Goal: Task Accomplishment & Management: Manage account settings

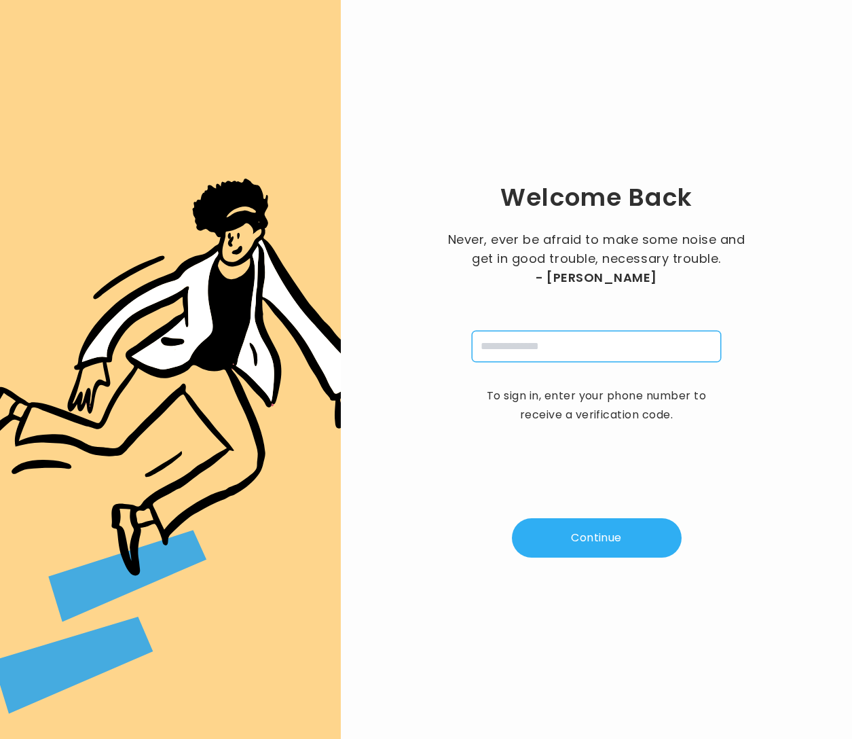
click at [597, 332] on input "tel" at bounding box center [596, 346] width 249 height 31
type input "**********"
click at [593, 538] on button "Continue" at bounding box center [597, 537] width 170 height 39
type input "*"
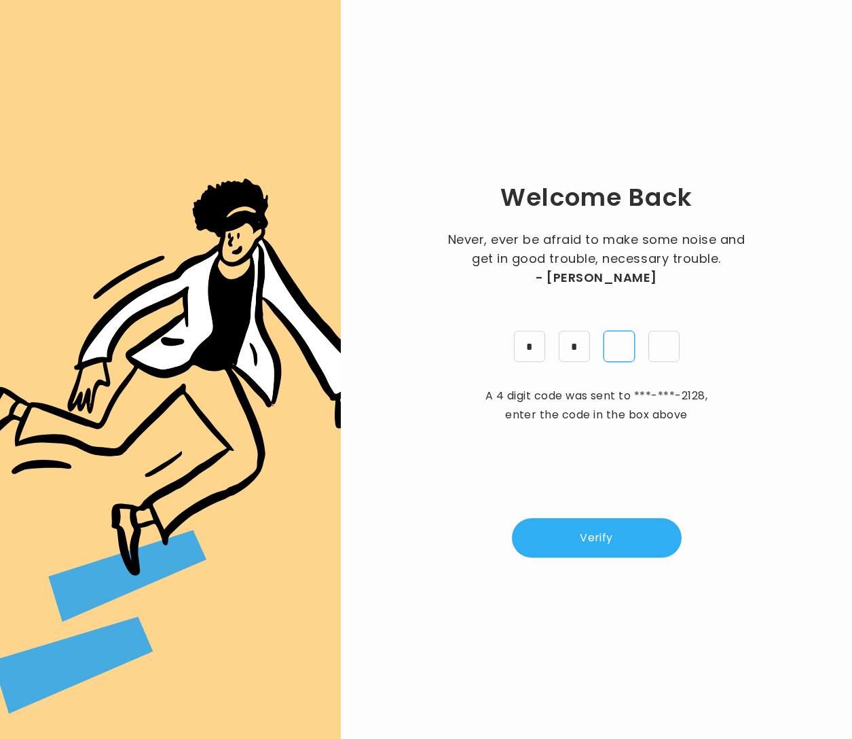
type input "*"
click at [659, 542] on button "Verify" at bounding box center [597, 537] width 170 height 39
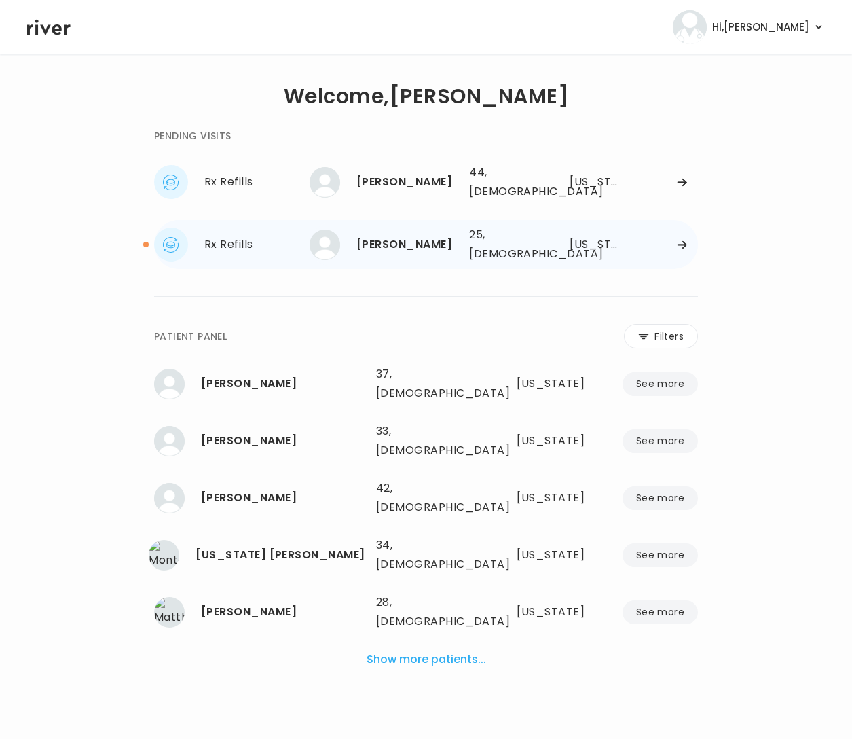
click at [437, 239] on div "[PERSON_NAME]" at bounding box center [407, 244] width 102 height 19
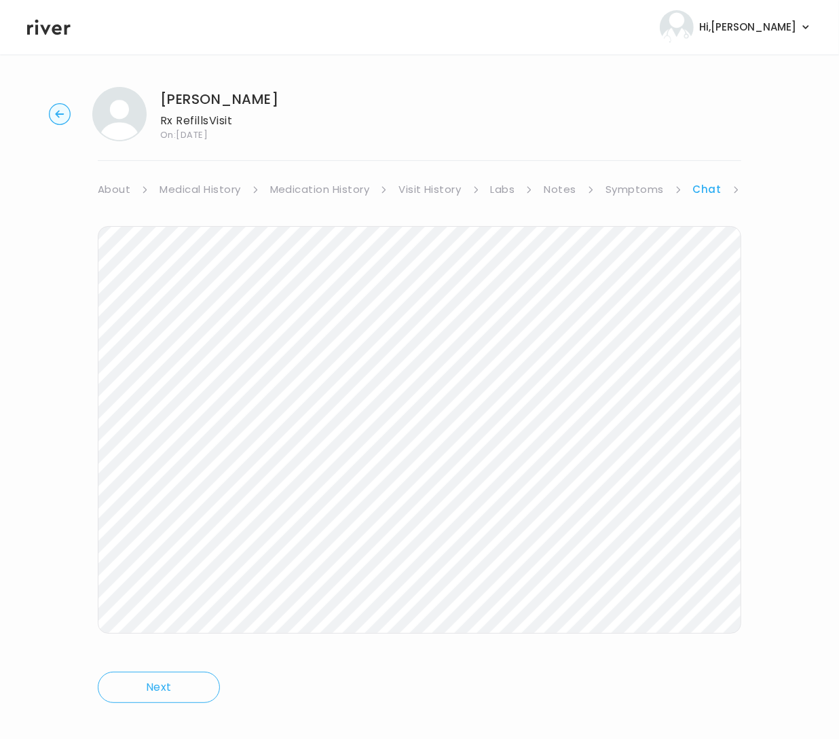
scroll to position [12, 0]
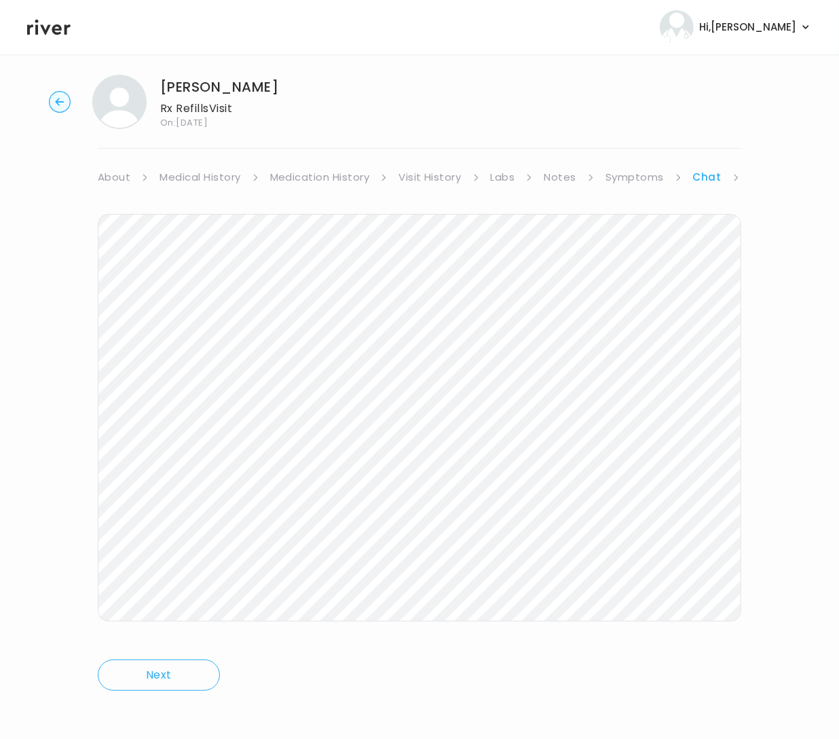
click at [720, 177] on li "Chat" at bounding box center [716, 177] width 47 height 19
click at [701, 175] on link "Chat" at bounding box center [707, 177] width 29 height 19
click at [704, 180] on link "Chat" at bounding box center [707, 177] width 29 height 19
click at [712, 173] on link "Treatment Plan" at bounding box center [705, 174] width 84 height 19
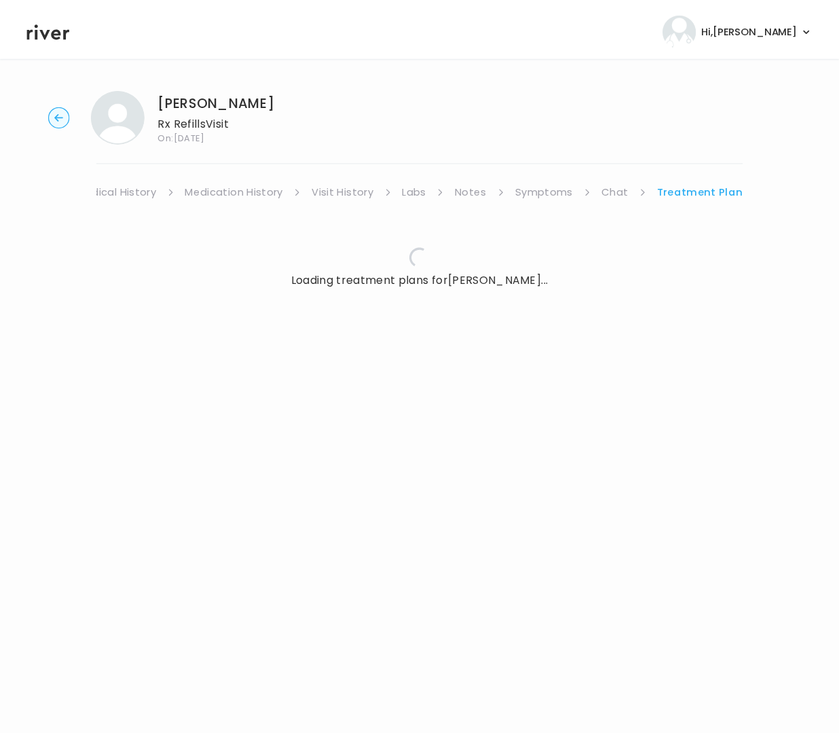
scroll to position [0, 76]
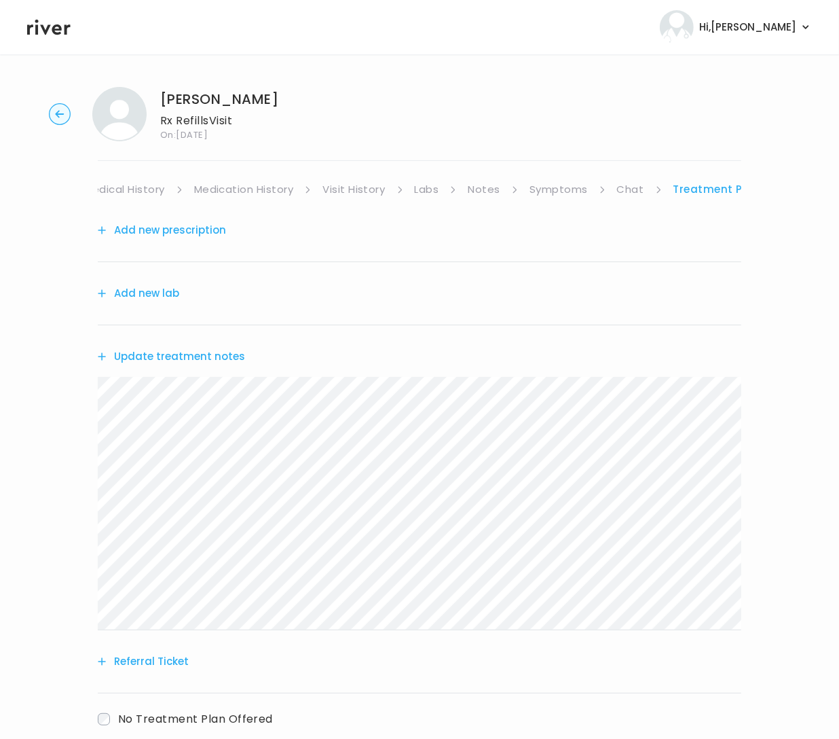
click at [187, 356] on button "Update treatment notes" at bounding box center [171, 356] width 147 height 19
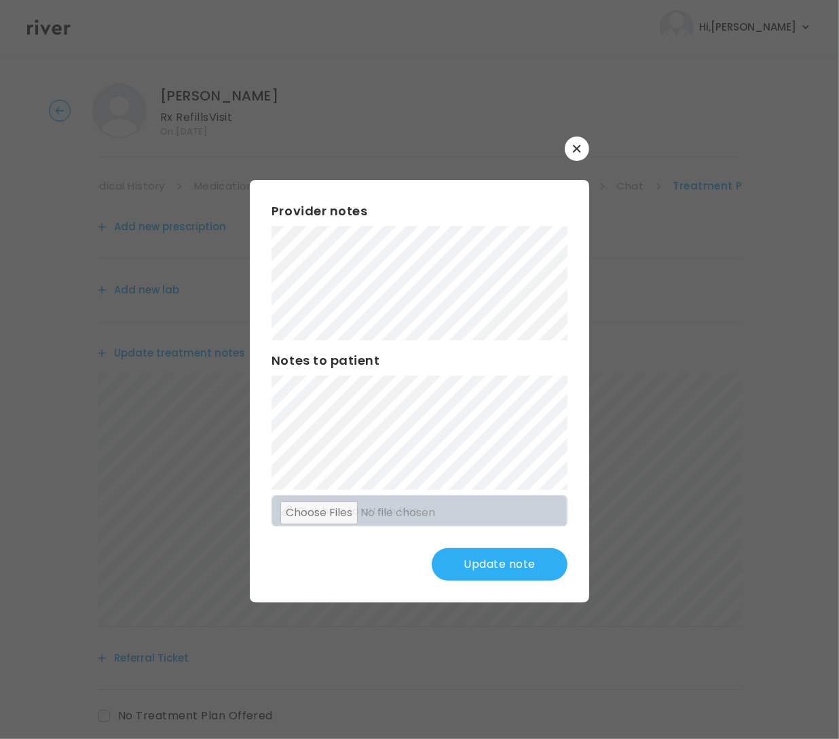
scroll to position [0, 0]
click at [509, 559] on button "Update note" at bounding box center [500, 564] width 136 height 33
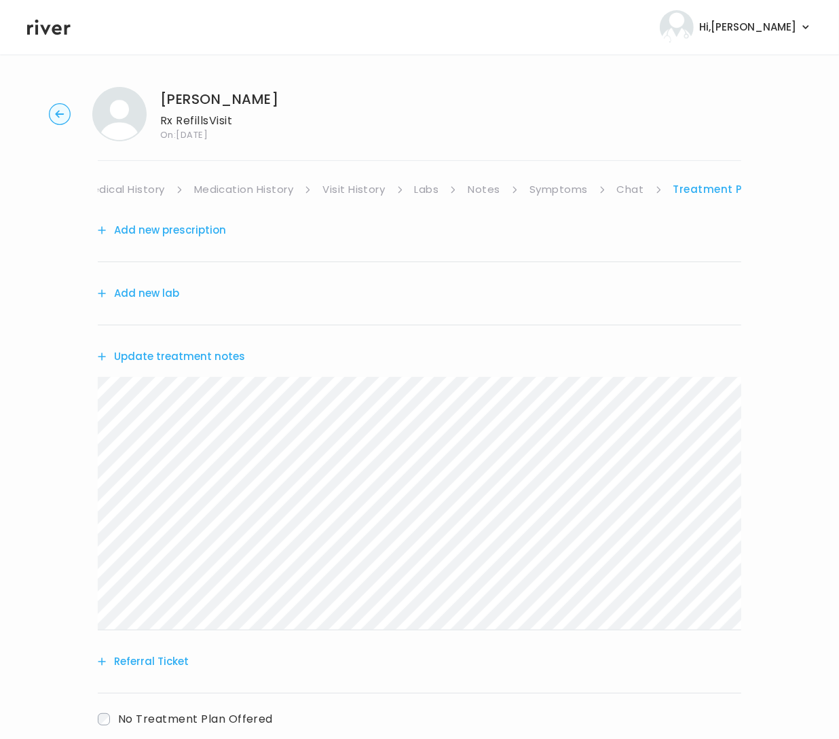
click at [560, 190] on link "Symptoms" at bounding box center [559, 189] width 58 height 19
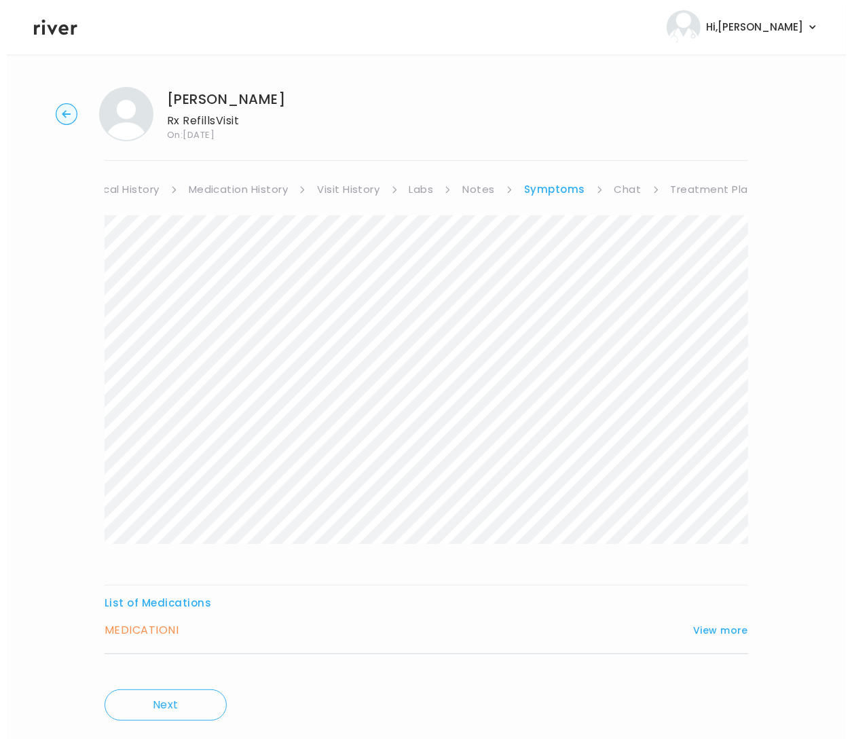
scroll to position [0, 89]
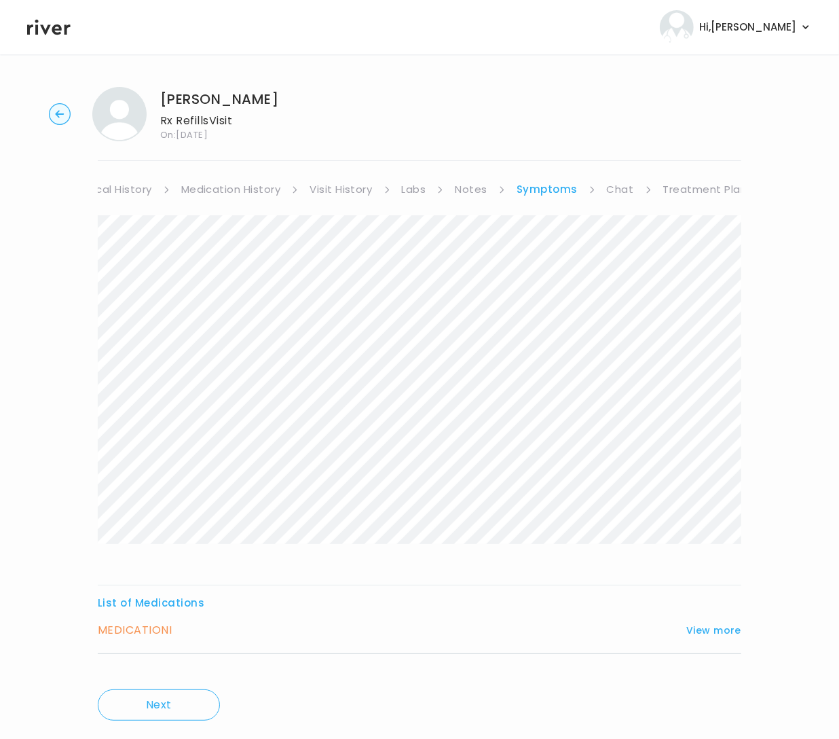
click at [458, 192] on link "Notes" at bounding box center [471, 189] width 32 height 19
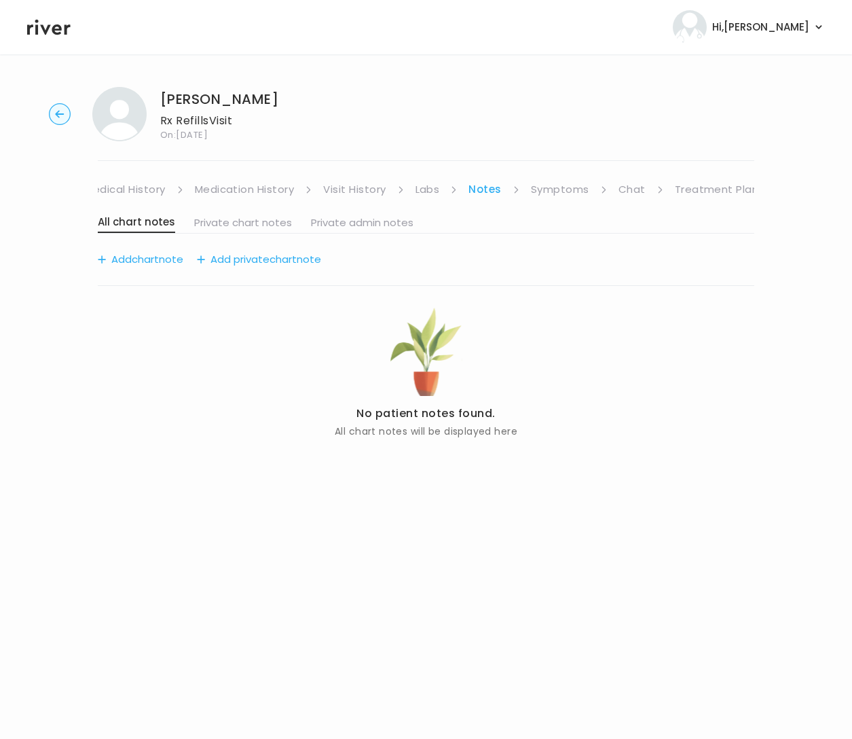
click at [380, 192] on link "Visit History" at bounding box center [354, 189] width 62 height 19
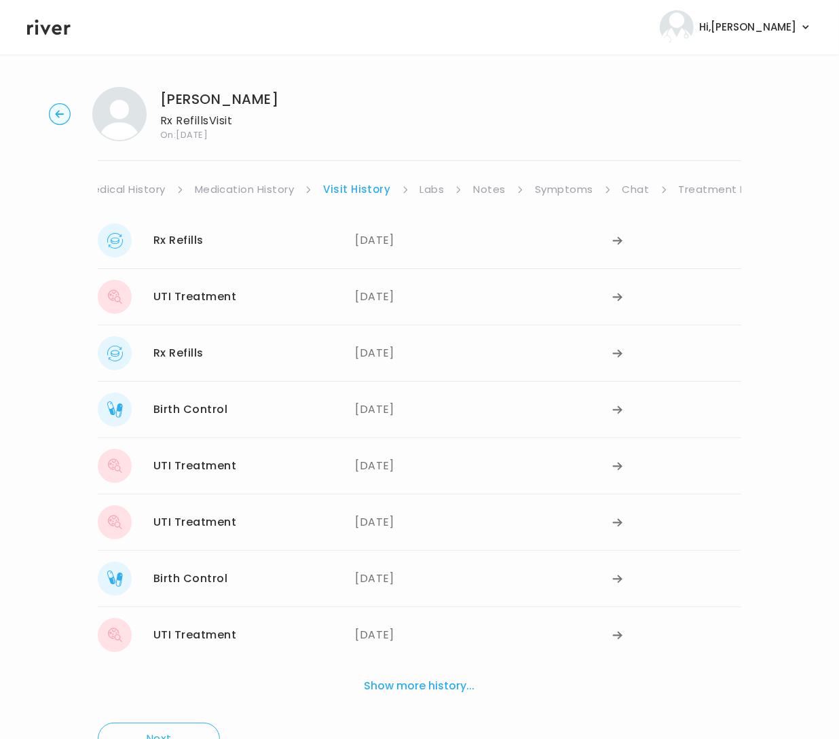
click at [435, 188] on link "Labs" at bounding box center [432, 189] width 24 height 19
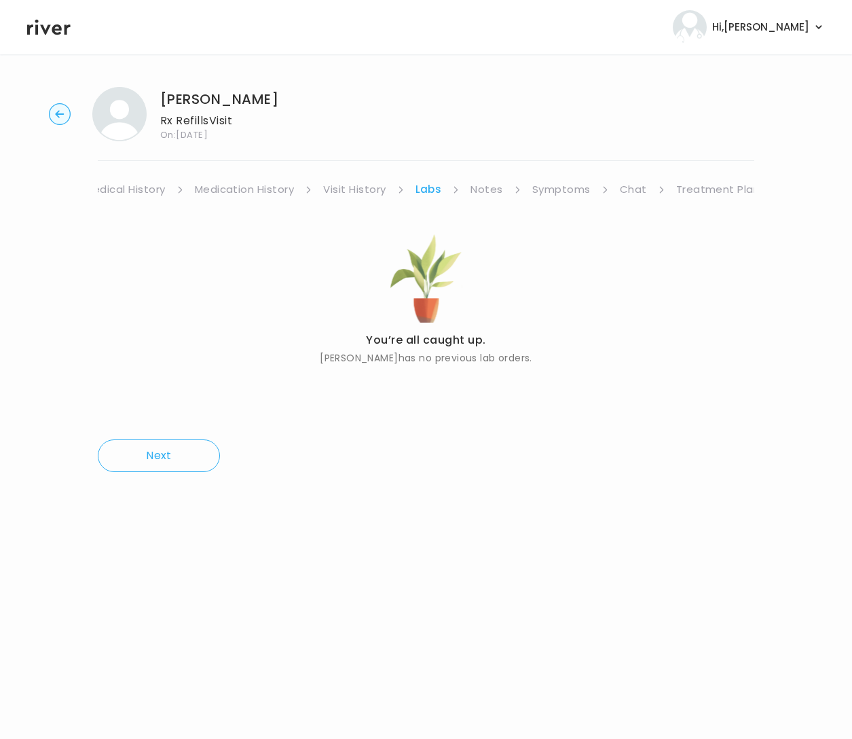
click at [479, 188] on link "Notes" at bounding box center [487, 189] width 32 height 19
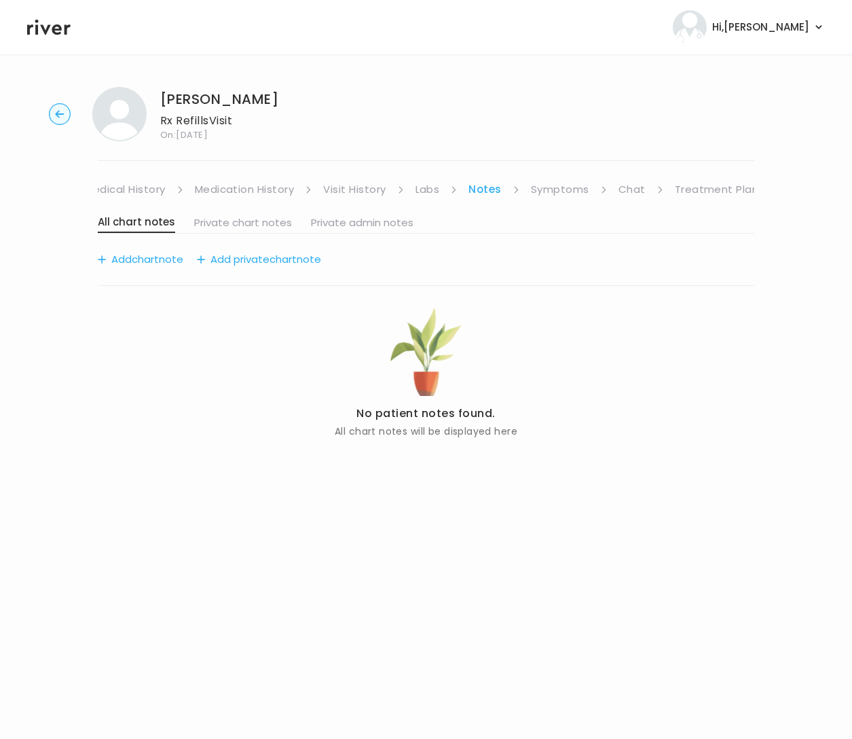
click at [720, 190] on link "Treatment Plan" at bounding box center [717, 189] width 84 height 19
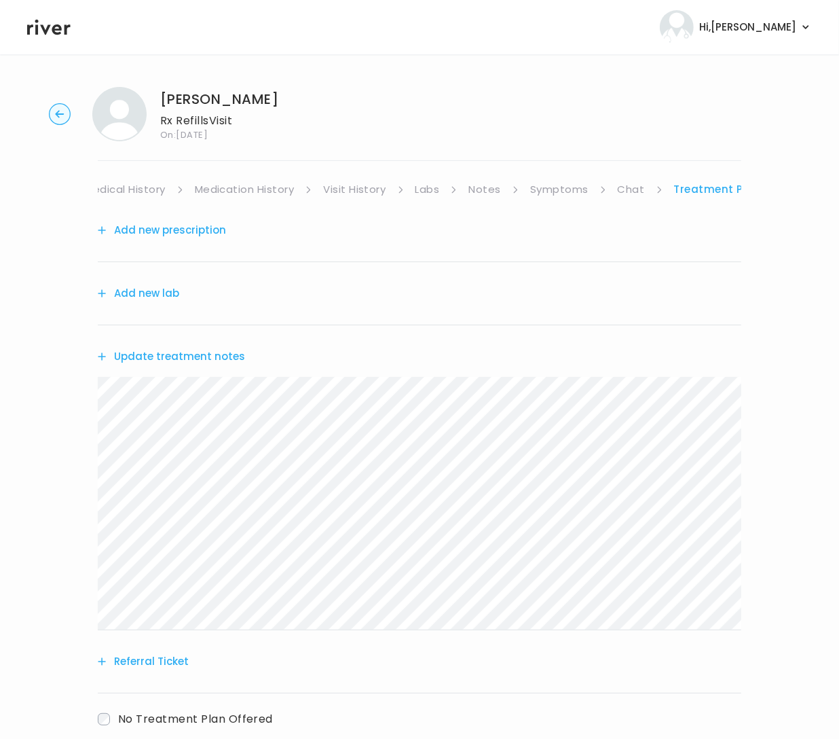
click at [183, 233] on button "Add new prescription" at bounding box center [162, 230] width 128 height 19
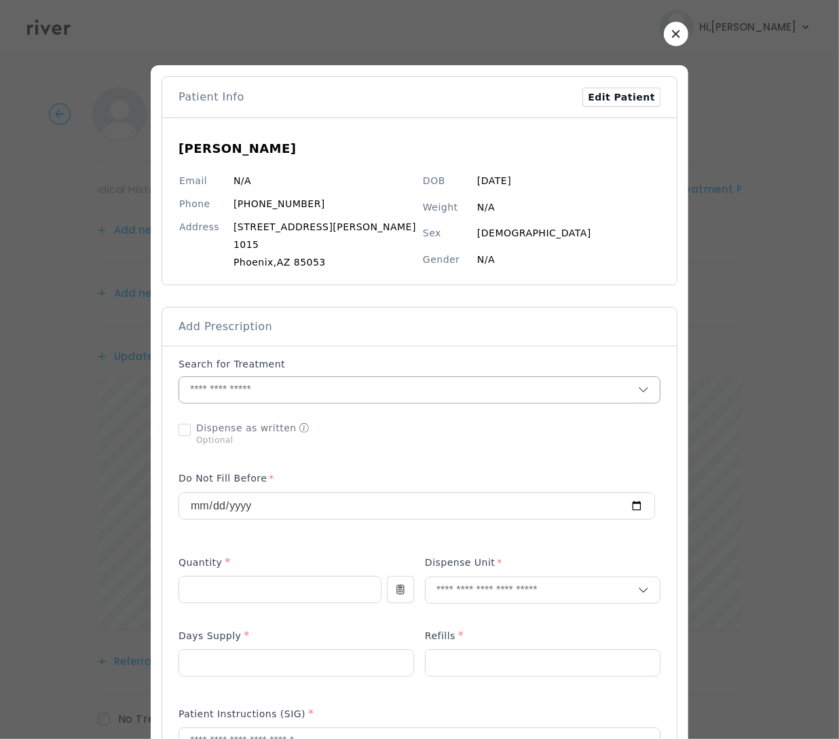
click at [270, 394] on input "text" at bounding box center [408, 390] width 459 height 26
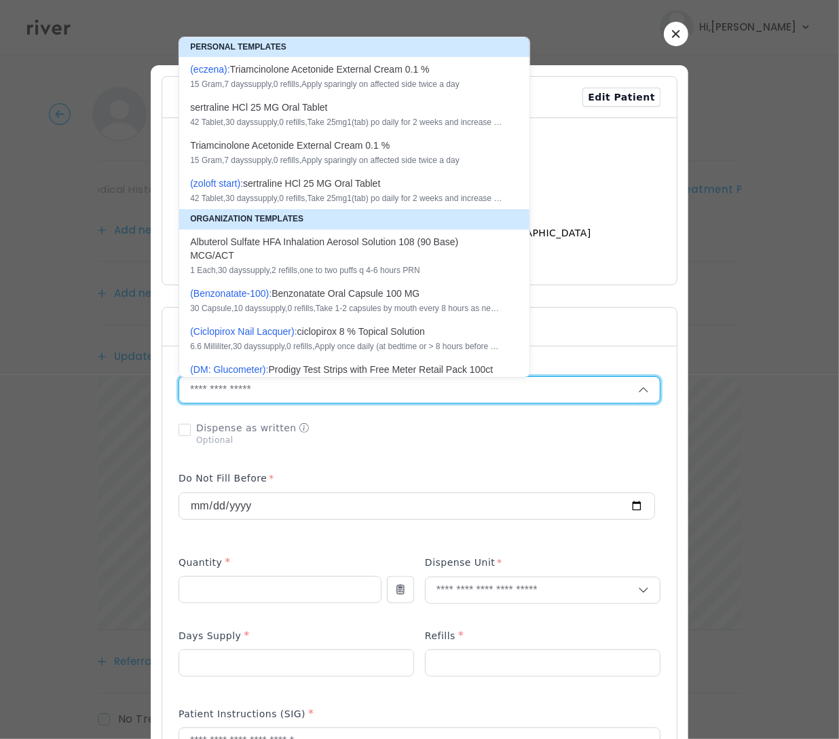
paste input "**********"
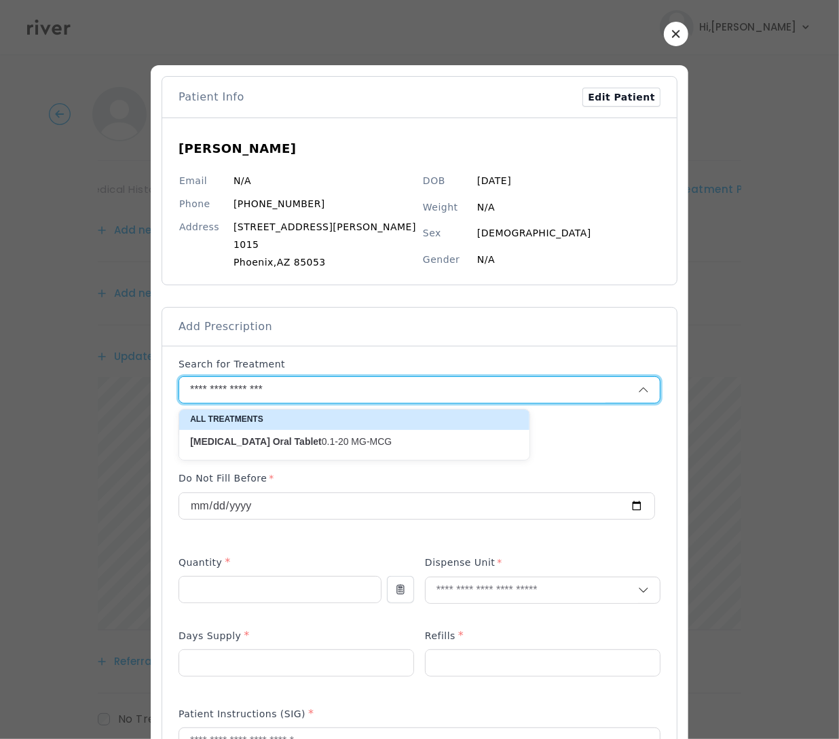
click at [341, 439] on p "Aviane Oral Tablet 0.1-20 MG-MCG" at bounding box center [346, 441] width 312 height 13
type input "**********"
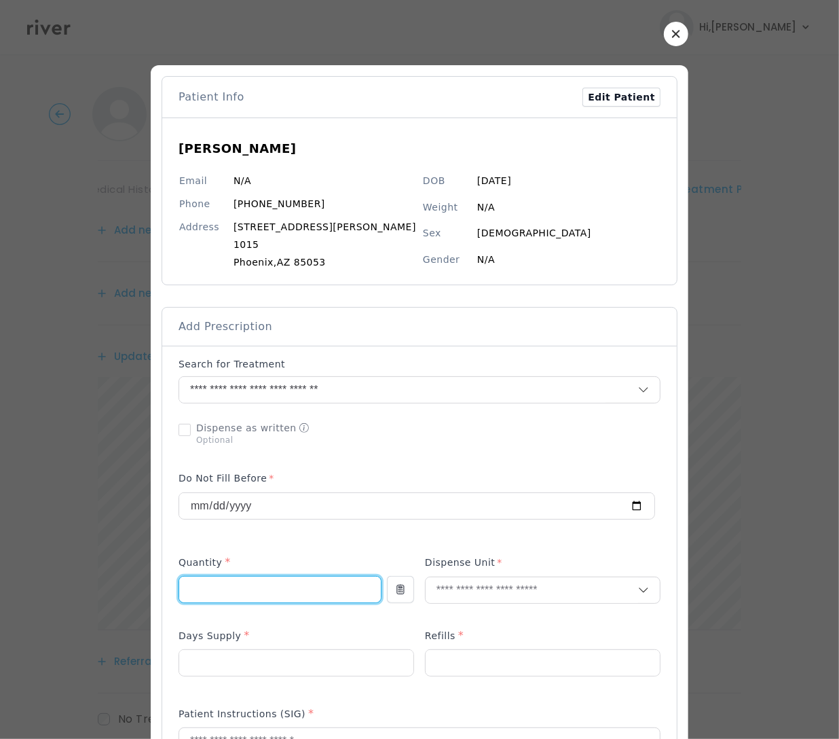
click at [272, 589] on input "number" at bounding box center [280, 589] width 202 height 26
type input "*"
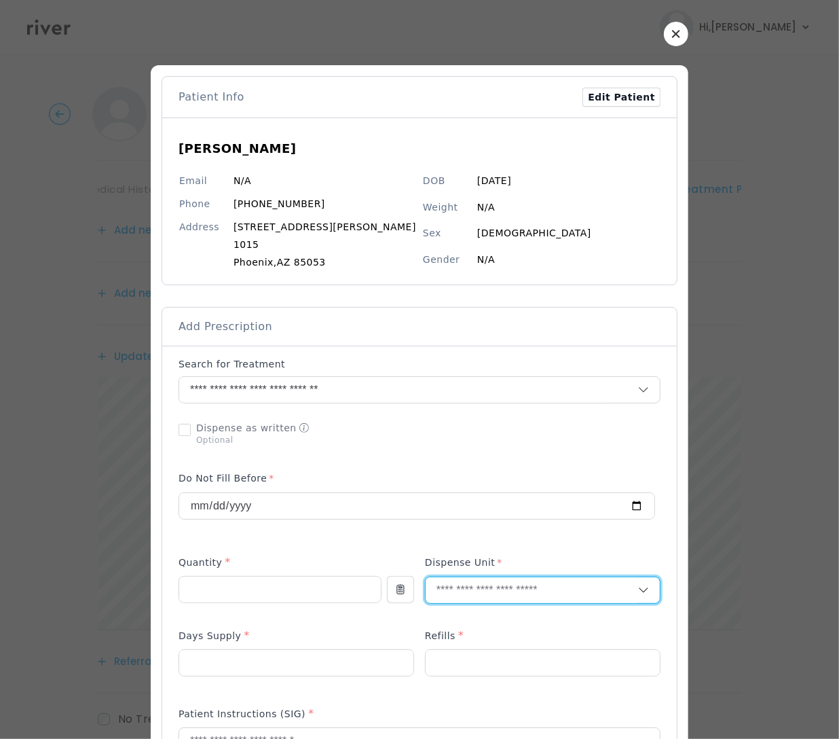
click at [536, 591] on input "text" at bounding box center [532, 590] width 213 height 26
type input "**"
click at [466, 623] on p "Packet" at bounding box center [516, 621] width 179 height 20
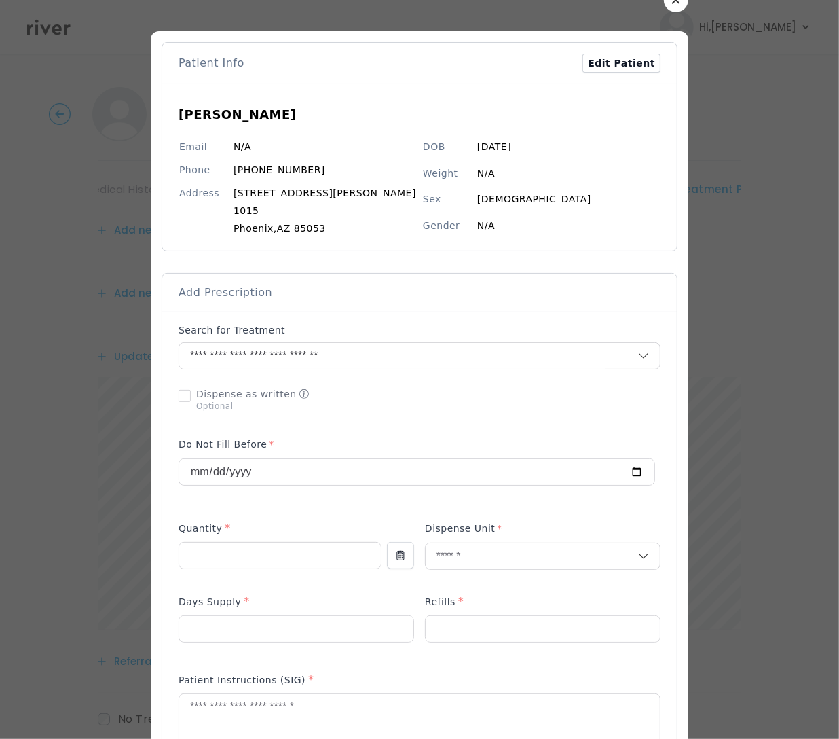
scroll to position [37, 0]
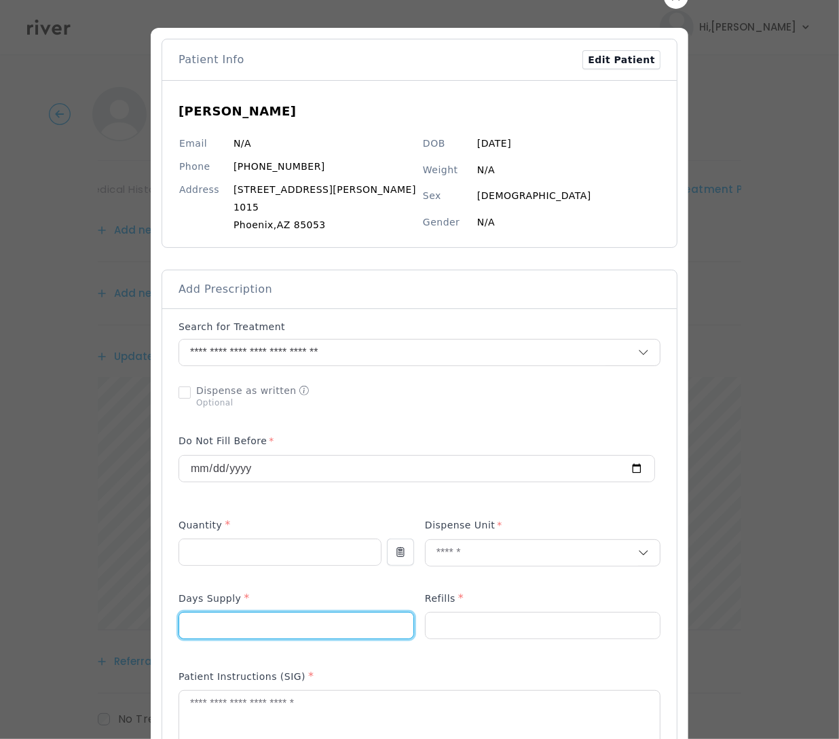
click at [295, 625] on input "number" at bounding box center [296, 625] width 234 height 26
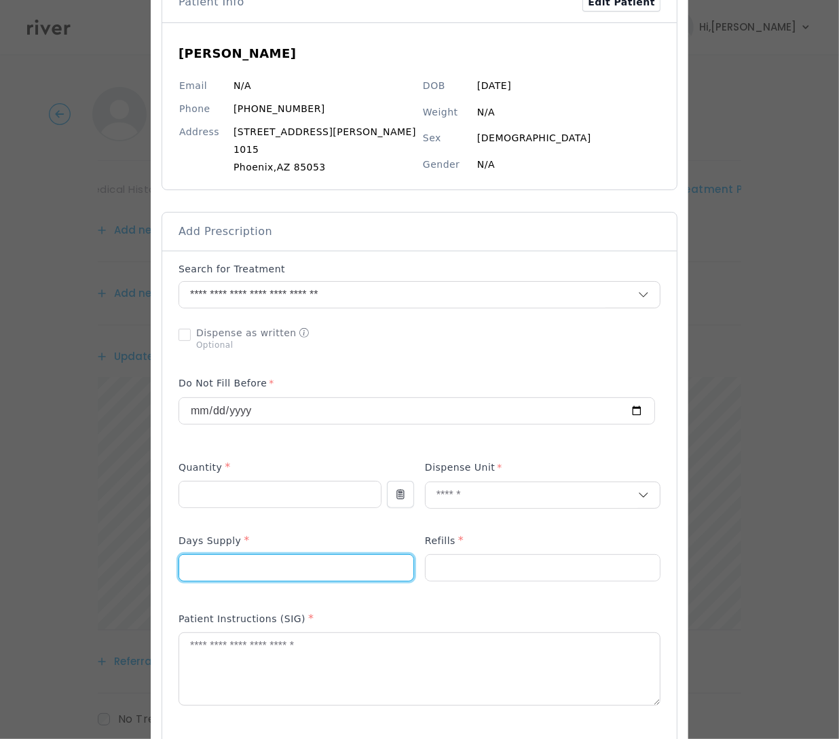
scroll to position [97, 0]
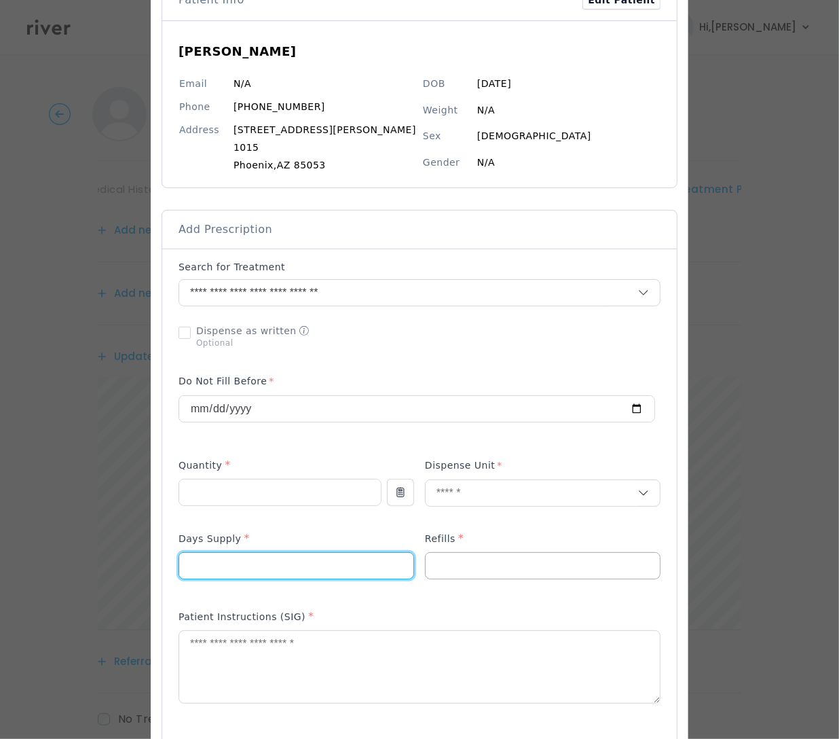
type input "**"
click at [534, 574] on input "number" at bounding box center [543, 566] width 234 height 26
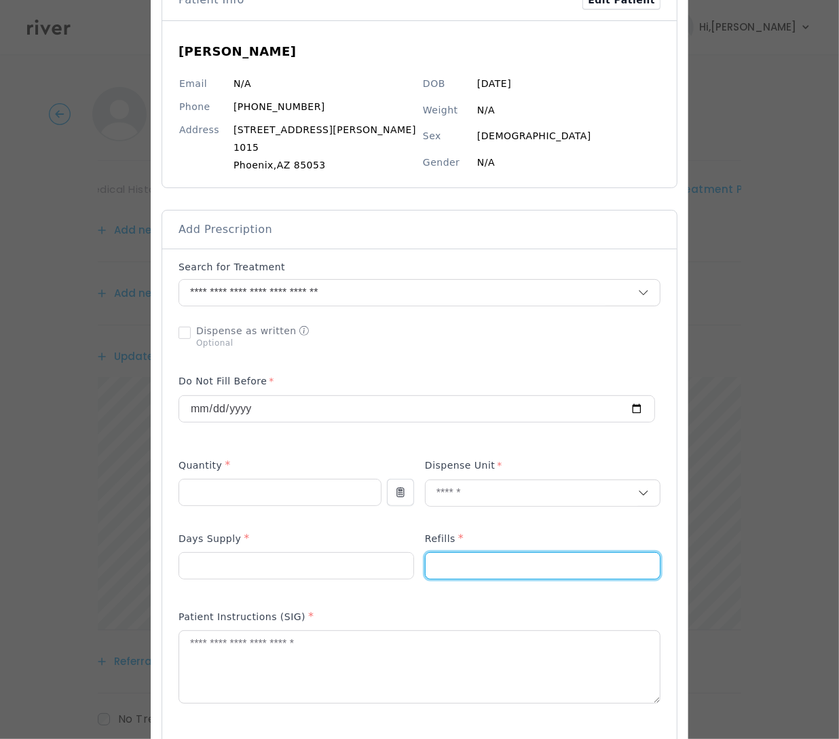
type input "*"
click at [282, 662] on textarea at bounding box center [419, 667] width 481 height 72
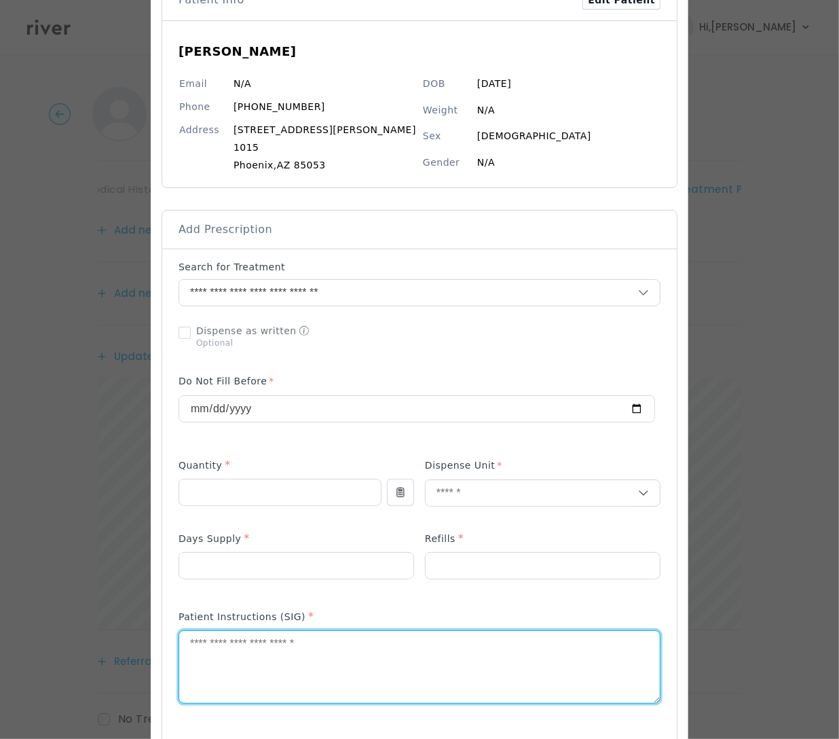
click at [282, 662] on textarea at bounding box center [419, 667] width 481 height 72
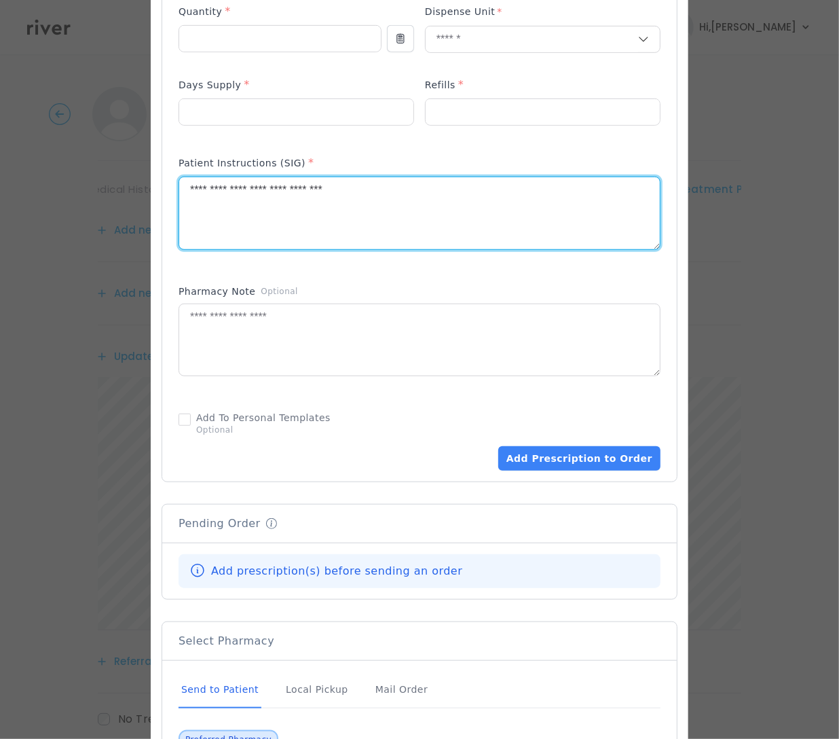
scroll to position [560, 0]
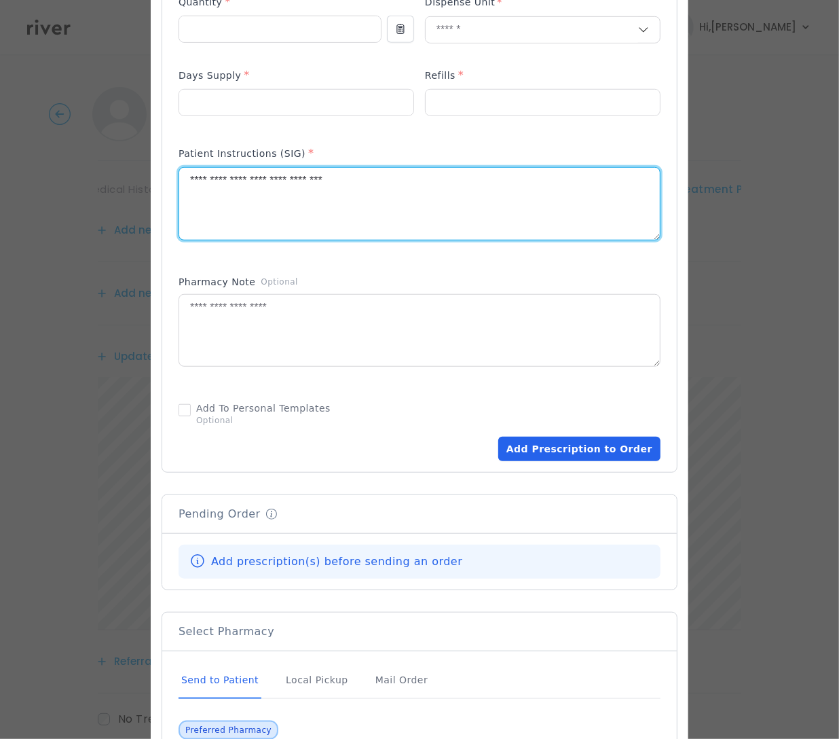
type textarea "**********"
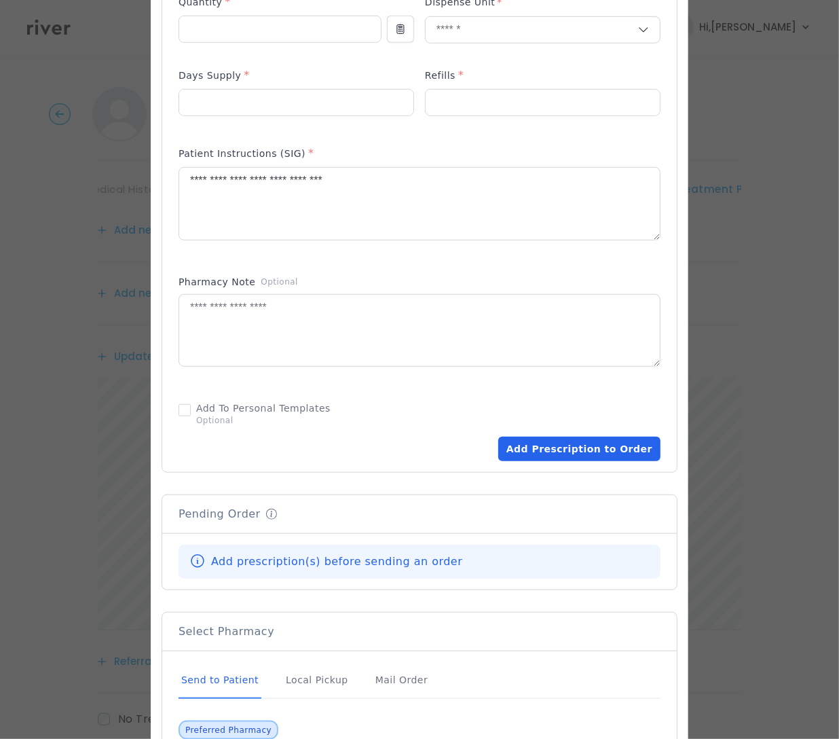
click at [547, 451] on button "Add Prescription to Order" at bounding box center [579, 449] width 162 height 24
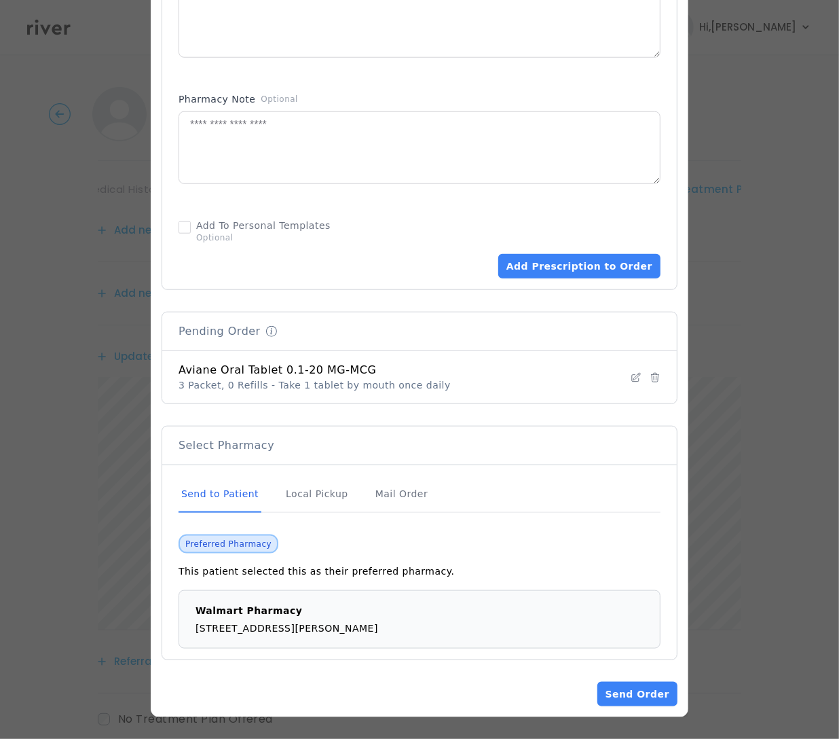
scroll to position [745, 0]
click at [619, 703] on button "Send Order" at bounding box center [637, 694] width 80 height 24
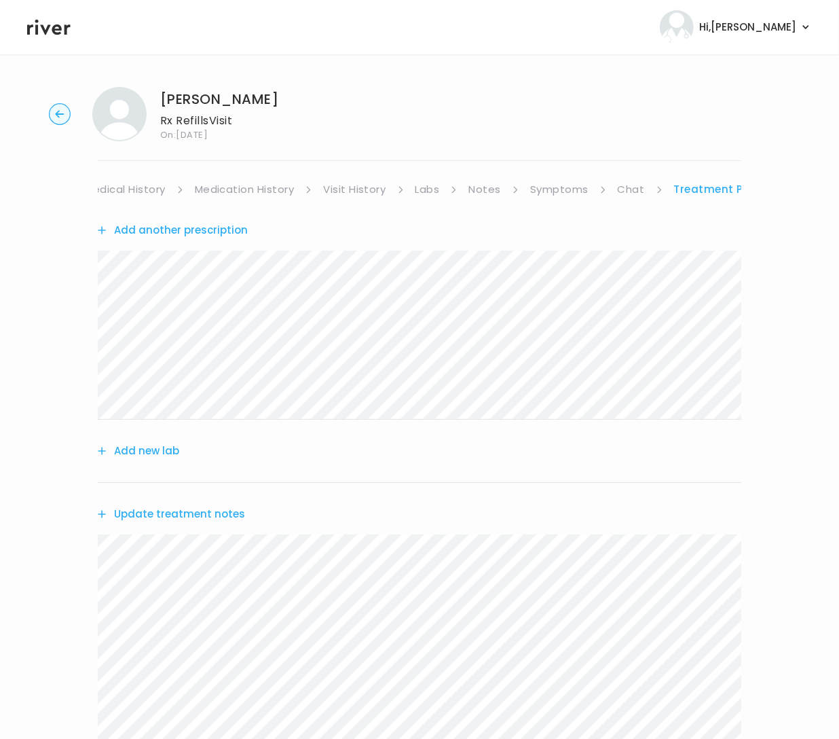
scroll to position [240, 0]
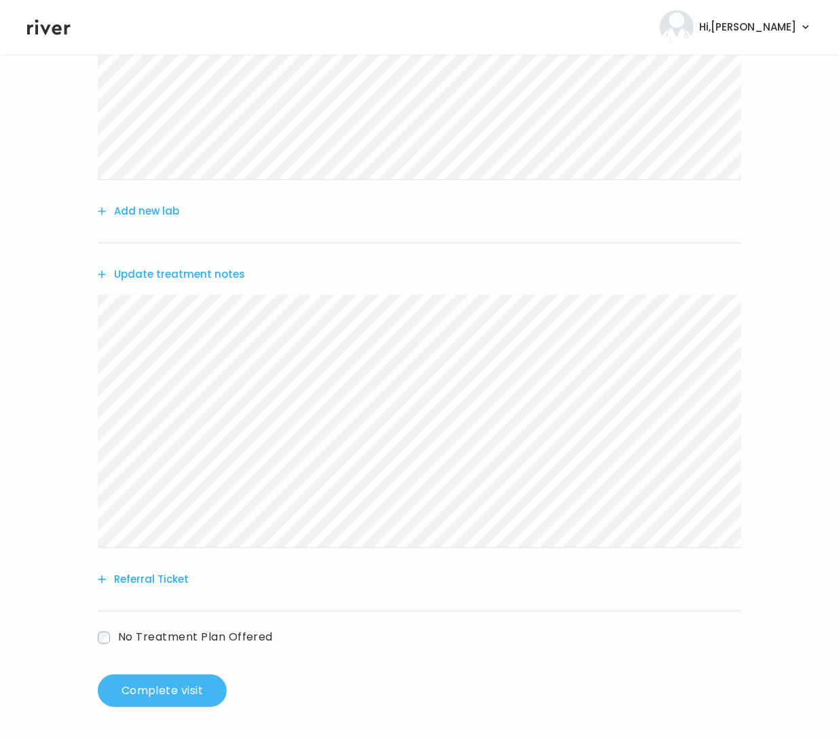
click at [174, 694] on button "Complete visit" at bounding box center [162, 690] width 129 height 33
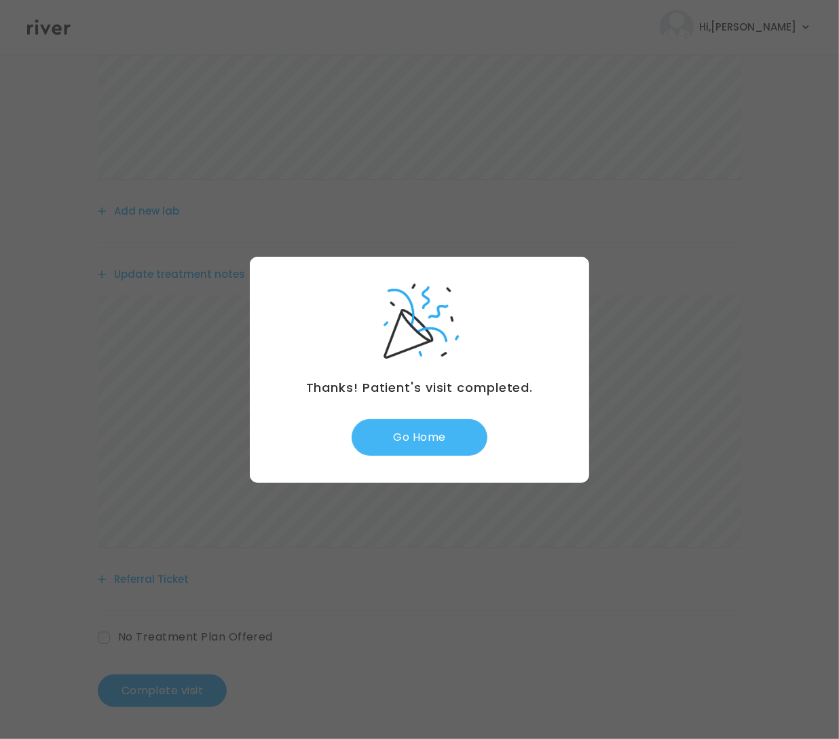
click at [414, 435] on button "Go Home" at bounding box center [420, 437] width 136 height 37
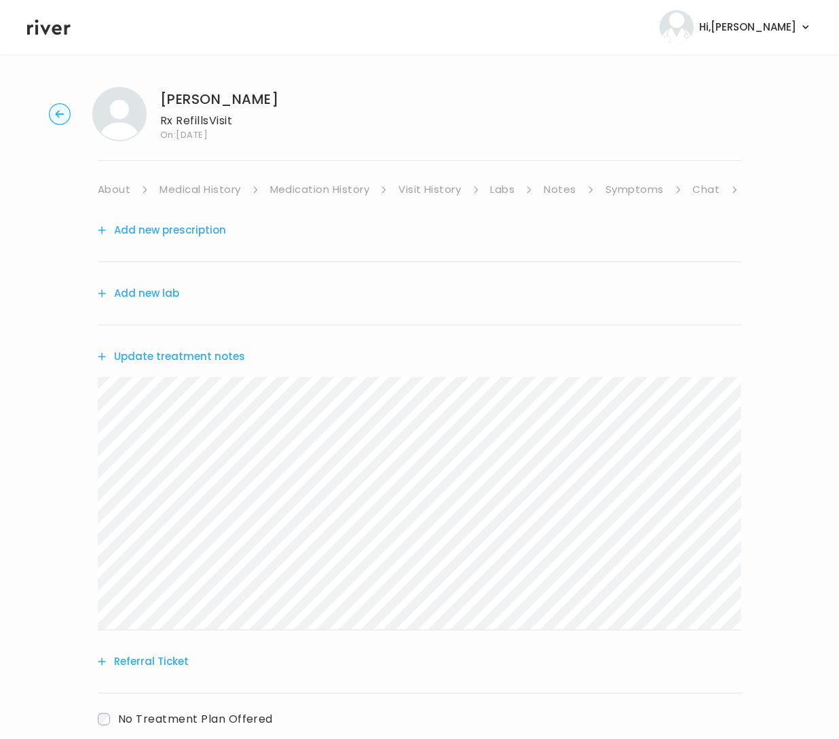
click at [438, 191] on link "Visit History" at bounding box center [430, 189] width 62 height 19
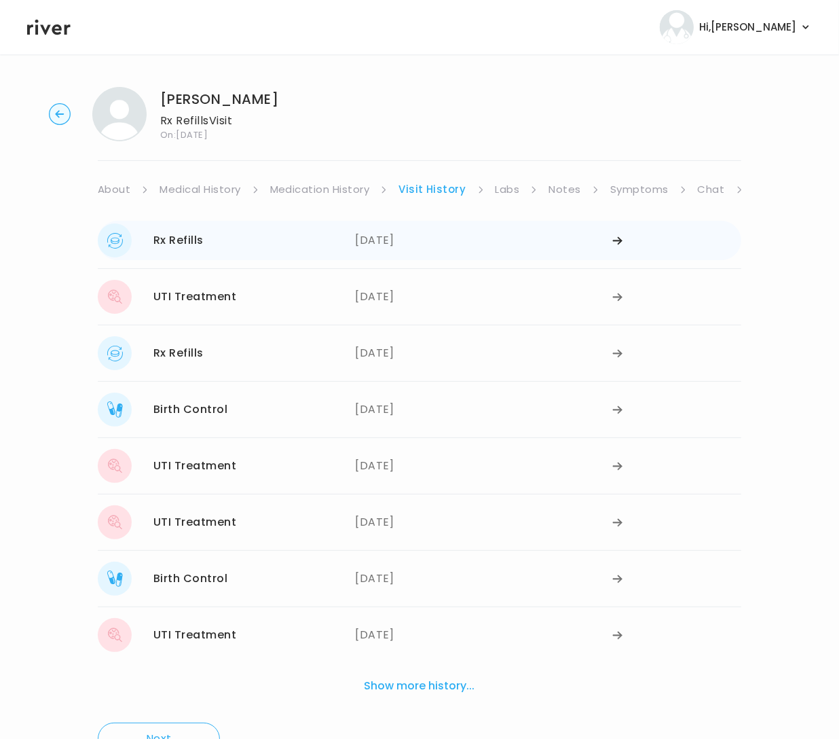
click at [214, 240] on div "Rx Refills 06/10/2025" at bounding box center [226, 240] width 257 height 34
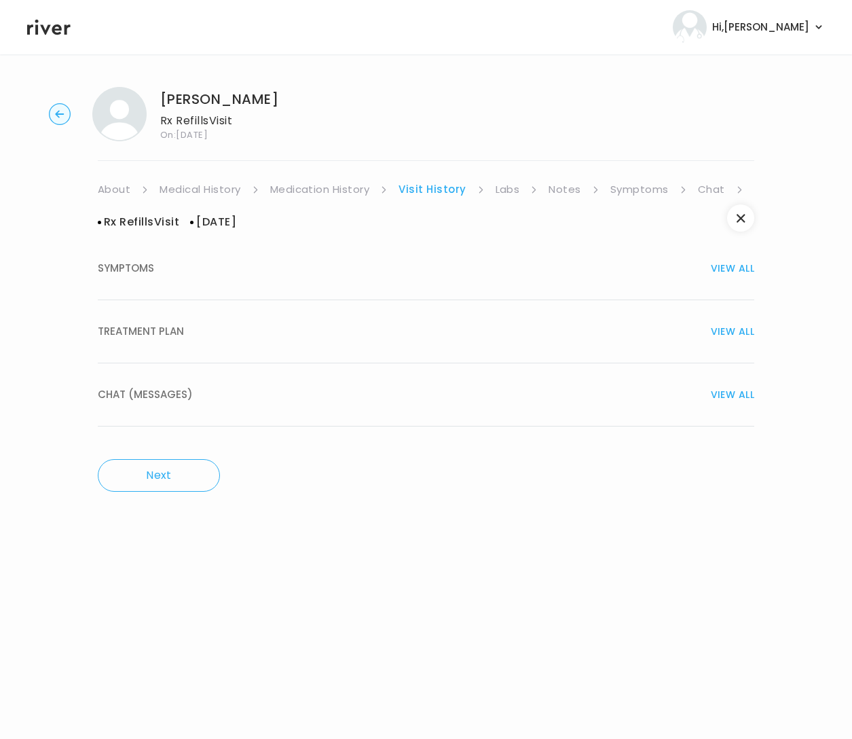
drag, startPoint x: 155, startPoint y: 327, endPoint x: 281, endPoint y: 354, distance: 129.2
click at [155, 329] on span "TREATMENT PLAN" at bounding box center [141, 331] width 86 height 19
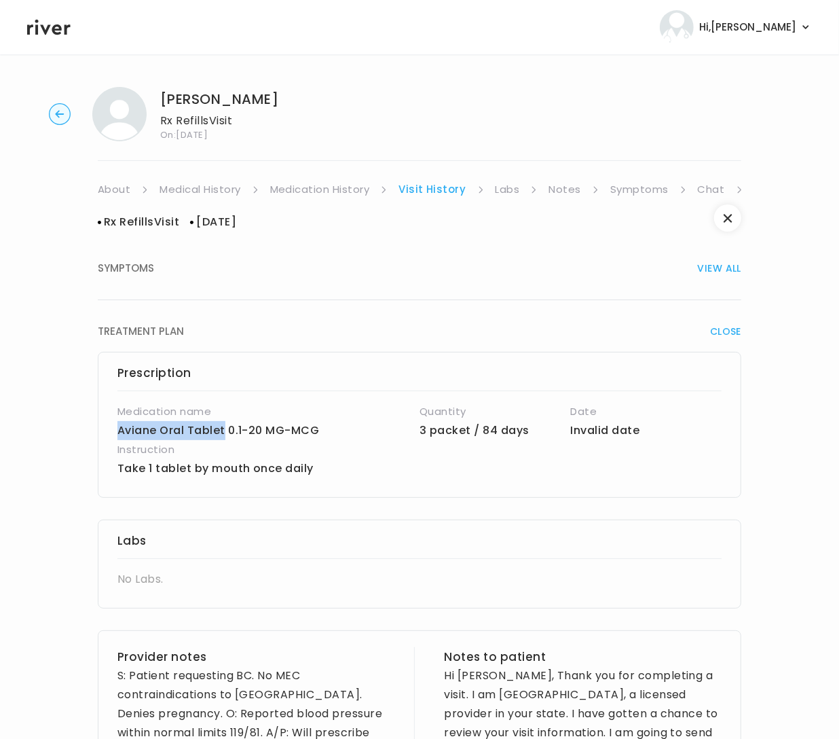
drag, startPoint x: 115, startPoint y: 428, endPoint x: 226, endPoint y: 434, distance: 110.8
click at [226, 434] on div "Prescription Medication name Aviane Oral Tablet 0.1-20 MG-MCG Quantity 3 packet…" at bounding box center [420, 425] width 644 height 146
copy p "Aviane Oral Tablet"
drag, startPoint x: 323, startPoint y: 469, endPoint x: 107, endPoint y: 468, distance: 215.9
click at [107, 468] on div "Prescription Medication name Aviane Oral Tablet 0.1-20 MG-MCG Quantity 3 packet…" at bounding box center [420, 425] width 644 height 146
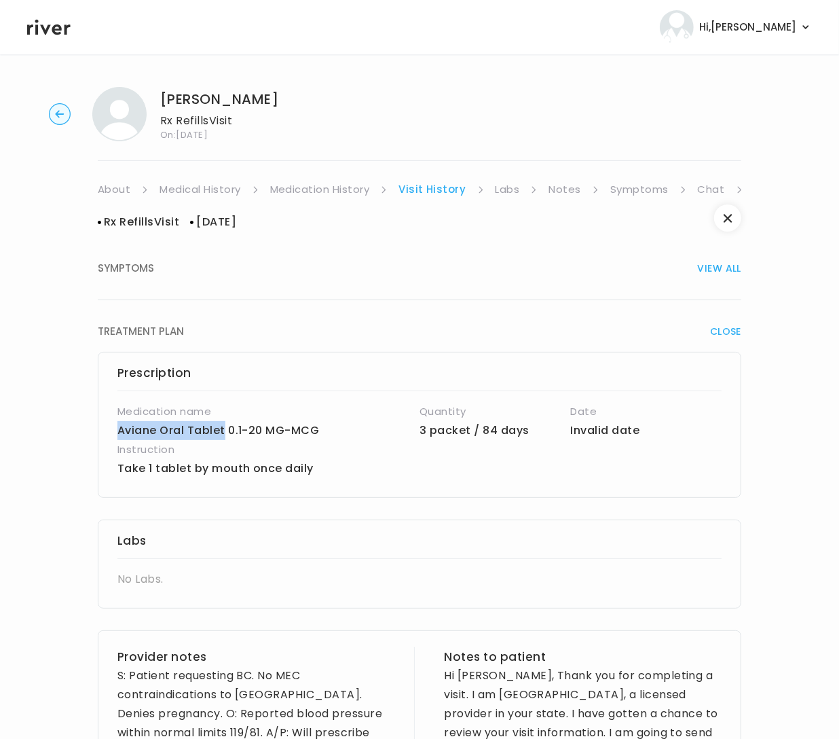
copy p "Take 1 tablet by mouth once daily"
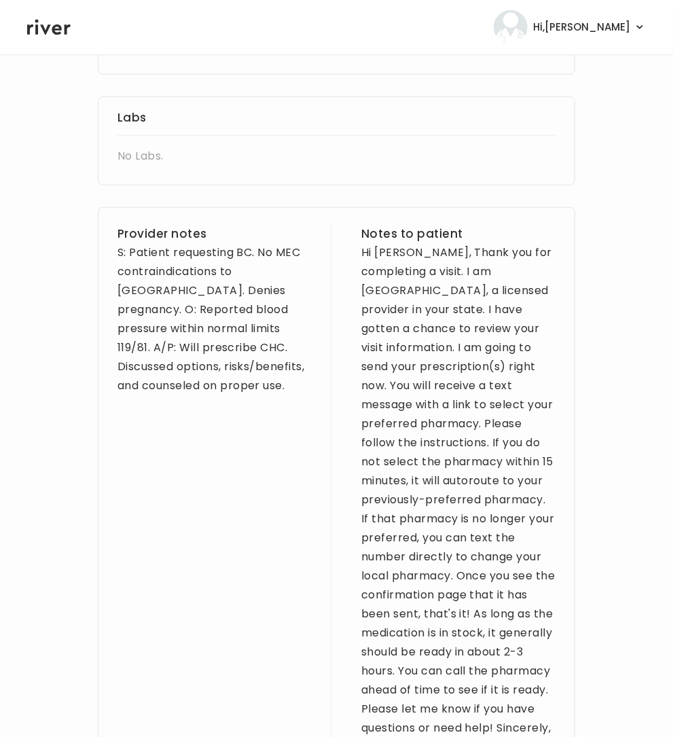
scroll to position [445, 0]
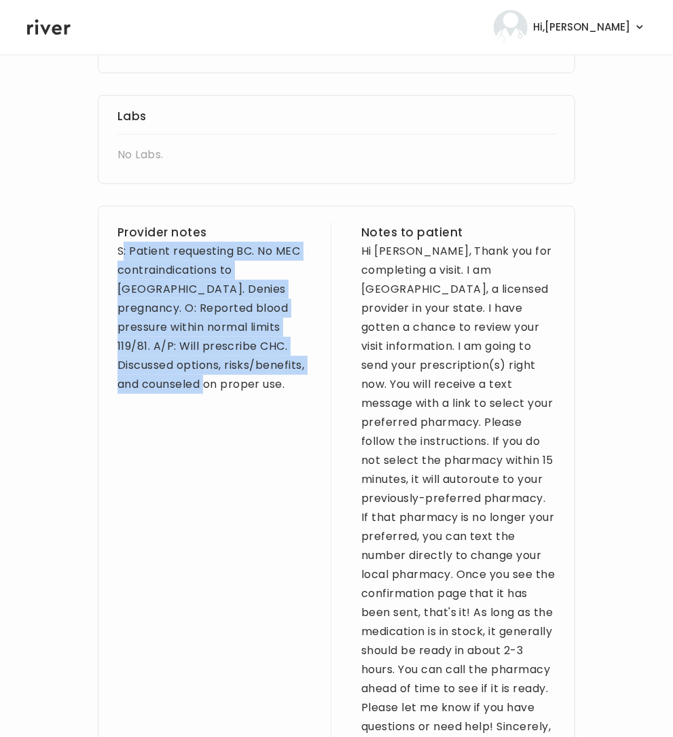
drag, startPoint x: 293, startPoint y: 345, endPoint x: 122, endPoint y: 231, distance: 205.6
click at [122, 242] on div "S: Patient requesting BC. No MEC contraindications to CHC. Denies pregnancy. O:…" at bounding box center [214, 318] width 194 height 152
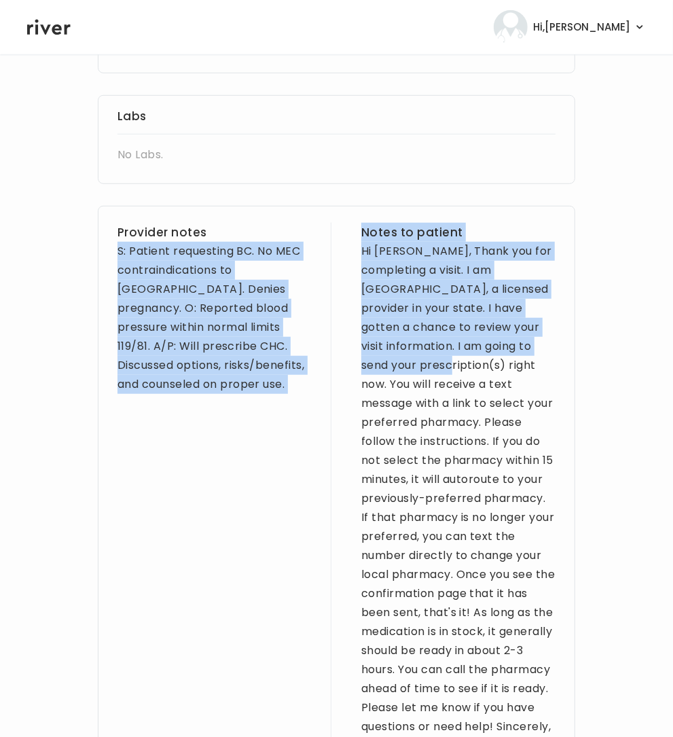
drag, startPoint x: 115, startPoint y: 225, endPoint x: 266, endPoint y: 319, distance: 178.1
click at [346, 348] on div "Provider notes S: Patient requesting BC. No MEC contraindications to CHC. Denie…" at bounding box center [336, 490] width 477 height 569
click at [251, 331] on div "S: Patient requesting BC. No MEC contraindications to CHC. Denies pregnancy. O:…" at bounding box center [214, 318] width 194 height 152
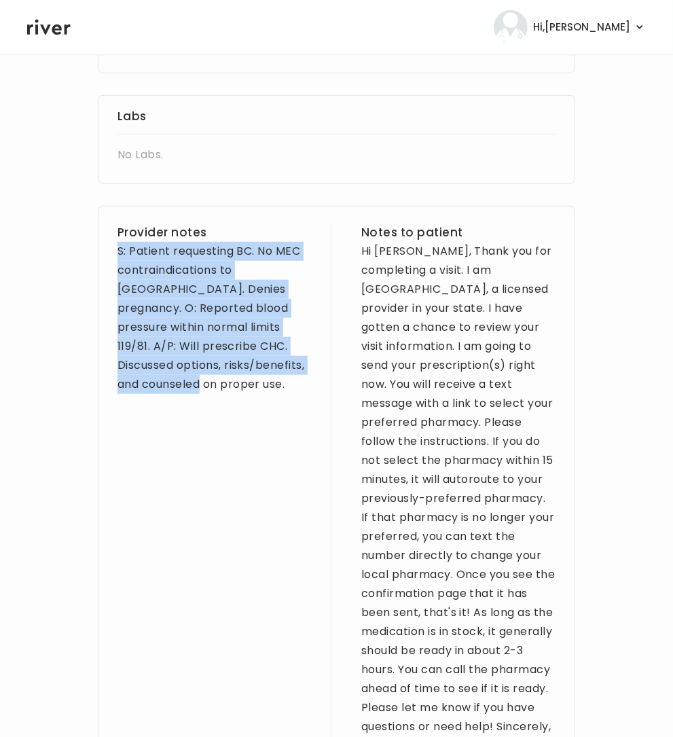
drag, startPoint x: 119, startPoint y: 238, endPoint x: 253, endPoint y: 329, distance: 161.8
click at [284, 342] on div "S: Patient requesting BC. No MEC contraindications to CHC. Denies pregnancy. O:…" at bounding box center [214, 318] width 194 height 152
copy div "S: Patient requesting BC. No MEC contraindications to CHC. Denies pregnancy. O:…"
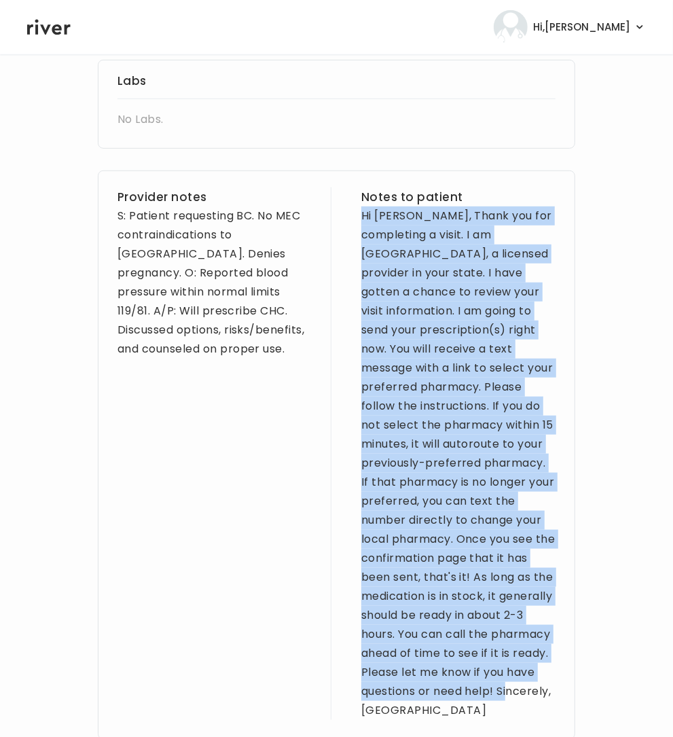
drag, startPoint x: 361, startPoint y: 236, endPoint x: 494, endPoint y: 685, distance: 469.0
click at [496, 718] on div "Prescription Medication name Aviane Oral Tablet 0.1-20 MG-MCG Quantity 3 packet…" at bounding box center [336, 317] width 477 height 889
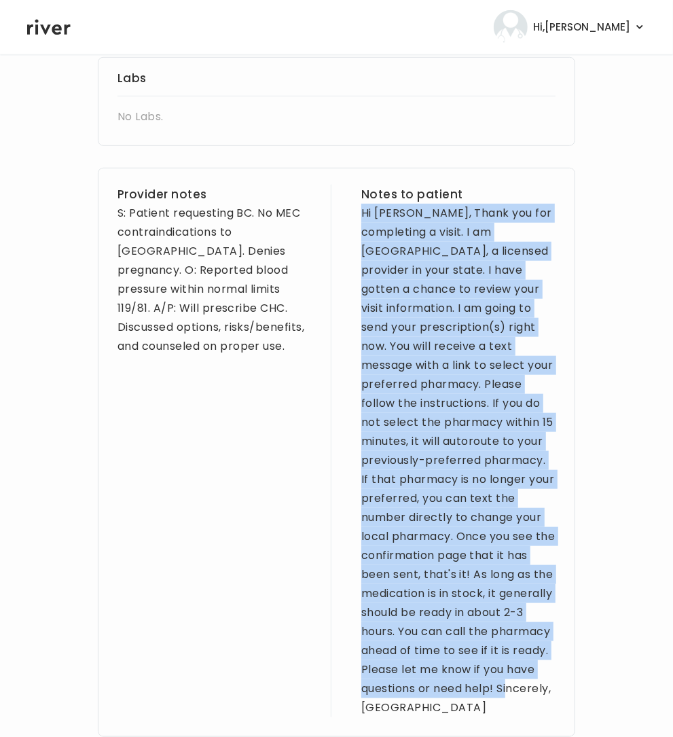
copy div "Hi Emily, Thank you for completing a visit. I am Brittney, a licensed provider …"
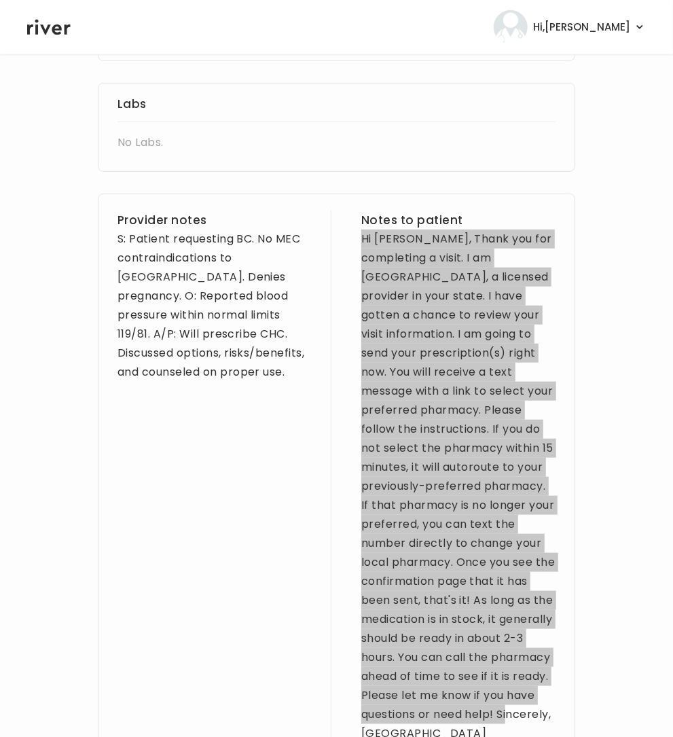
scroll to position [456, 0]
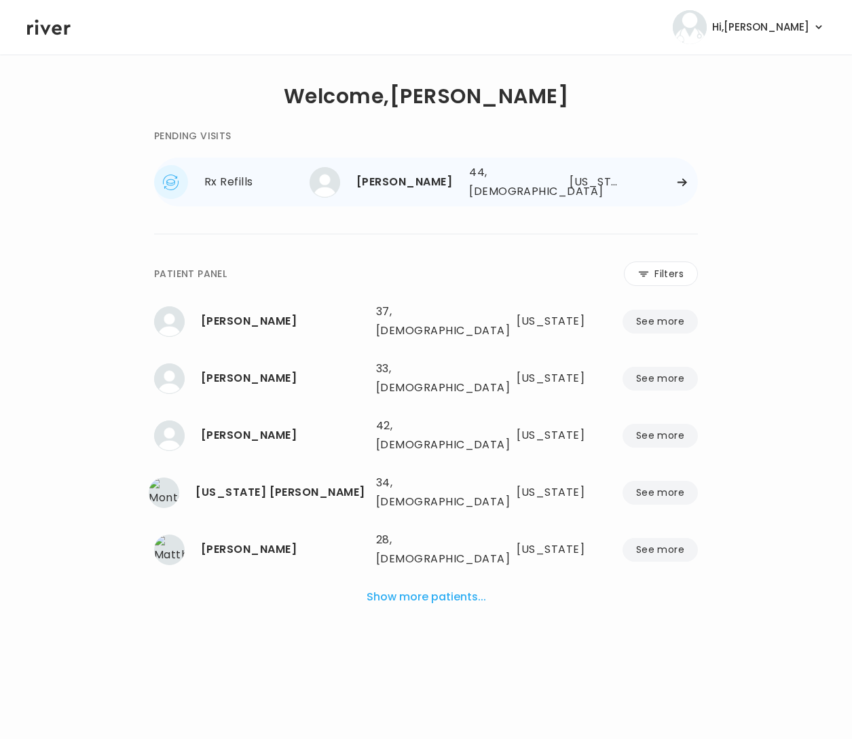
click at [215, 175] on div "Rx Refills" at bounding box center [256, 181] width 105 height 19
click at [234, 178] on div "Rx Refills" at bounding box center [256, 181] width 105 height 19
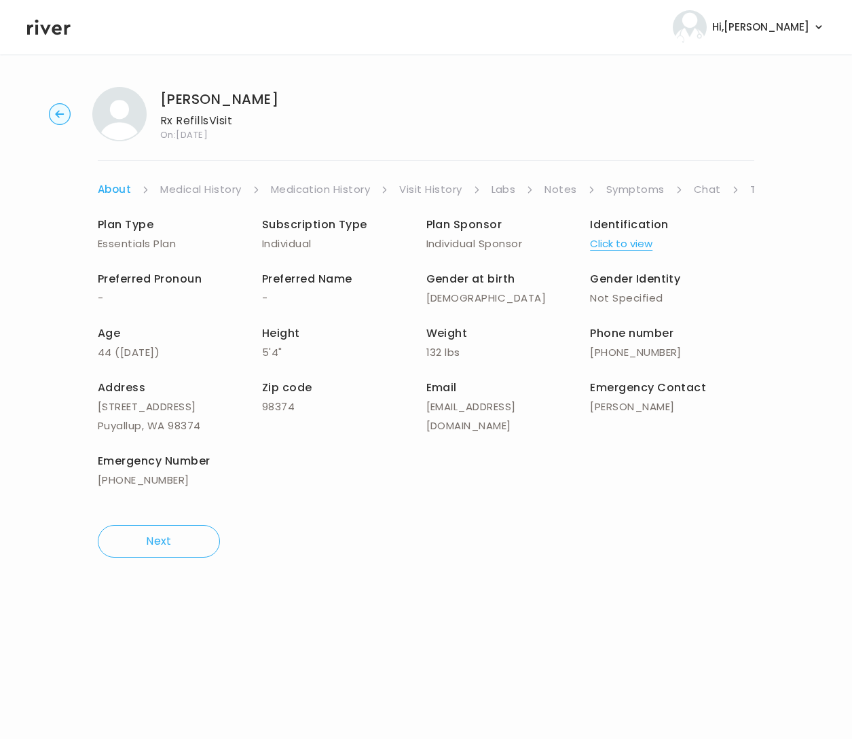
click at [643, 188] on link "Symptoms" at bounding box center [635, 189] width 58 height 19
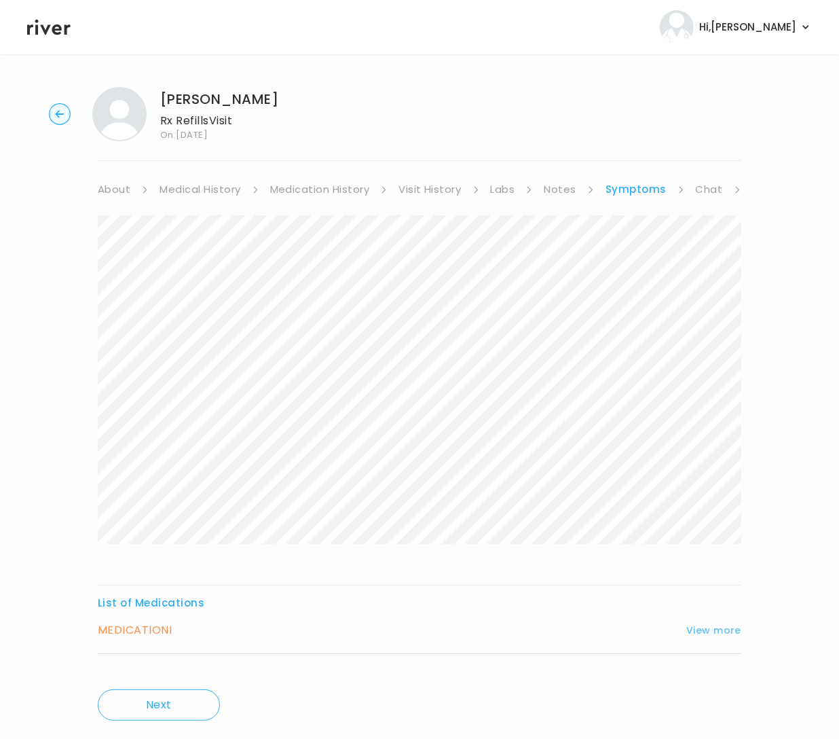
click at [706, 627] on button "View more" at bounding box center [713, 630] width 55 height 16
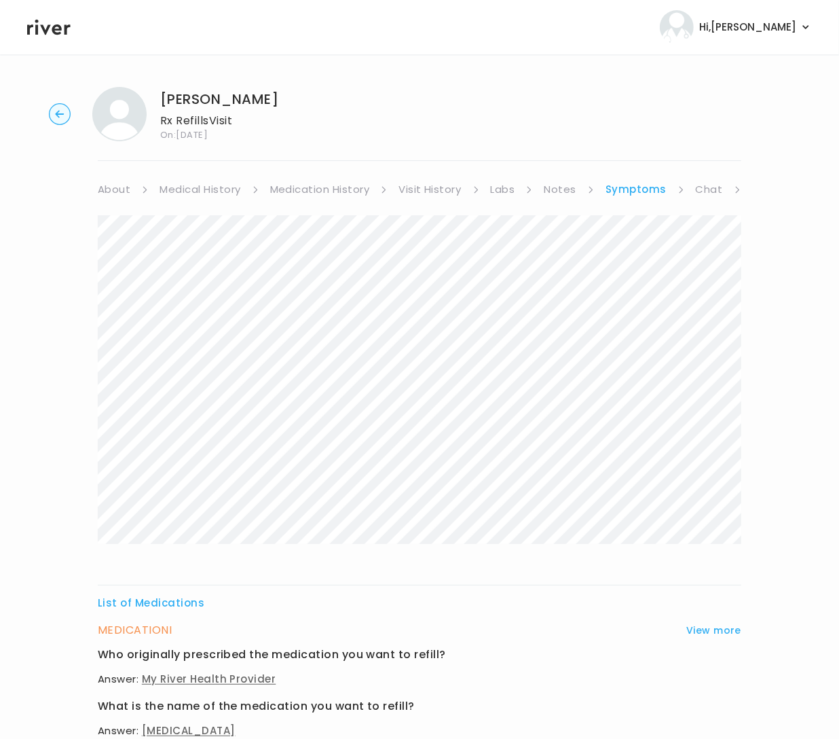
click at [331, 183] on link "Medication History" at bounding box center [320, 189] width 100 height 19
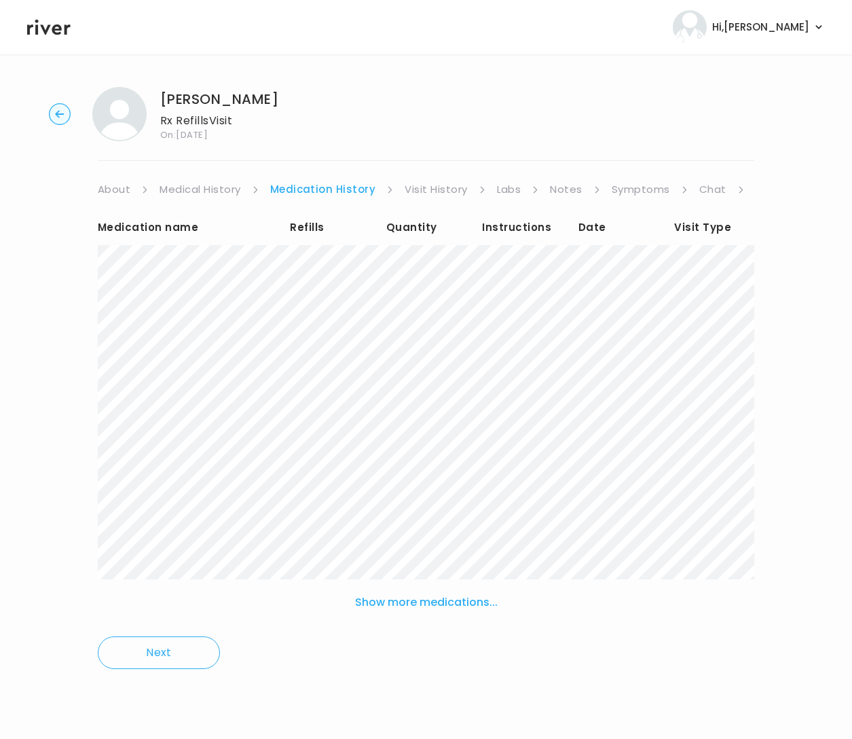
click at [641, 185] on link "Symptoms" at bounding box center [641, 189] width 58 height 19
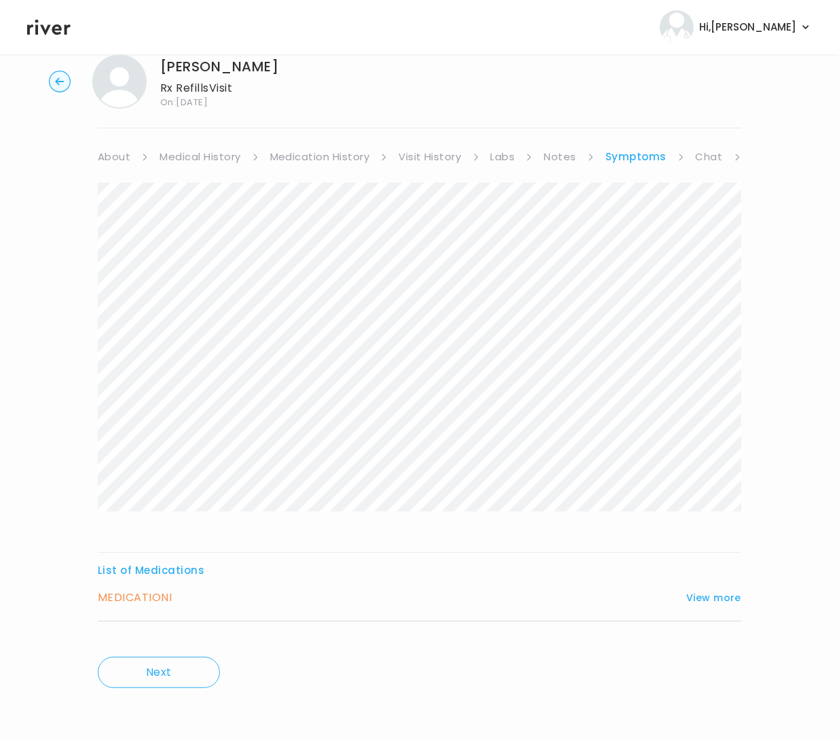
scroll to position [34, 0]
click at [147, 599] on h3 "MEDICATION I" at bounding box center [135, 596] width 74 height 19
click at [738, 591] on button "View more" at bounding box center [713, 597] width 55 height 16
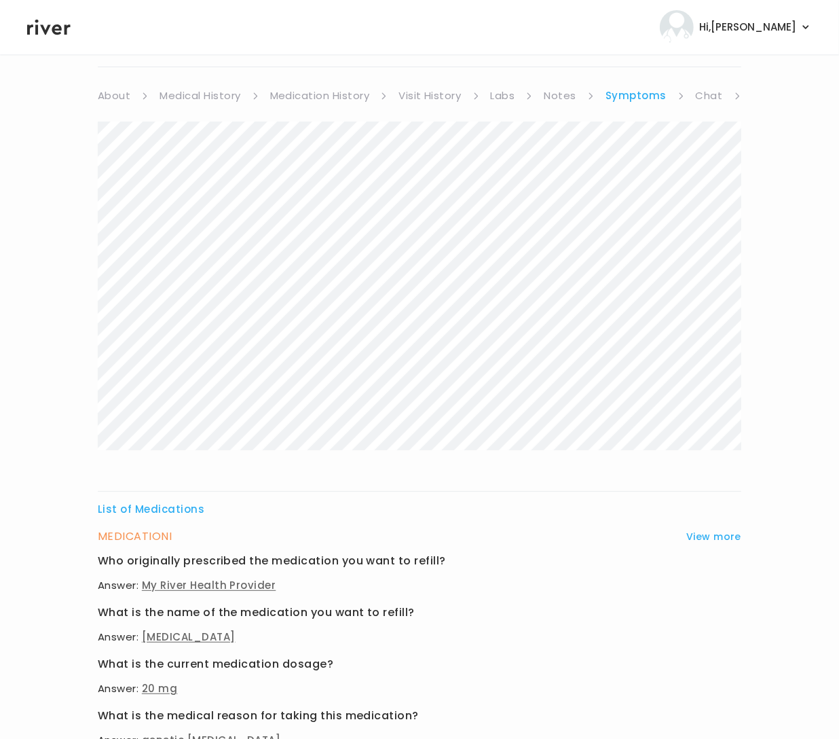
scroll to position [0, 0]
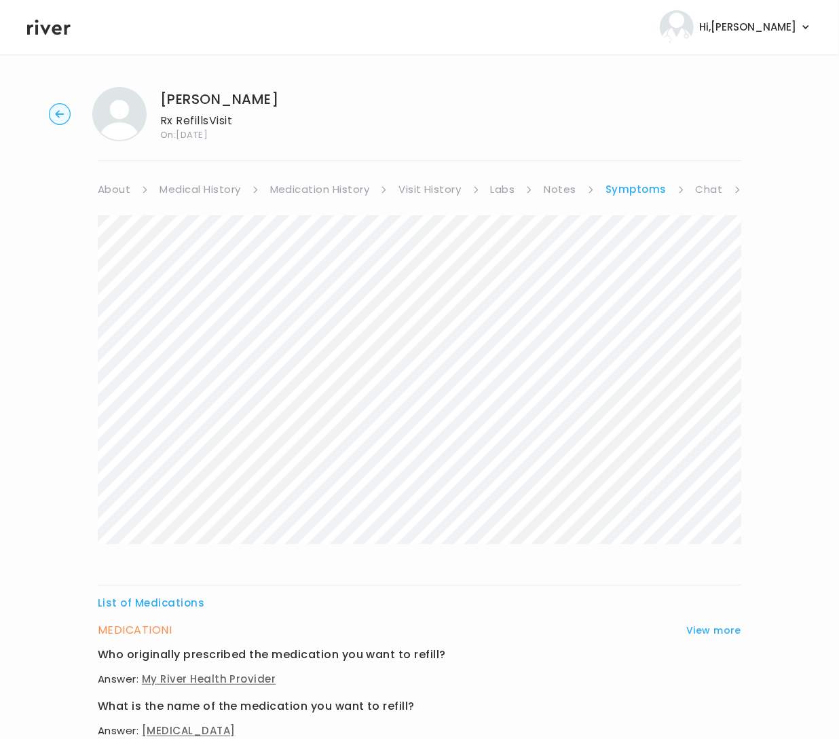
click at [707, 190] on link "Chat" at bounding box center [709, 189] width 27 height 19
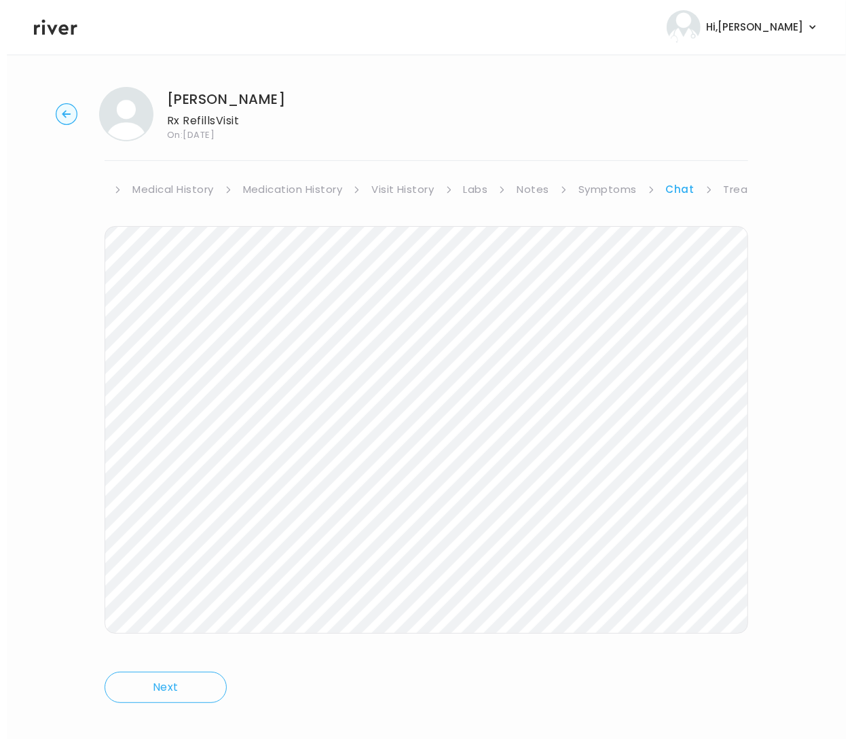
scroll to position [0, 88]
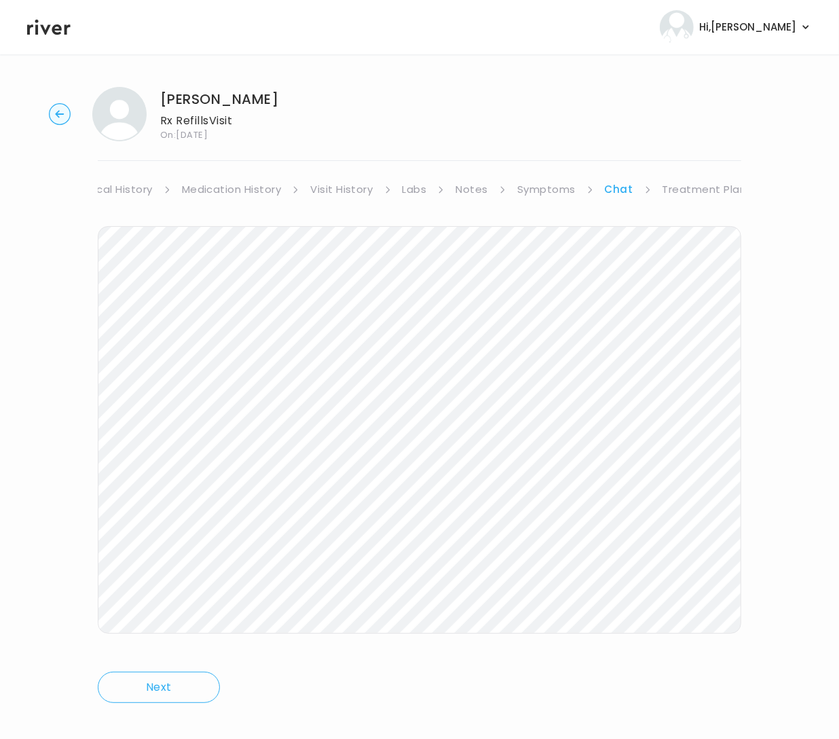
click at [707, 190] on link "Treatment Plan" at bounding box center [705, 189] width 84 height 19
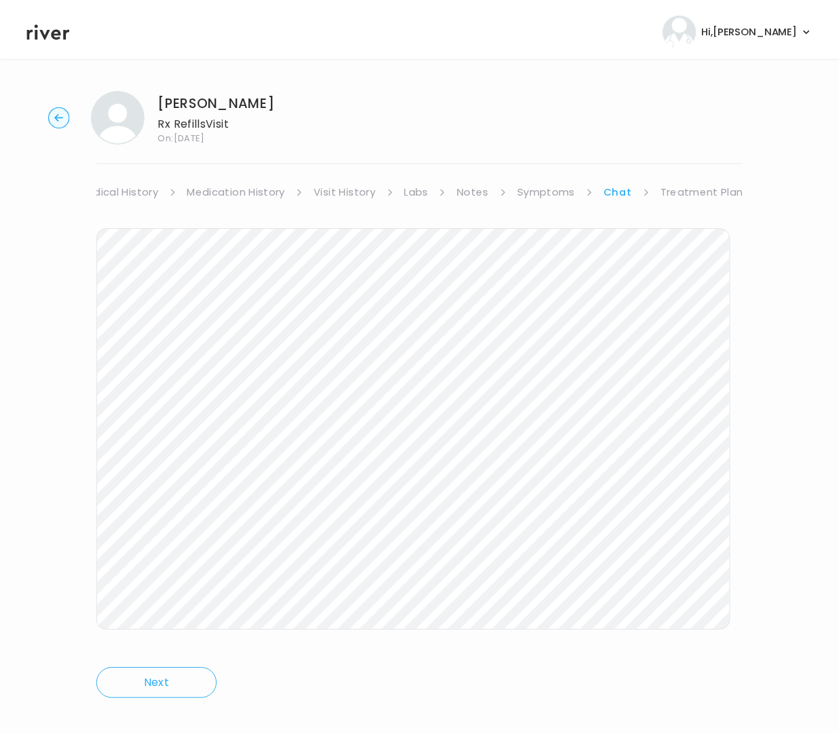
scroll to position [0, 76]
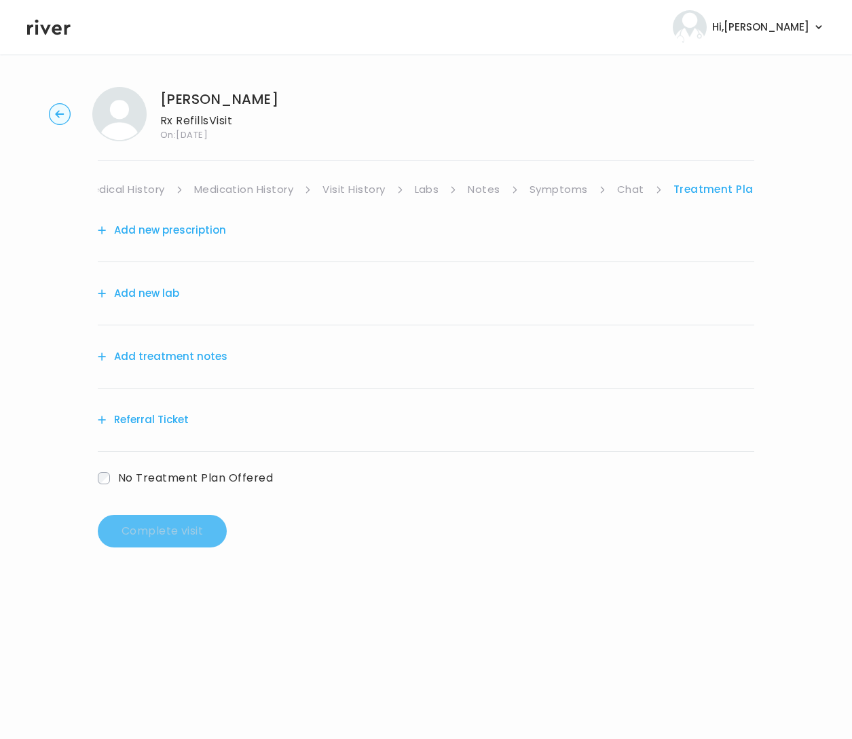
click at [172, 356] on button "Add treatment notes" at bounding box center [163, 356] width 130 height 19
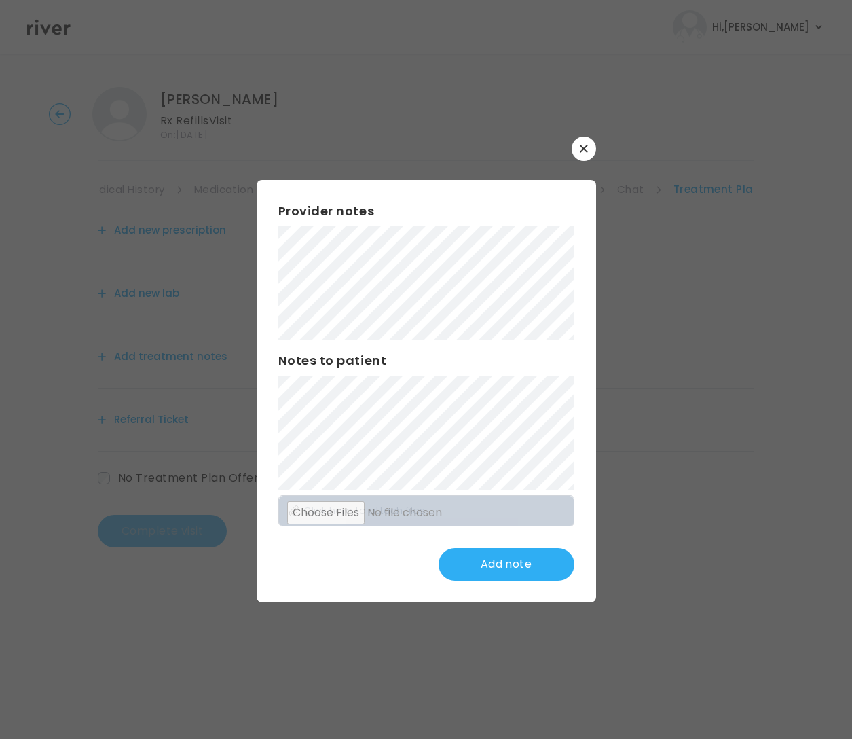
click at [502, 579] on button "Add note" at bounding box center [507, 564] width 136 height 33
drag, startPoint x: 502, startPoint y: 559, endPoint x: 538, endPoint y: 545, distance: 39.6
click at [502, 560] on button "Update note" at bounding box center [507, 564] width 136 height 33
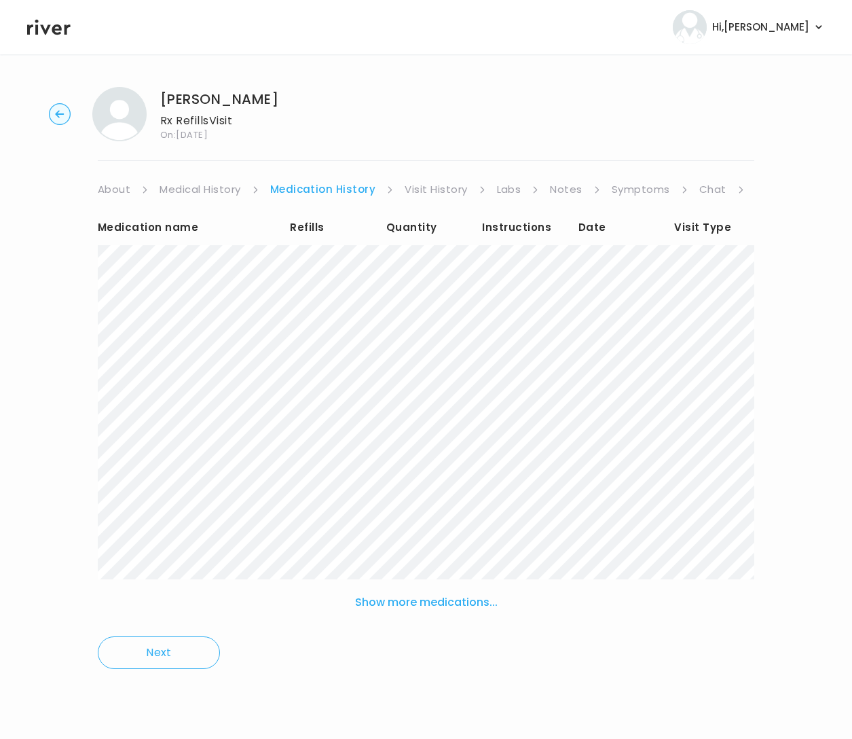
click at [754, 187] on div "Julia Scott Rx Refills Visit On: 03 Sep 2025 About Medical History Medication H…" at bounding box center [426, 387] width 852 height 623
click at [756, 190] on link "Treatment Plan" at bounding box center [798, 189] width 84 height 19
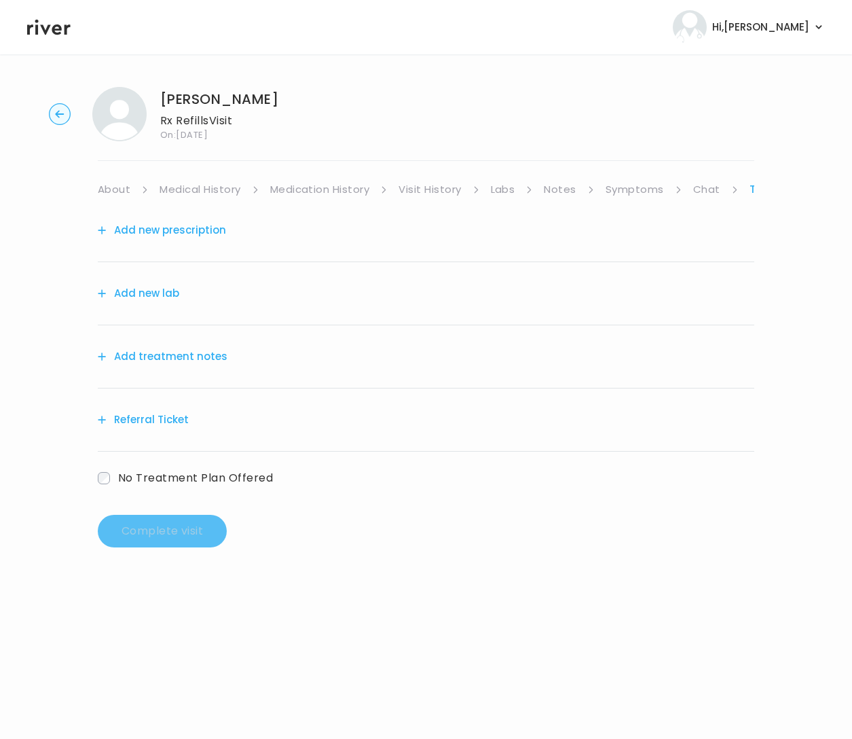
click at [187, 358] on button "Add treatment notes" at bounding box center [163, 356] width 130 height 19
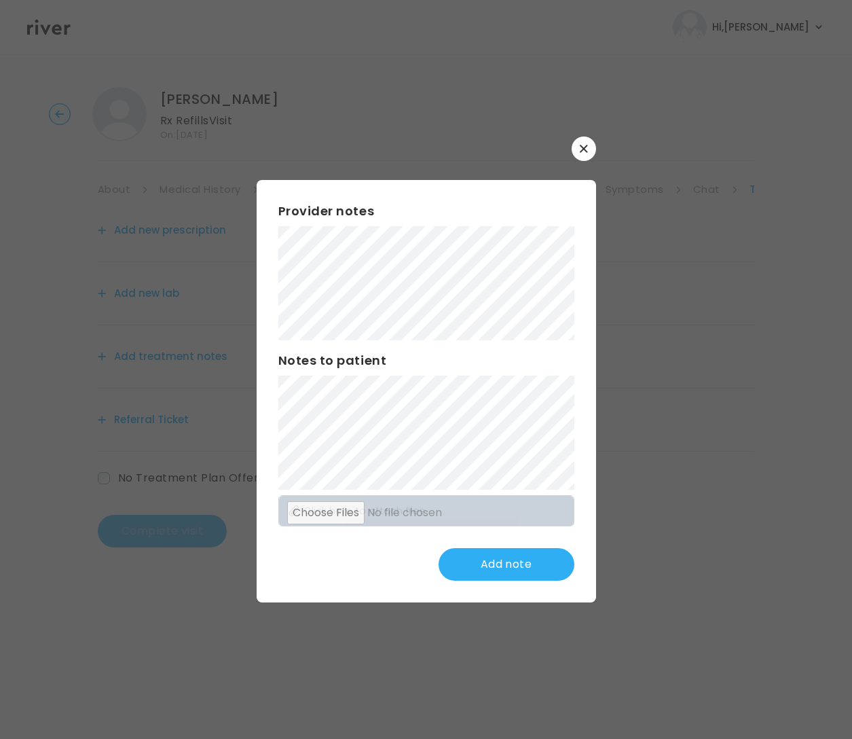
click at [585, 143] on button "button" at bounding box center [584, 148] width 24 height 24
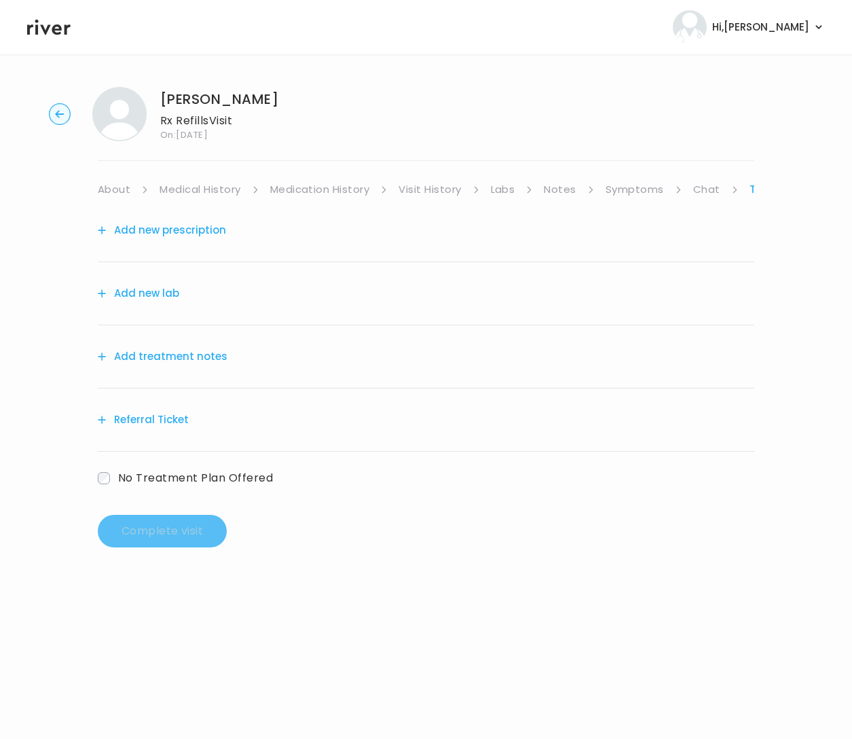
click at [426, 196] on link "Visit History" at bounding box center [430, 189] width 62 height 19
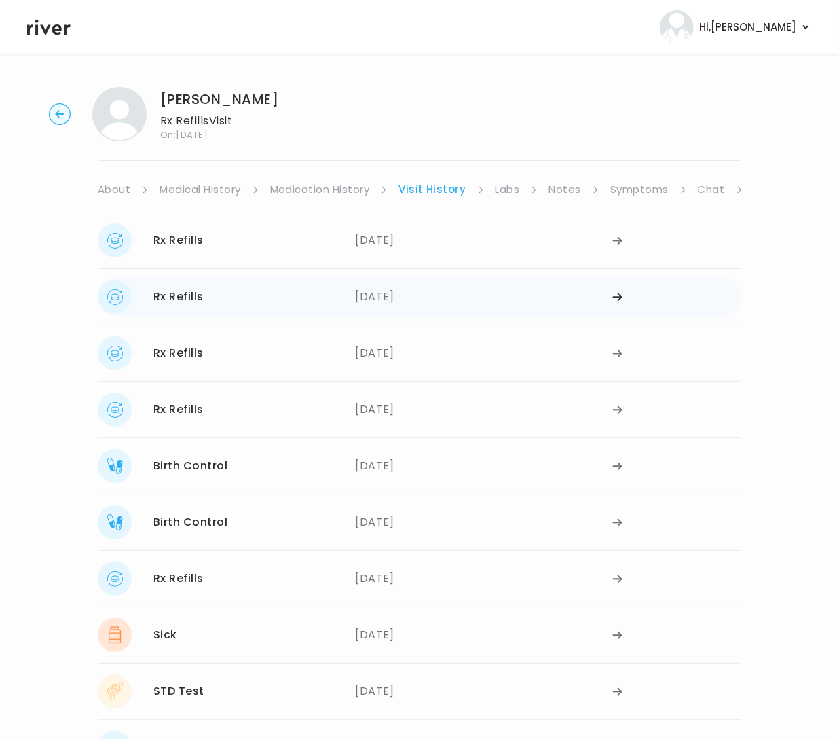
click at [413, 290] on div "05/29/2025" at bounding box center [483, 297] width 257 height 34
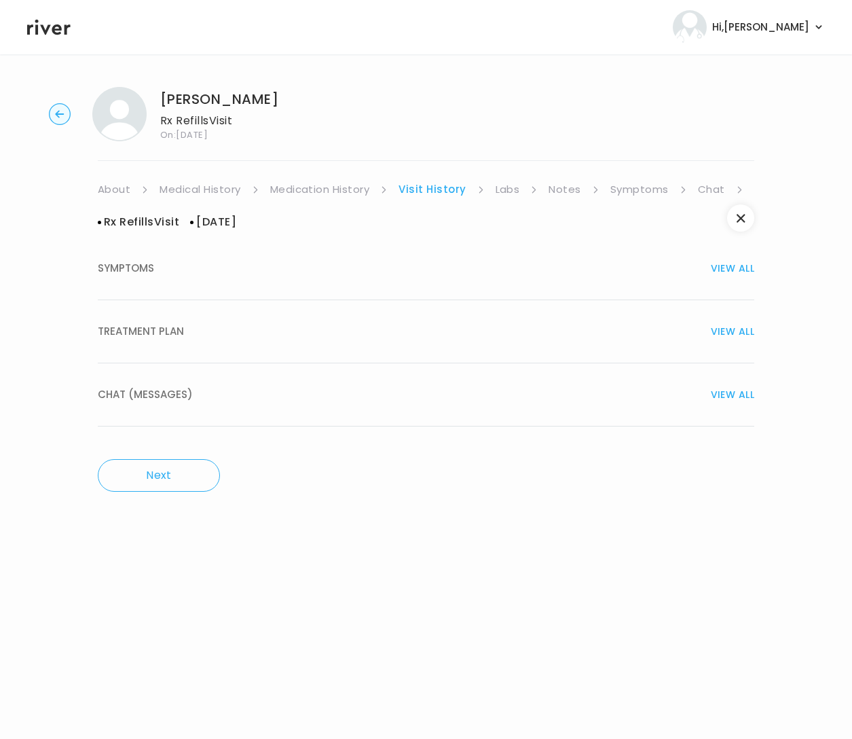
click at [217, 327] on div "TREATMENT PLAN VIEW ALL" at bounding box center [426, 331] width 657 height 19
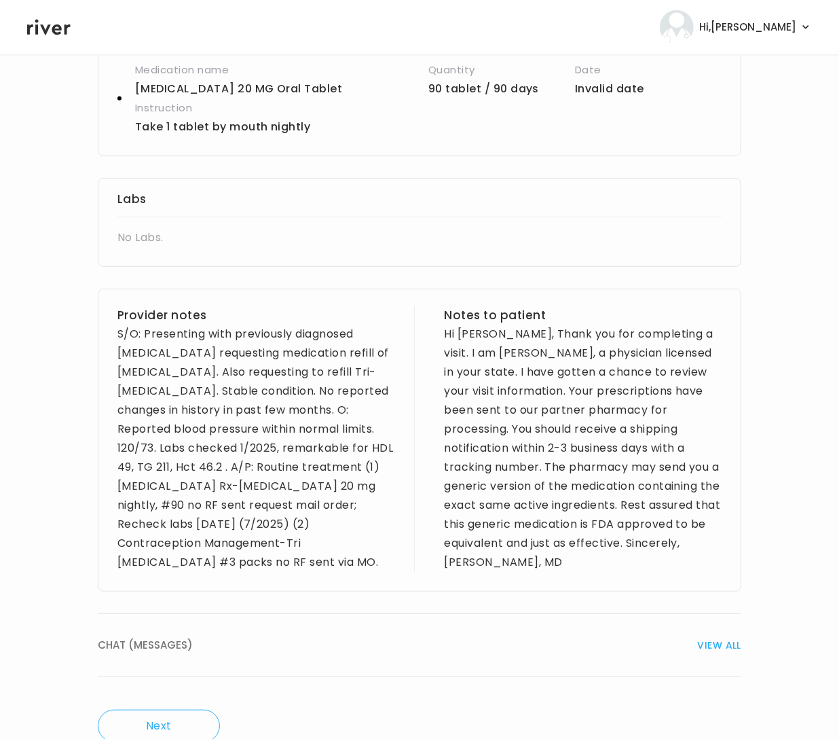
scroll to position [469, 0]
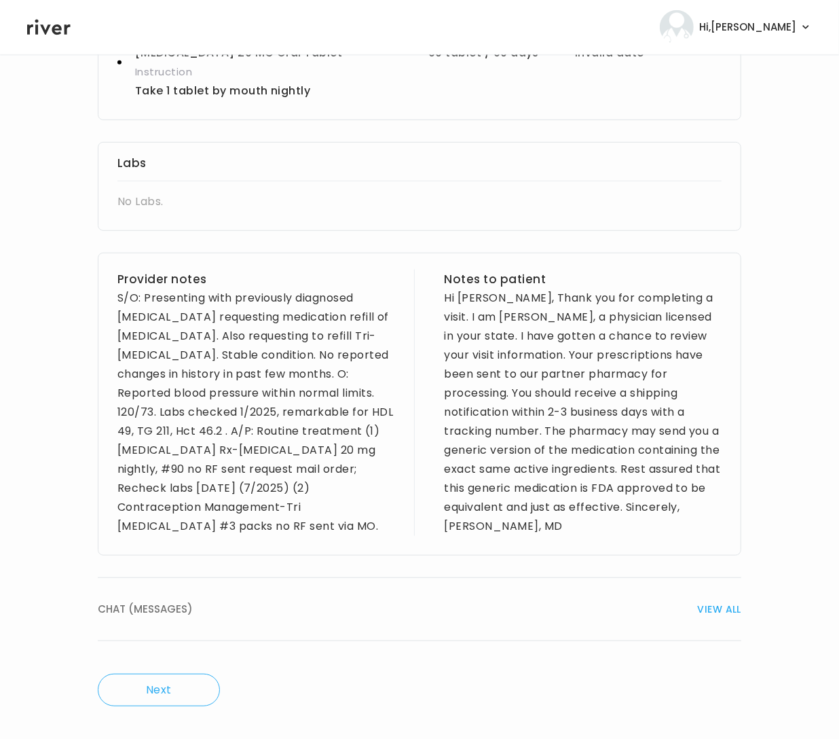
click at [156, 297] on div "S/O: Presenting with previously diagnosed Hyperlipidemia requesting medication …" at bounding box center [256, 412] width 278 height 247
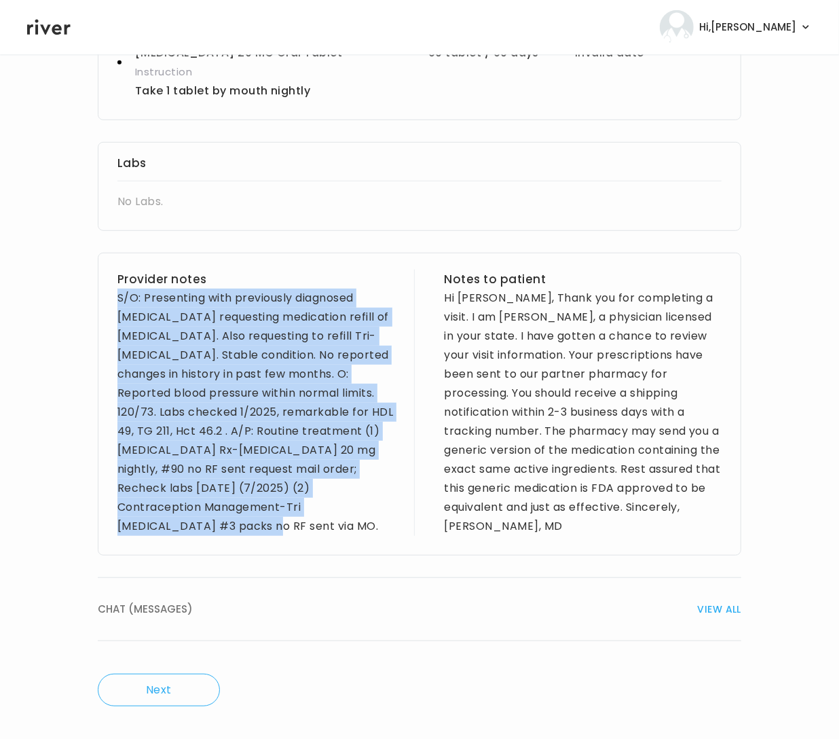
drag, startPoint x: 115, startPoint y: 294, endPoint x: 337, endPoint y: 536, distance: 328.2
click at [337, 536] on div "Provider notes S/O: Presenting with previously diagnosed Hyperlipidemia request…" at bounding box center [420, 404] width 644 height 303
copy div "S/O: Presenting with previously diagnosed Hyperlipidemia requesting medication …"
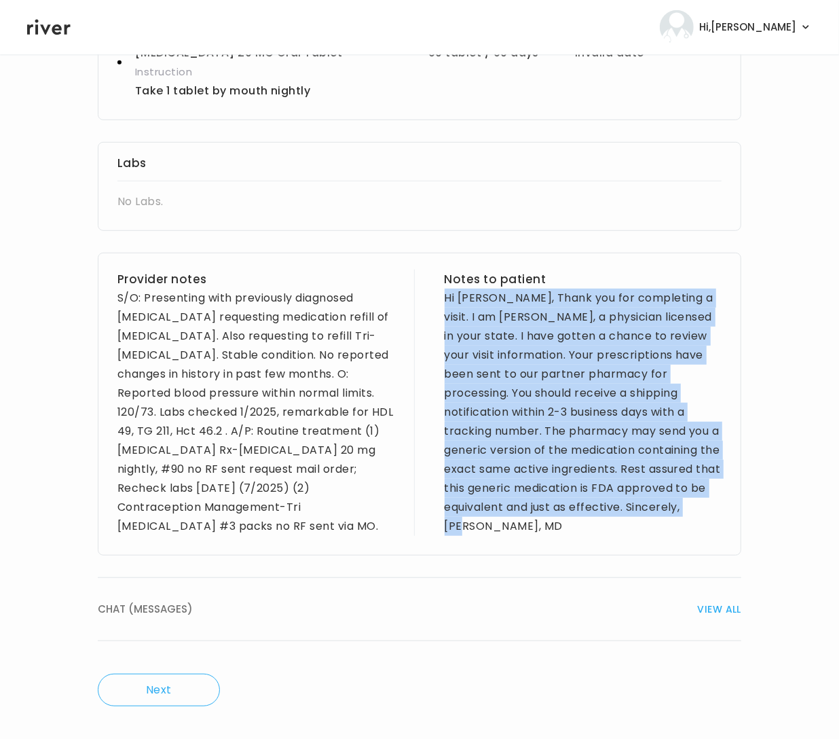
drag, startPoint x: 449, startPoint y: 303, endPoint x: 545, endPoint y: 544, distance: 259.0
click at [545, 544] on div "Provider notes S/O: Presenting with previously diagnosed Hyperlipidemia request…" at bounding box center [420, 404] width 644 height 303
copy div "Hi Julia, Thank you for completing a visit. I am Dr. Ramos, a physician license…"
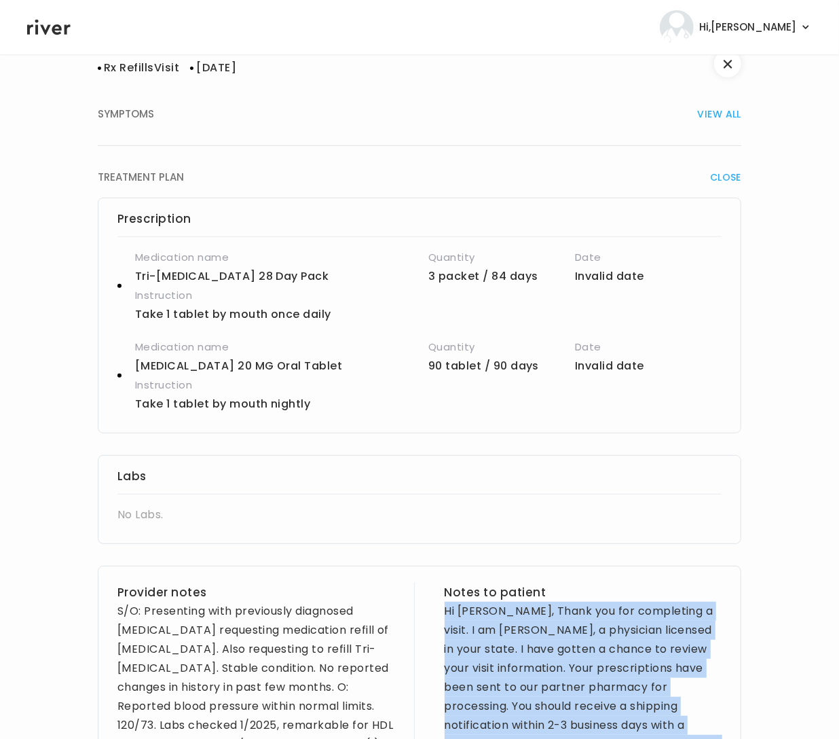
scroll to position [0, 0]
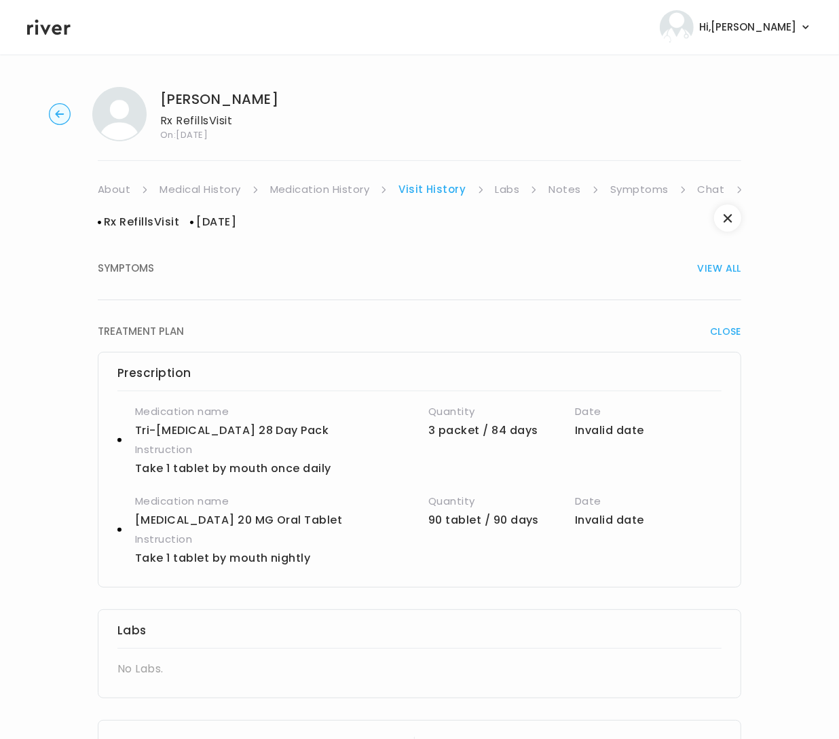
drag, startPoint x: 649, startPoint y: 188, endPoint x: 689, endPoint y: 194, distance: 40.4
click at [649, 189] on link "Symptoms" at bounding box center [639, 189] width 58 height 19
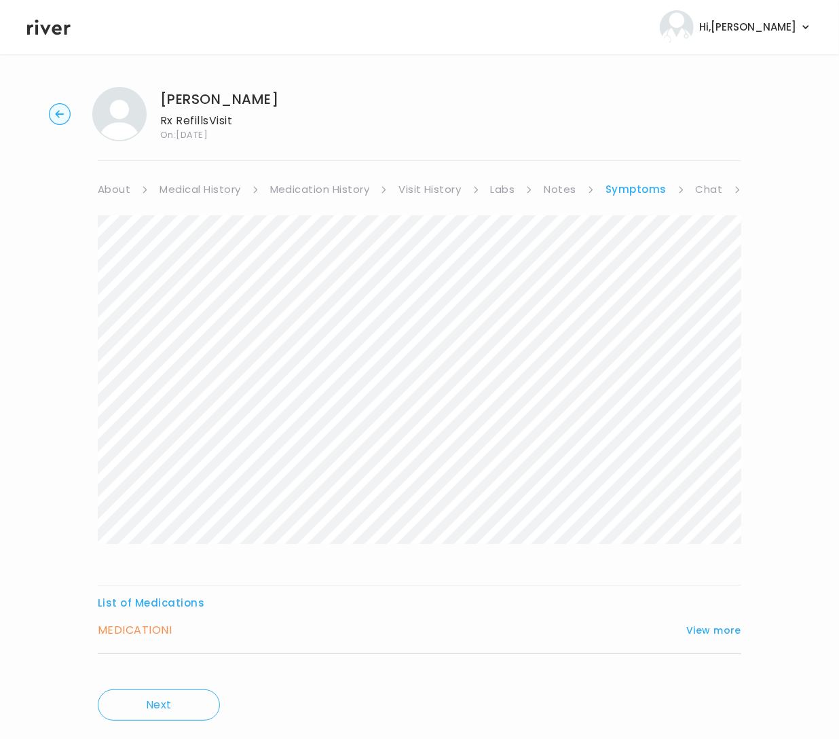
click at [701, 190] on link "Chat" at bounding box center [709, 189] width 27 height 19
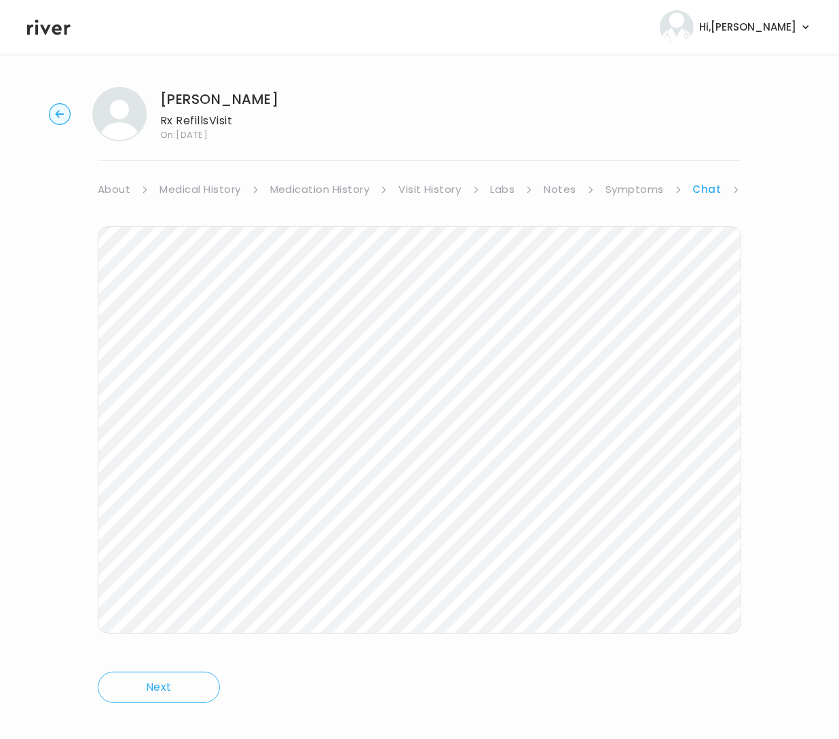
click at [149, 191] on icon at bounding box center [144, 189] width 7 height 7
click at [149, 190] on icon at bounding box center [144, 189] width 7 height 7
click at [708, 186] on link "Treatment Plan" at bounding box center [705, 189] width 84 height 19
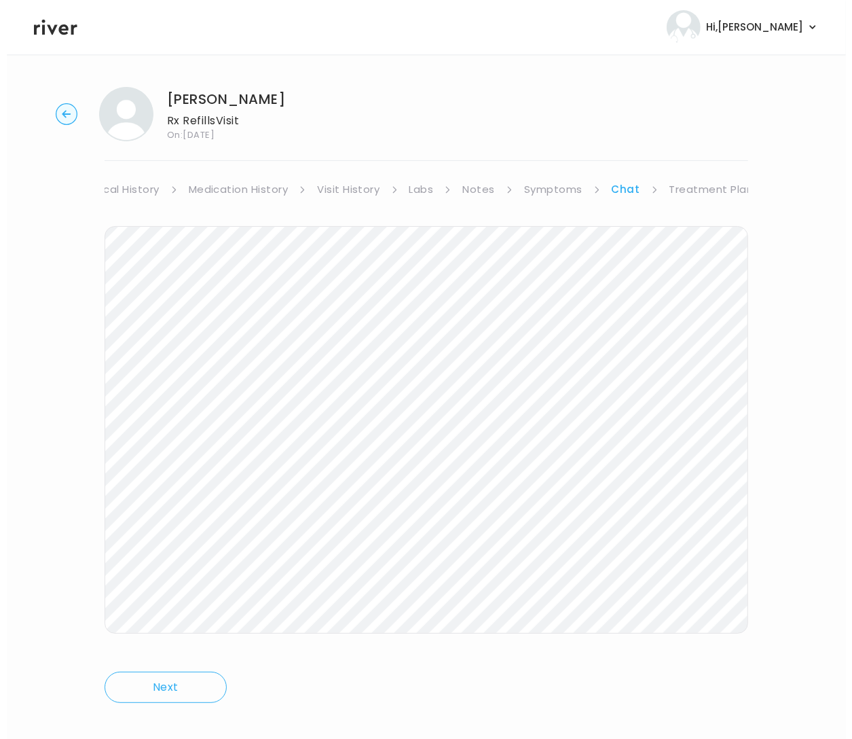
scroll to position [0, 76]
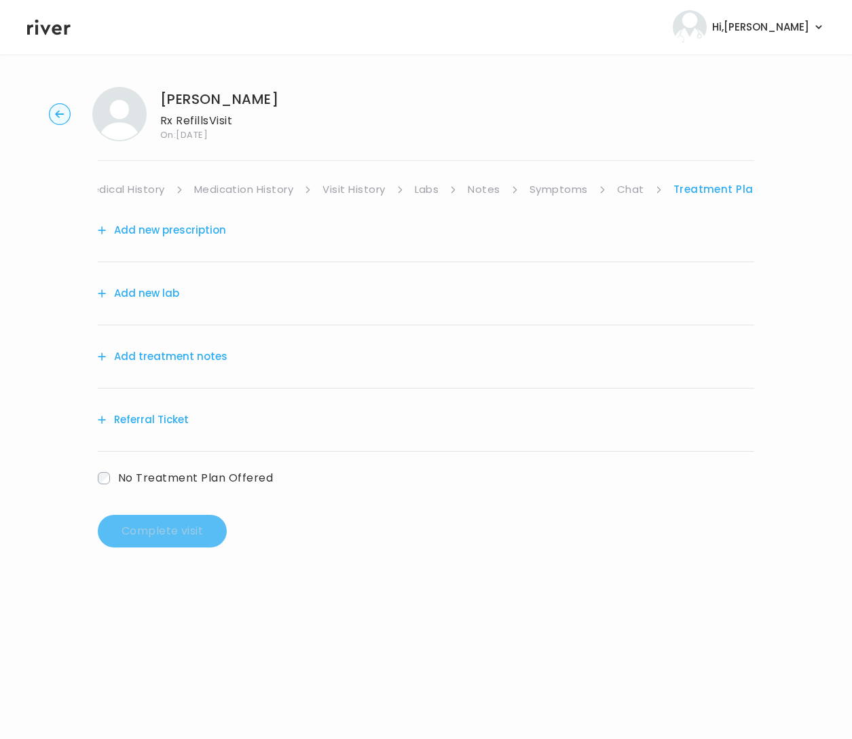
click at [185, 359] on button "Add treatment notes" at bounding box center [163, 356] width 130 height 19
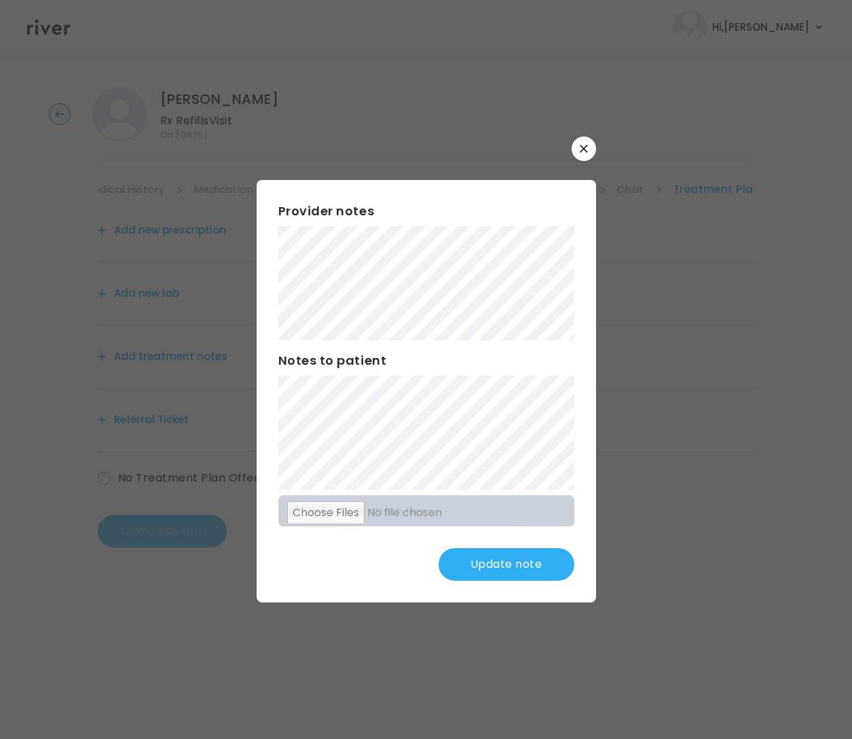
click at [591, 148] on button "button" at bounding box center [584, 148] width 24 height 24
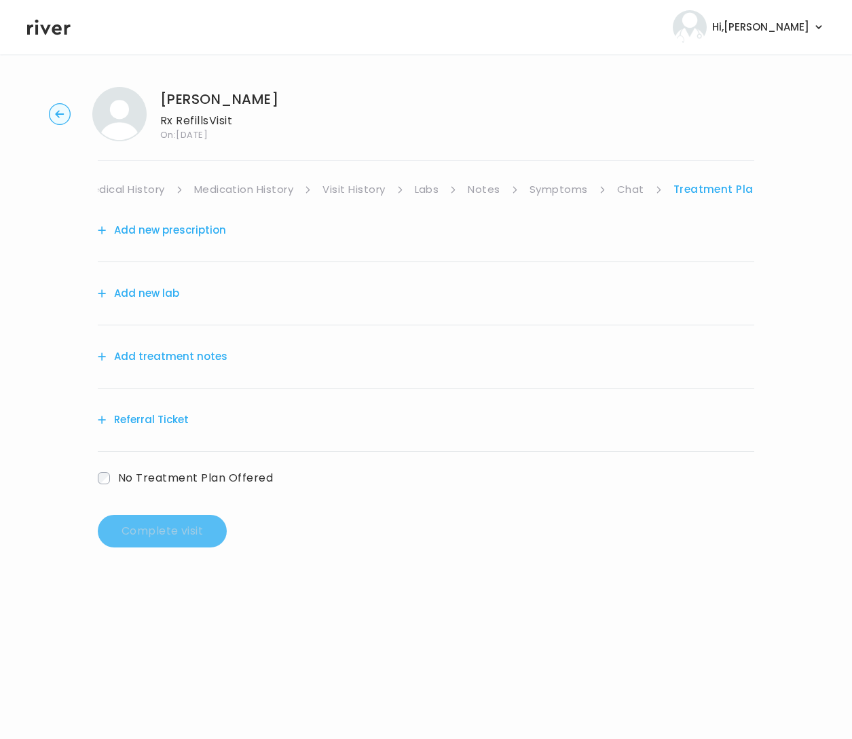
click at [492, 189] on link "Notes" at bounding box center [484, 189] width 32 height 19
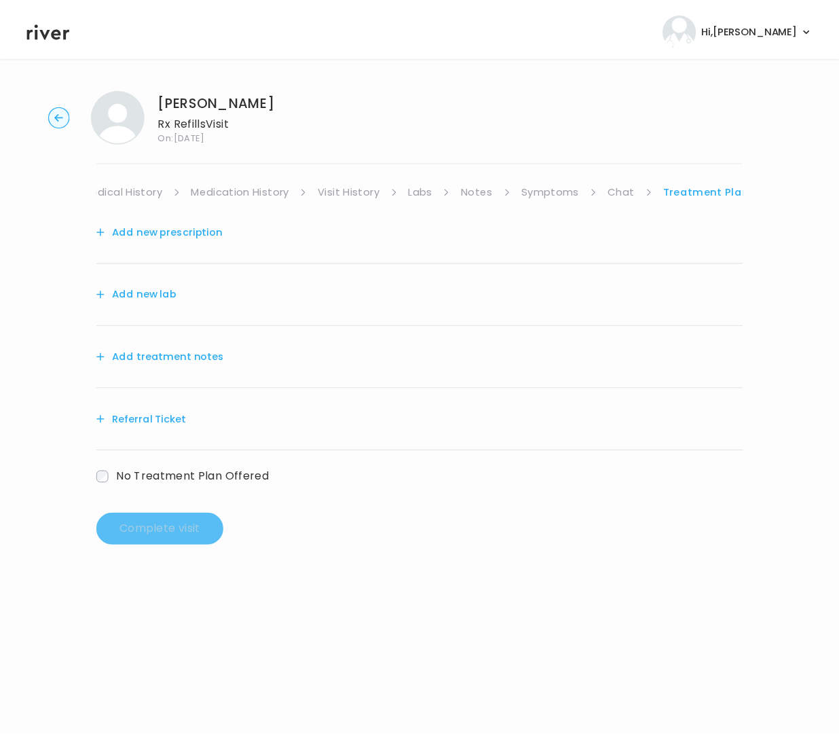
scroll to position [0, 75]
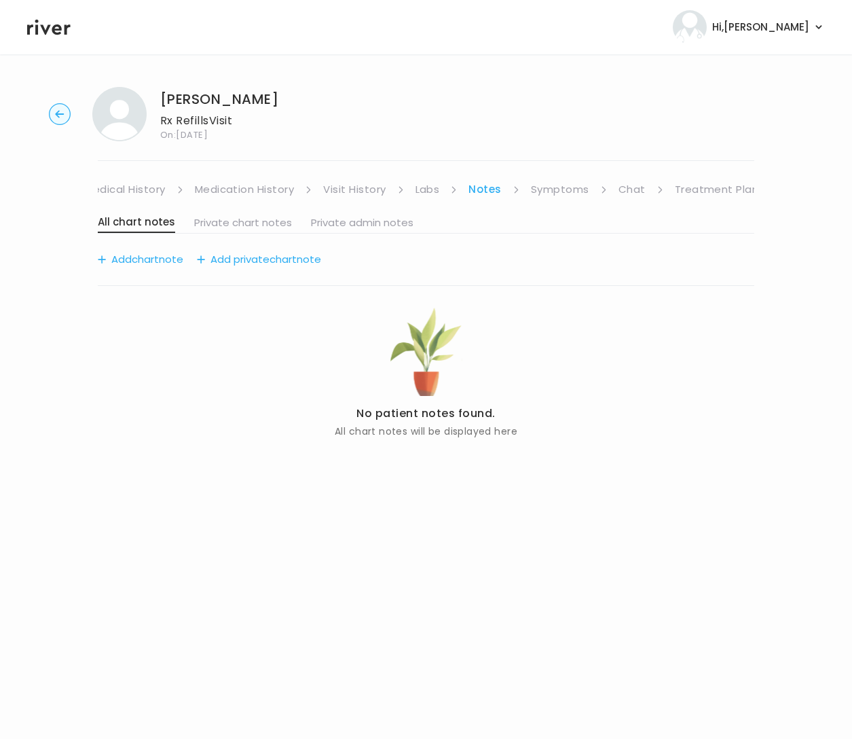
click at [369, 190] on link "Visit History" at bounding box center [354, 189] width 62 height 19
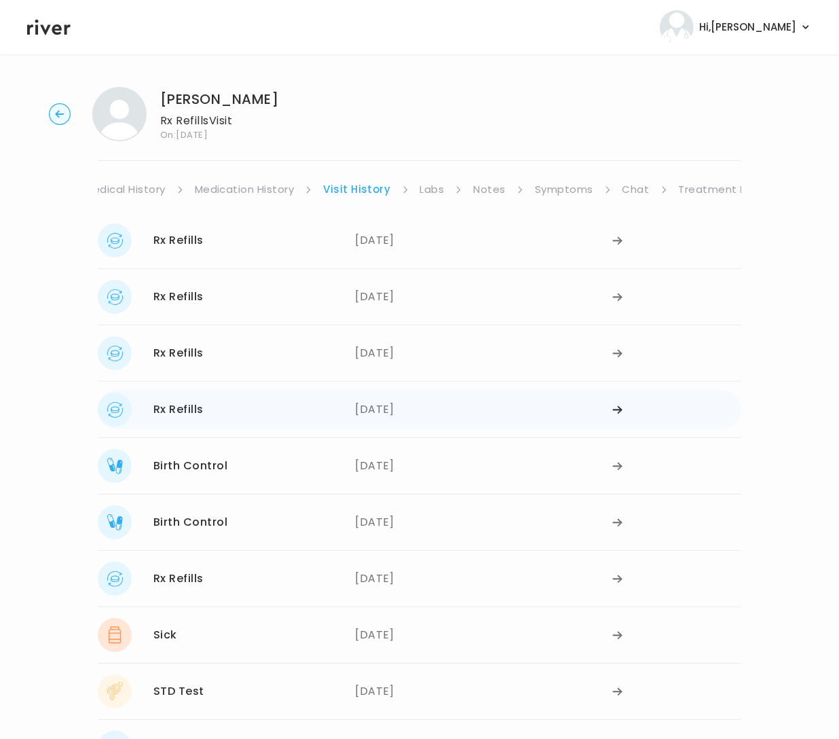
click at [198, 412] on div "Rx Refills" at bounding box center [178, 409] width 50 height 19
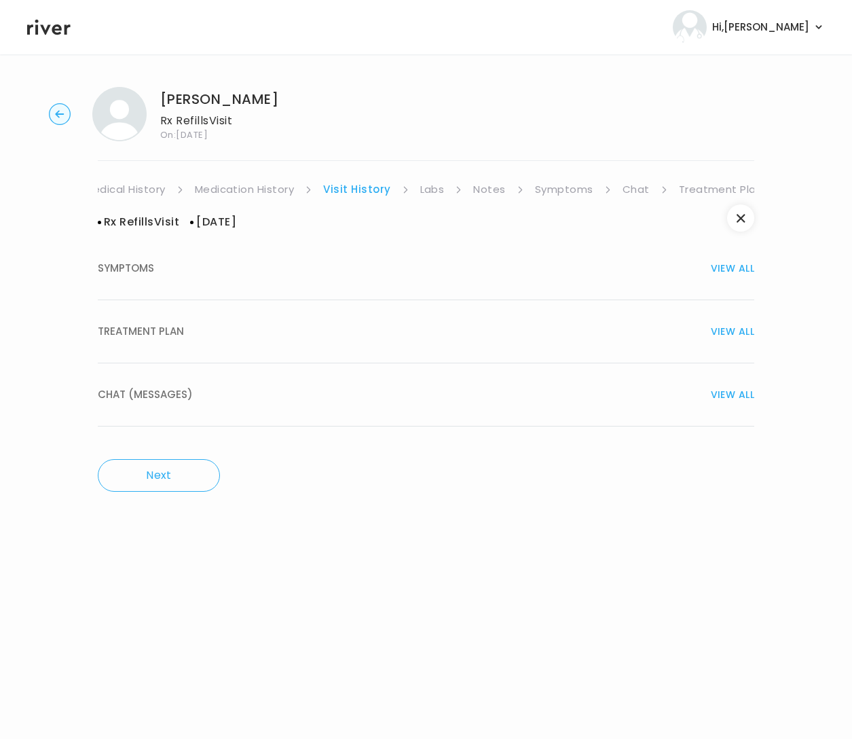
click at [171, 330] on span "TREATMENT PLAN" at bounding box center [141, 331] width 86 height 19
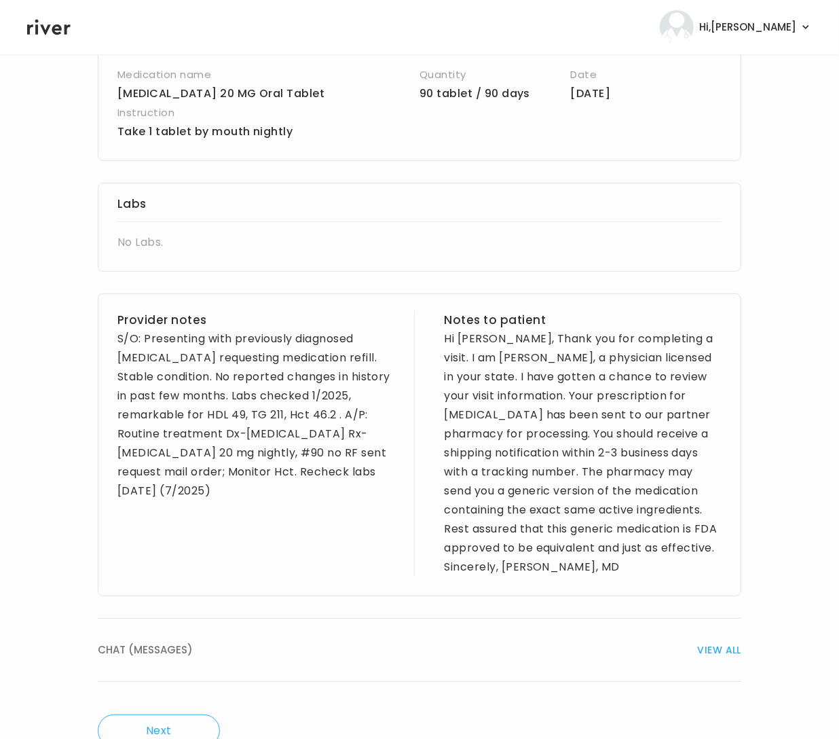
scroll to position [379, 0]
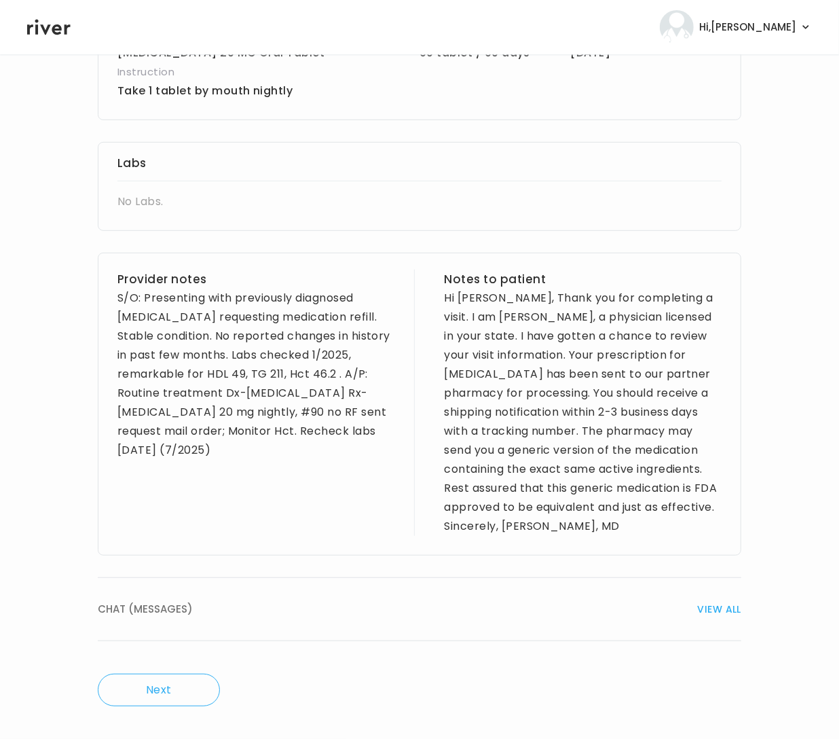
drag, startPoint x: 117, startPoint y: 293, endPoint x: 282, endPoint y: 447, distance: 225.7
click at [282, 447] on div "S/O: Presenting with previously diagnosed Hyperlipidemia requesting medication …" at bounding box center [256, 374] width 278 height 171
copy div "S/O: Presenting with previously diagnosed Hyperlipidemia requesting medication …"
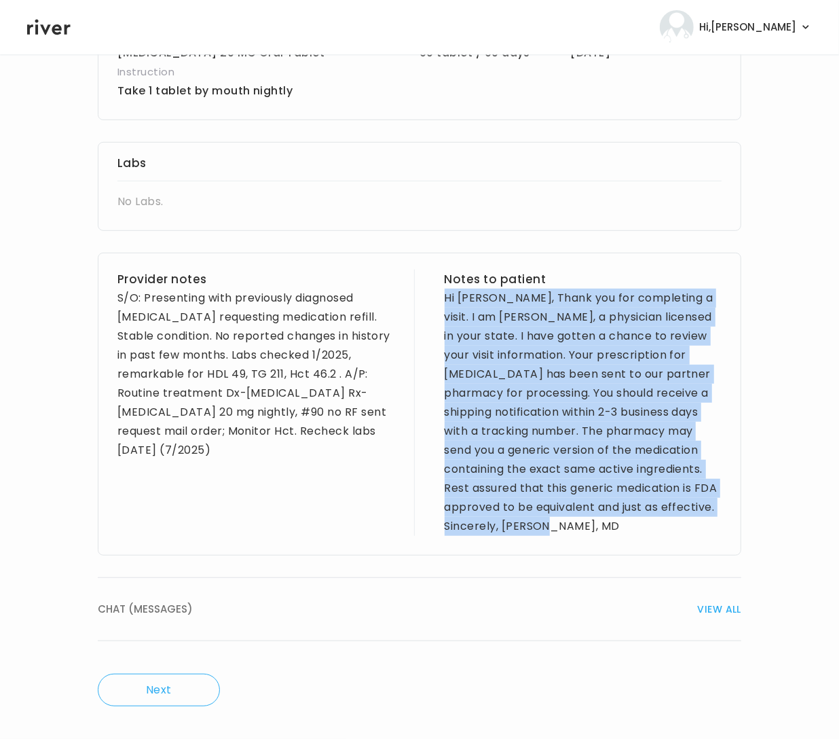
drag, startPoint x: 441, startPoint y: 296, endPoint x: 613, endPoint y: 485, distance: 255.7
click at [678, 520] on div "Provider notes S/O: Presenting with previously diagnosed Hyperlipidemia request…" at bounding box center [420, 404] width 644 height 303
copy div "Hi Julia, Thank you for completing a visit. I am Dr. Anika Ramos, a physician l…"
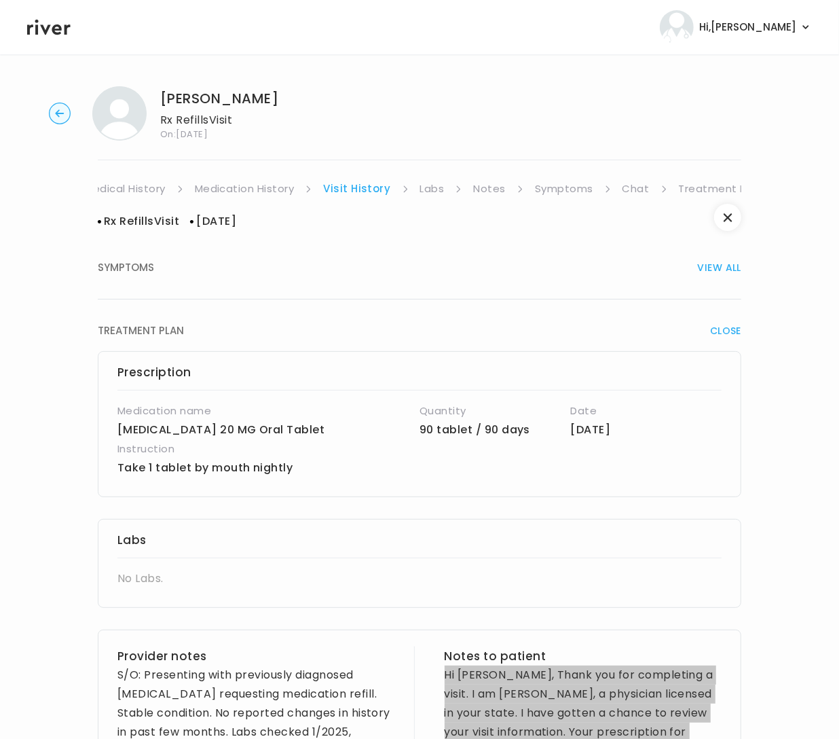
scroll to position [0, 0]
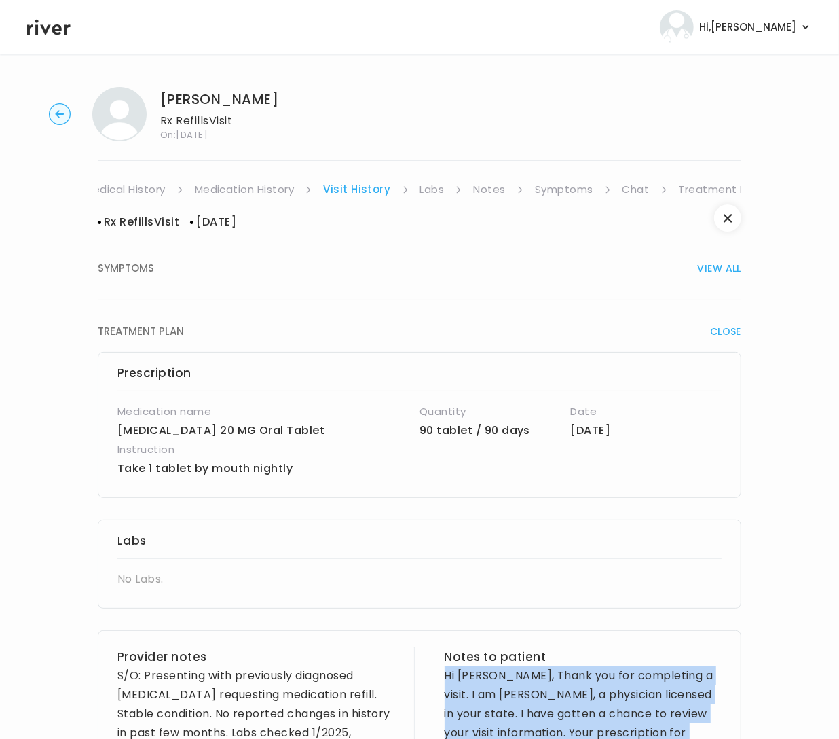
click at [428, 194] on link "Labs" at bounding box center [432, 189] width 24 height 19
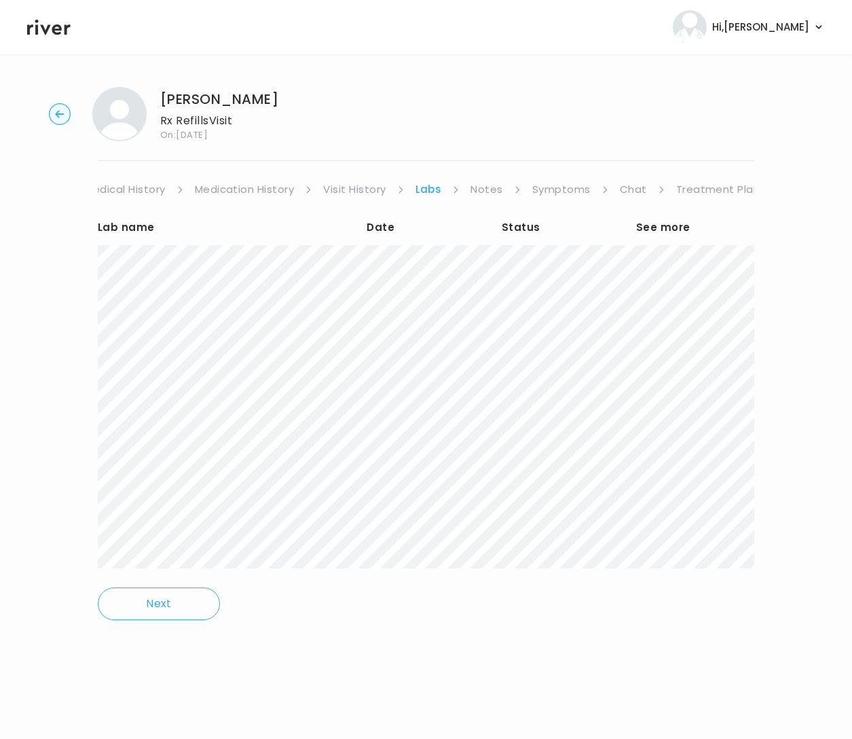
click at [262, 187] on link "Medication History" at bounding box center [245, 189] width 100 height 19
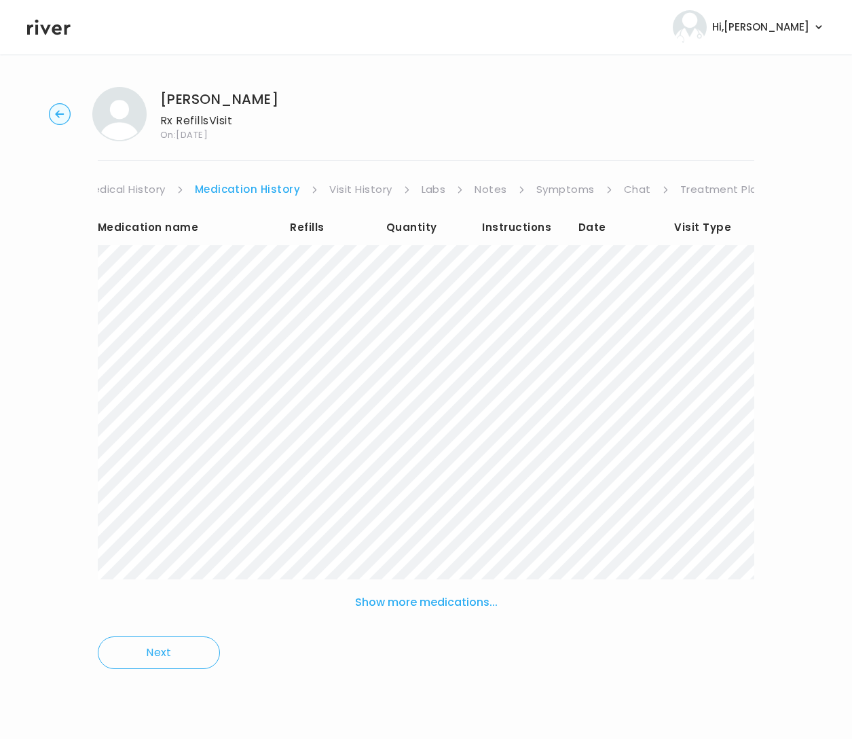
click at [357, 194] on link "Visit History" at bounding box center [360, 189] width 62 height 19
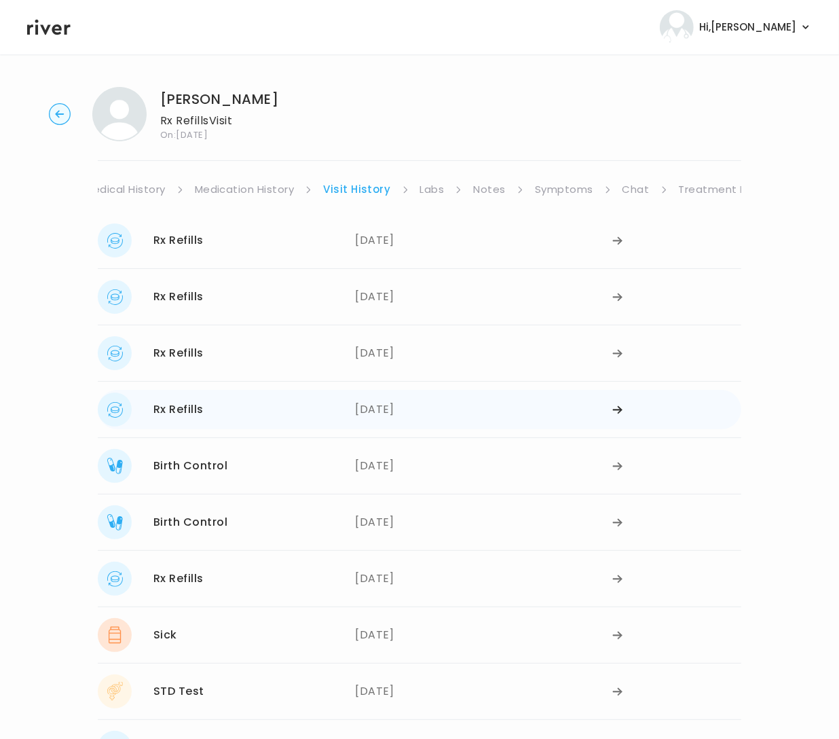
click at [401, 414] on div "[DATE]" at bounding box center [483, 409] width 257 height 34
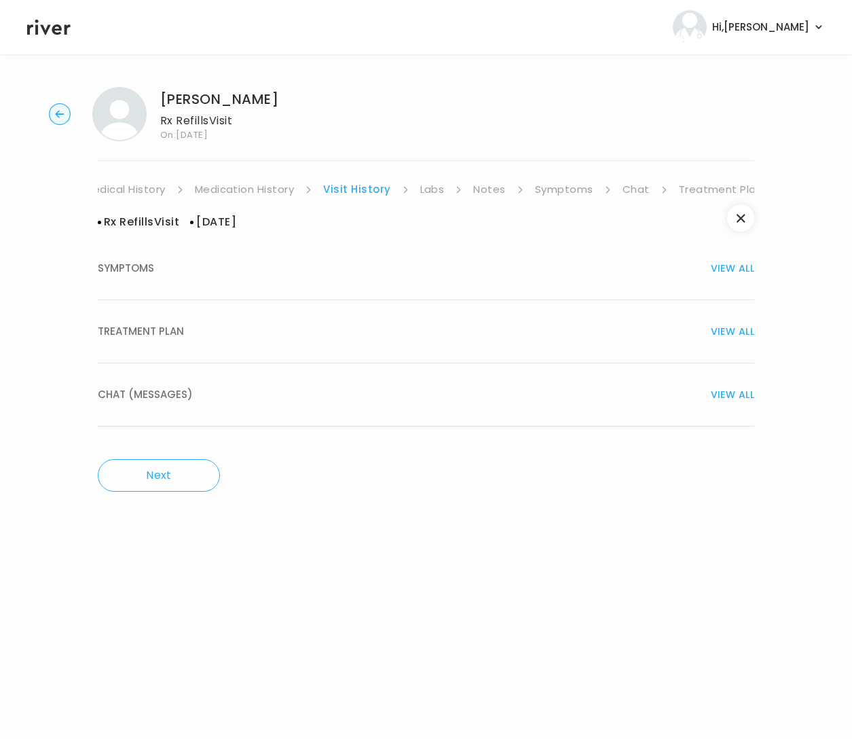
click at [164, 326] on span "TREATMENT PLAN" at bounding box center [141, 331] width 86 height 19
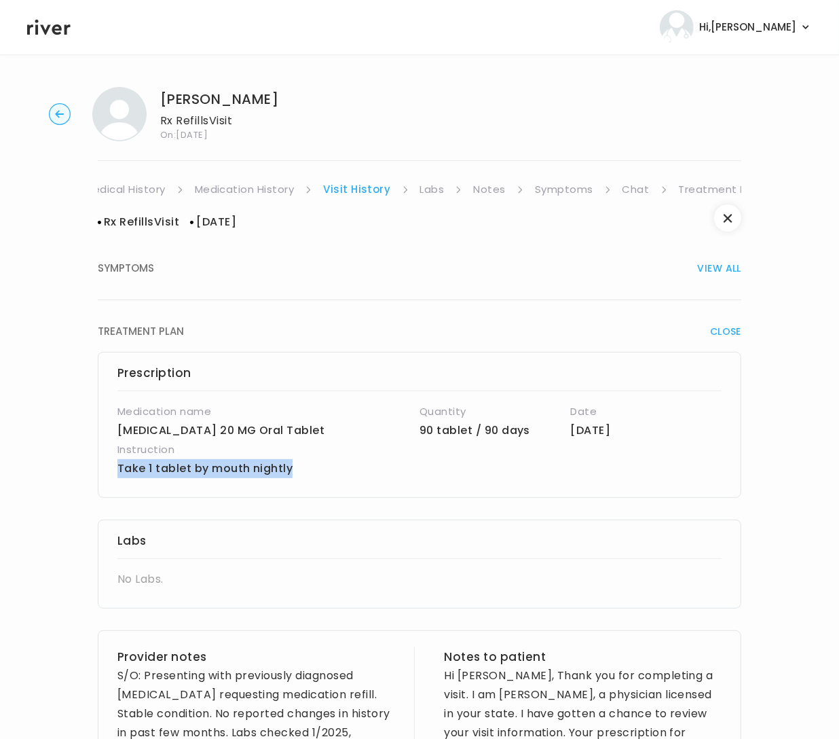
drag, startPoint x: 295, startPoint y: 469, endPoint x: 189, endPoint y: 465, distance: 106.0
click at [104, 462] on div "Prescription Medication name rosuvastatin calcium 20 MG Oral Tablet Quantity 90…" at bounding box center [420, 425] width 644 height 146
copy p "Take 1 tablet by mouth nightly"
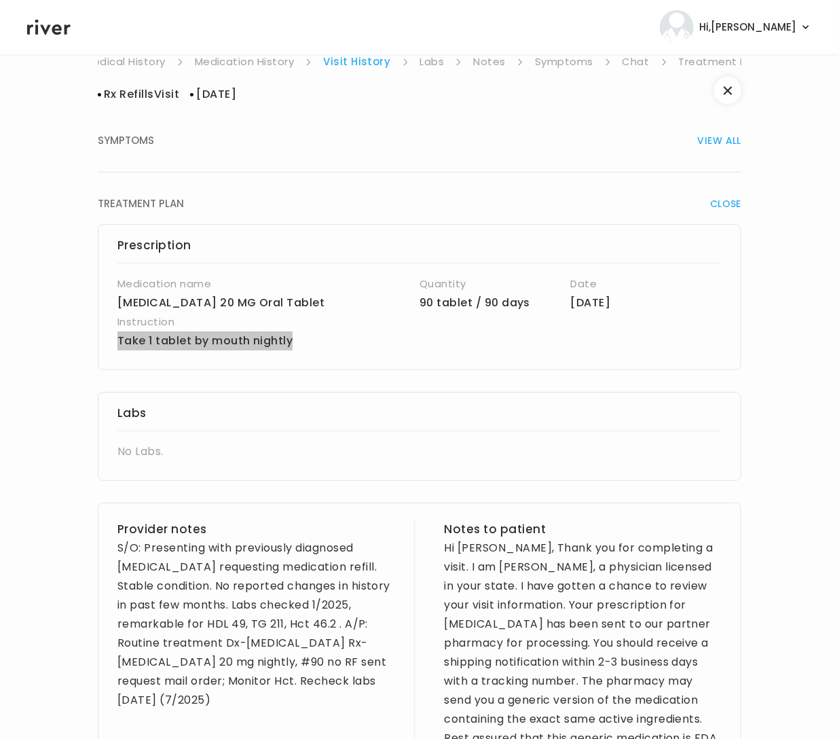
scroll to position [129, 0]
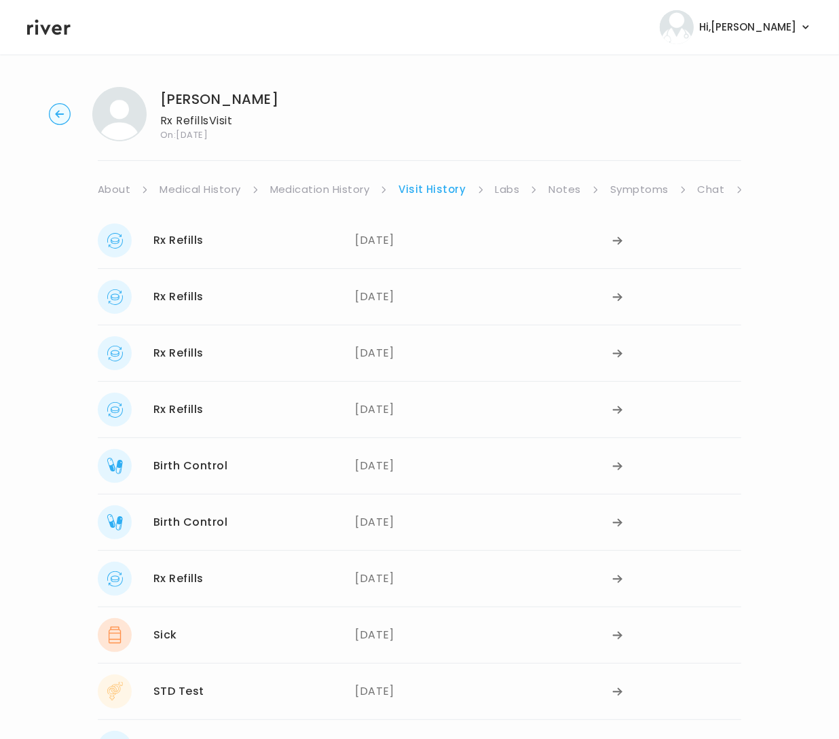
click at [705, 188] on link "Chat" at bounding box center [711, 189] width 27 height 19
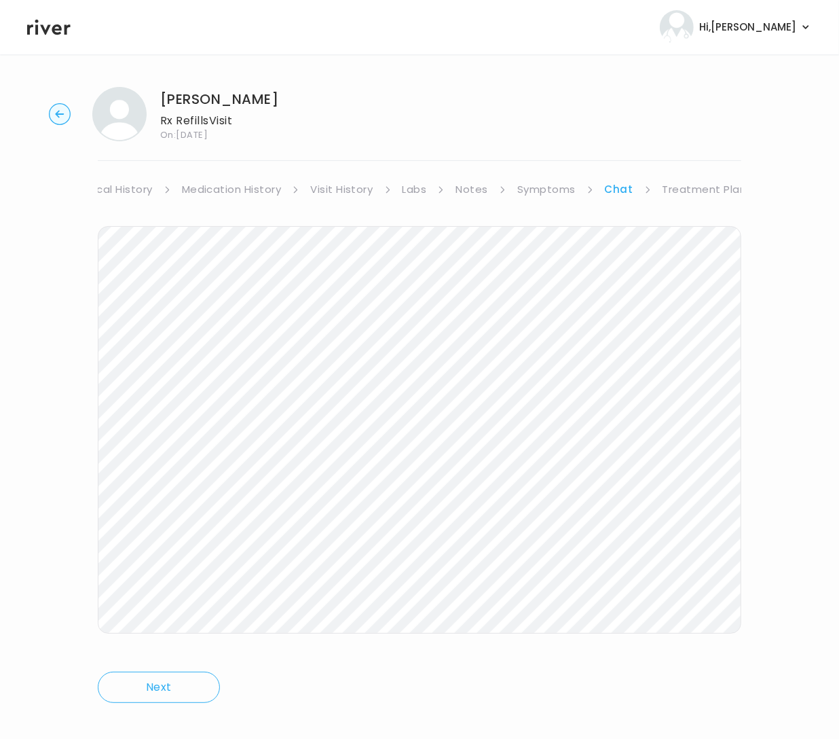
click at [697, 190] on link "Treatment Plan" at bounding box center [705, 189] width 84 height 19
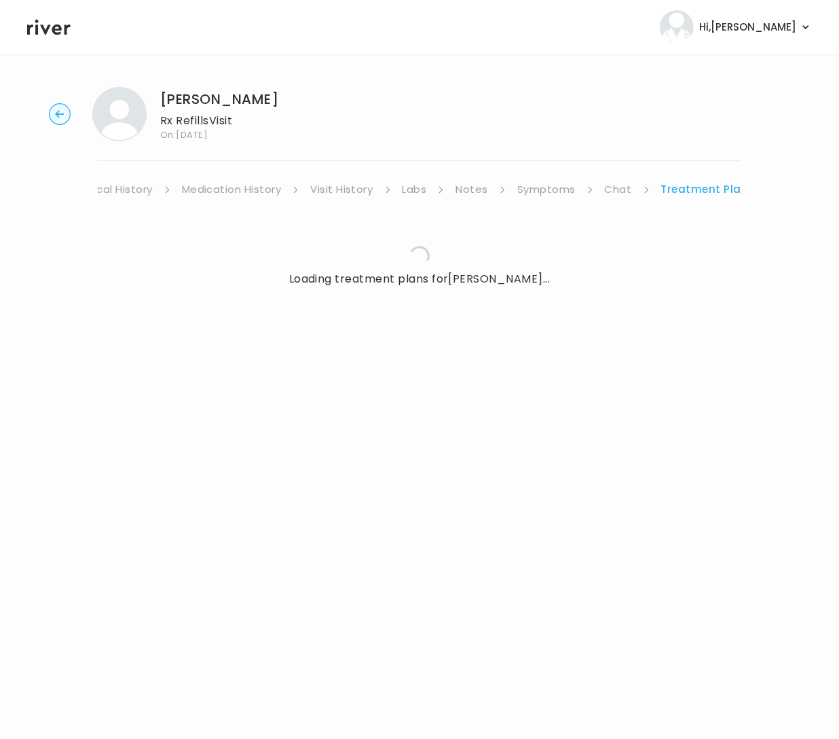
scroll to position [0, 76]
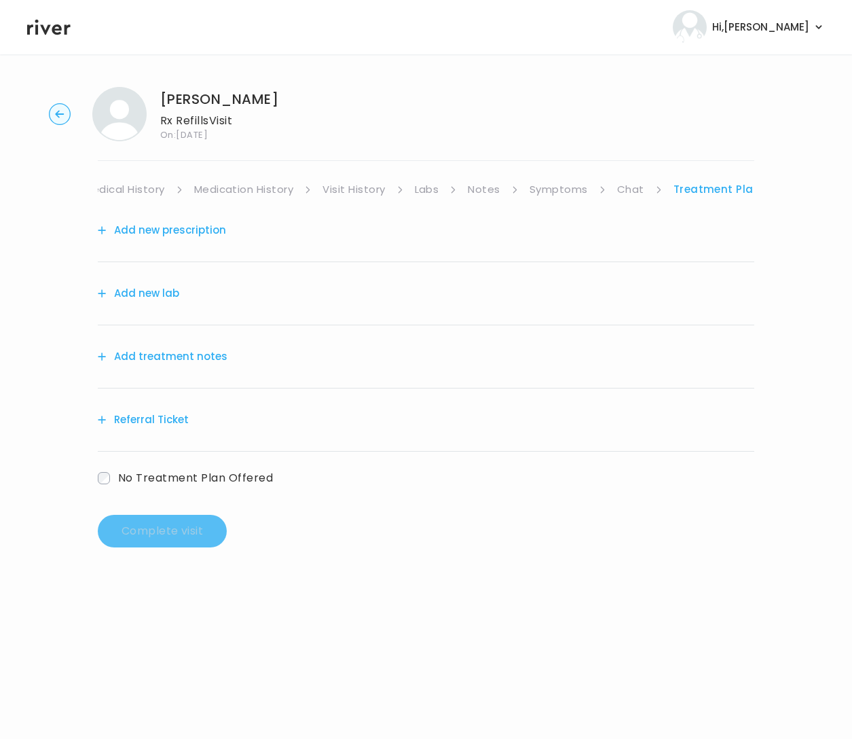
click at [136, 290] on button "Add new lab" at bounding box center [138, 293] width 81 height 19
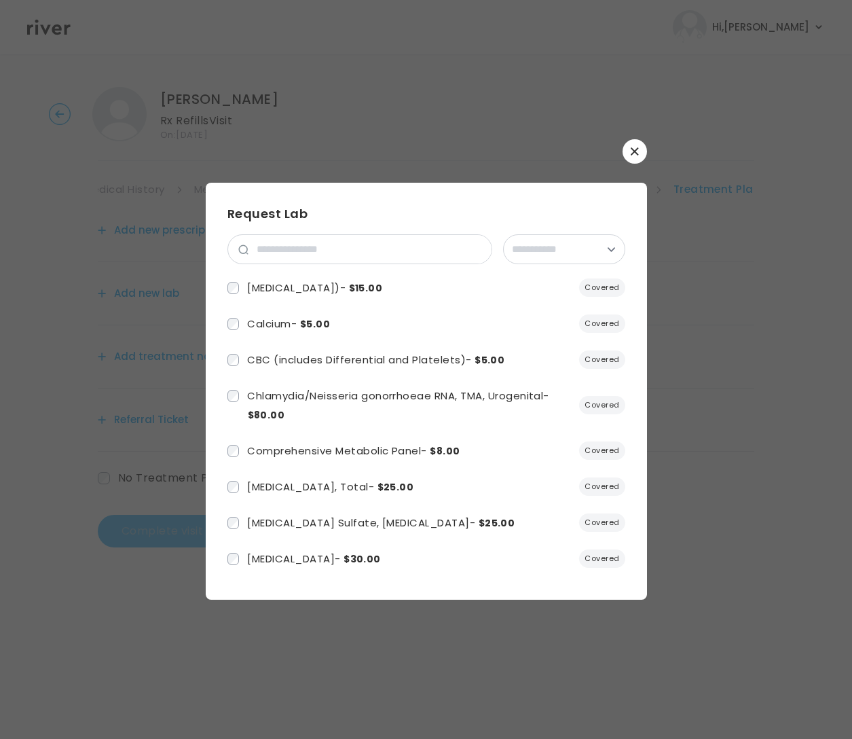
click at [642, 153] on button "button" at bounding box center [635, 151] width 24 height 24
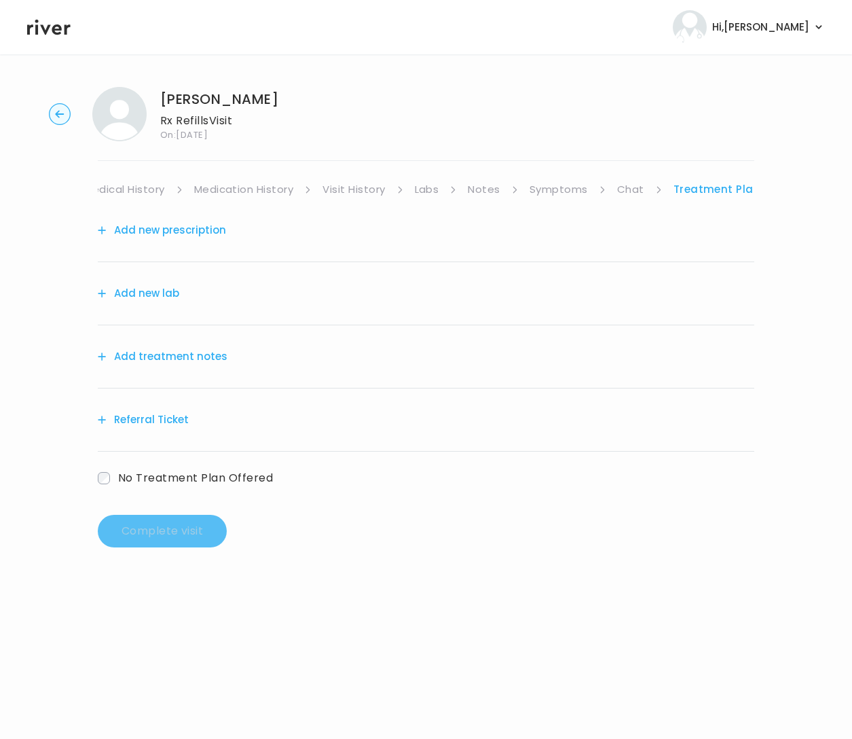
click at [182, 227] on button "Add new prescription" at bounding box center [162, 230] width 128 height 19
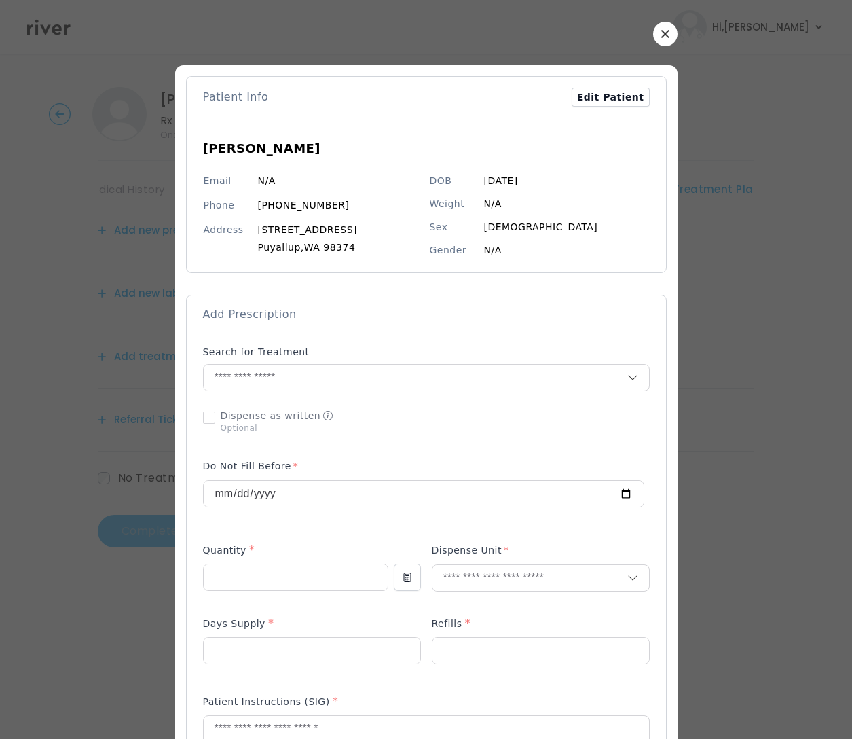
click at [663, 33] on button "button" at bounding box center [665, 34] width 24 height 24
click at [663, 33] on header "Hi, [PERSON_NAME] Profile Logout" at bounding box center [426, 27] width 852 height 54
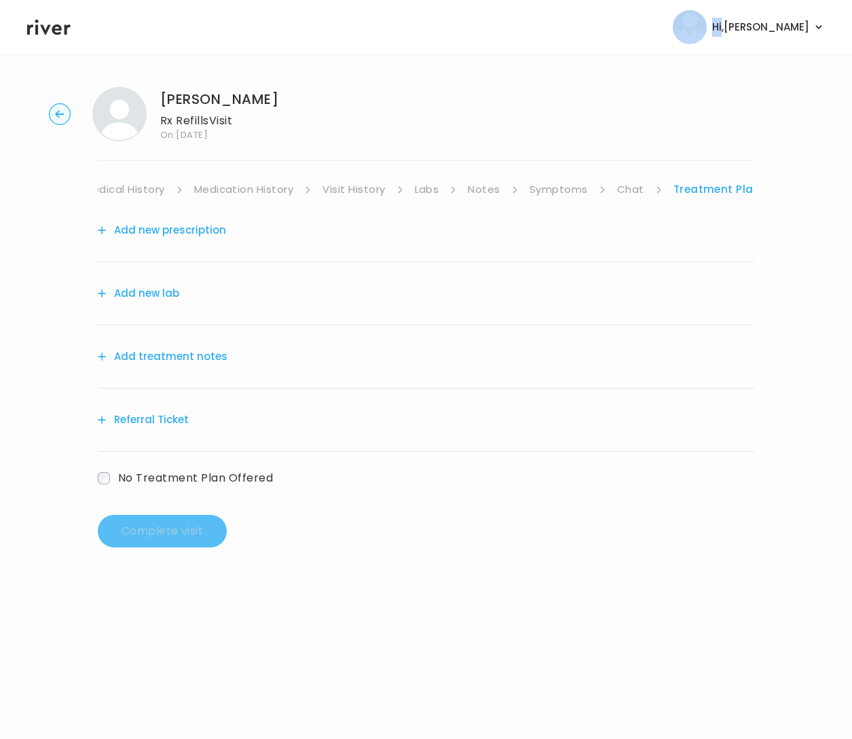
click at [164, 360] on button "Add treatment notes" at bounding box center [163, 356] width 130 height 19
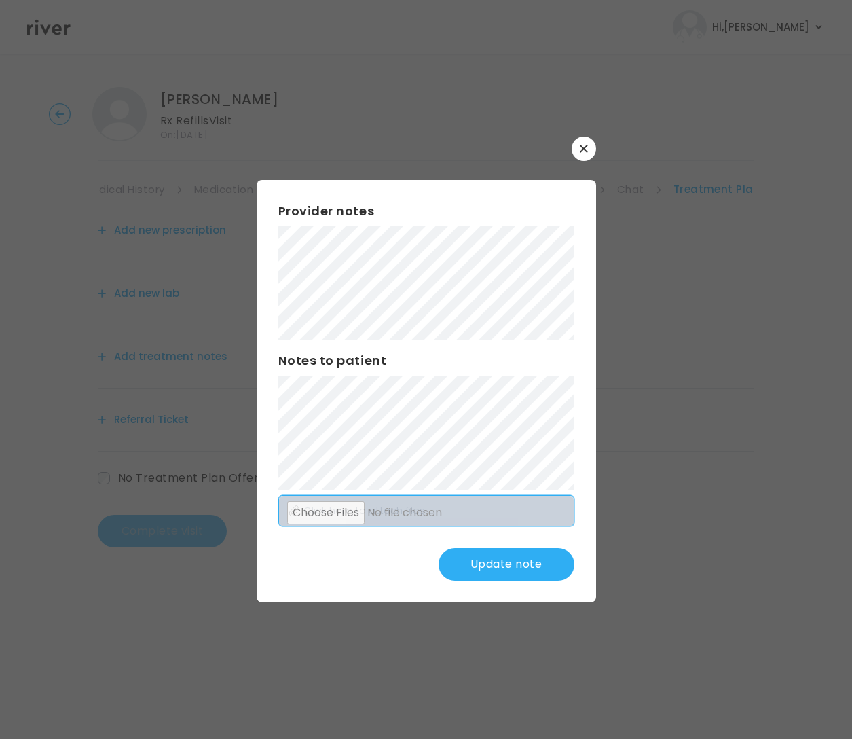
click at [543, 513] on div "Provider notes Notes to patient Click here to attach files Update note" at bounding box center [426, 391] width 339 height 422
click at [493, 565] on button "Update note" at bounding box center [507, 564] width 136 height 33
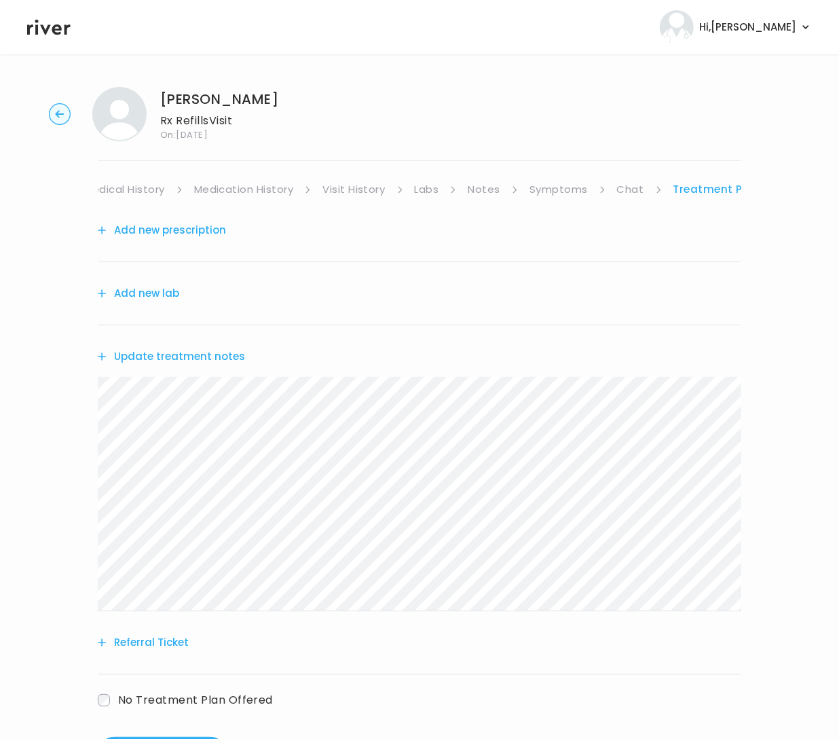
click at [151, 286] on button "Add new lab" at bounding box center [138, 293] width 81 height 19
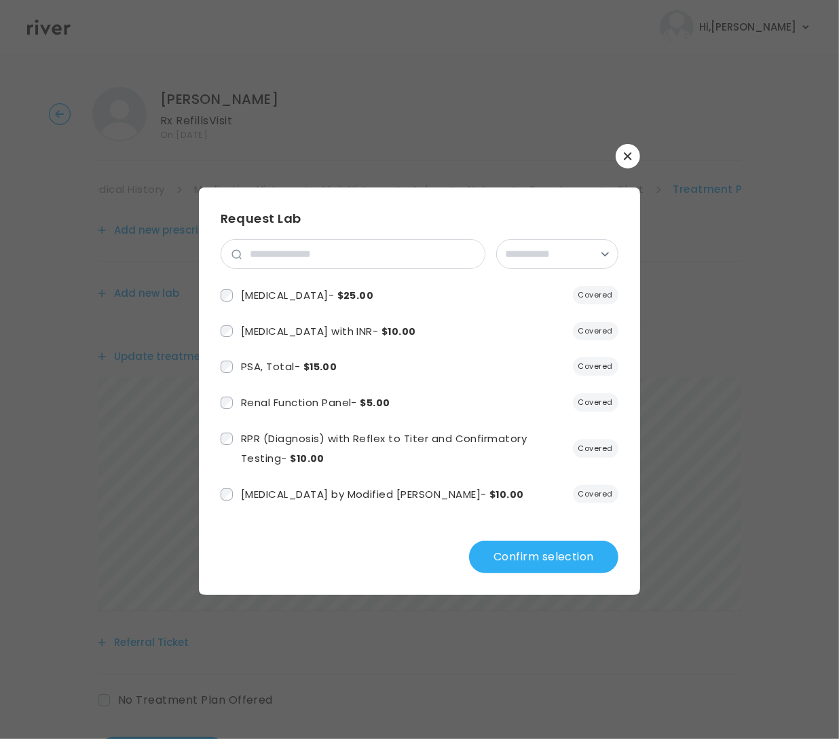
scroll to position [1084, 0]
click at [298, 263] on input "search" at bounding box center [363, 254] width 243 height 29
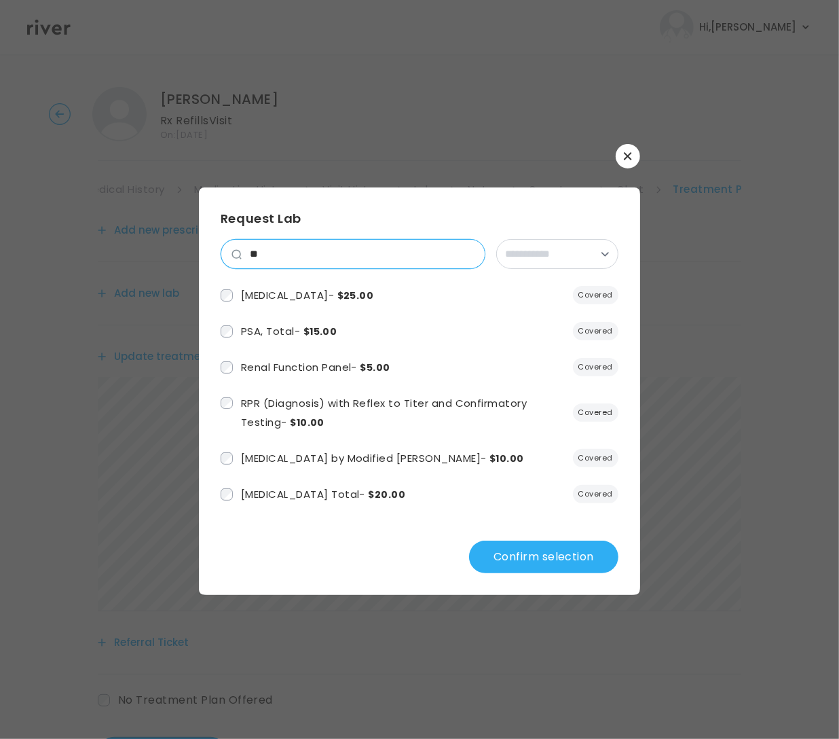
scroll to position [0, 0]
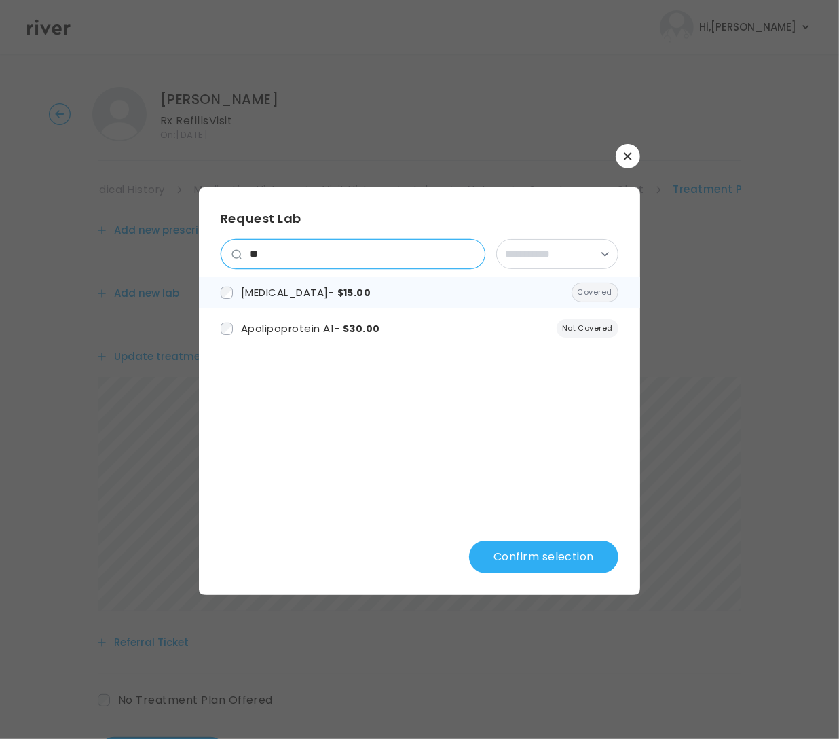
type input "**"
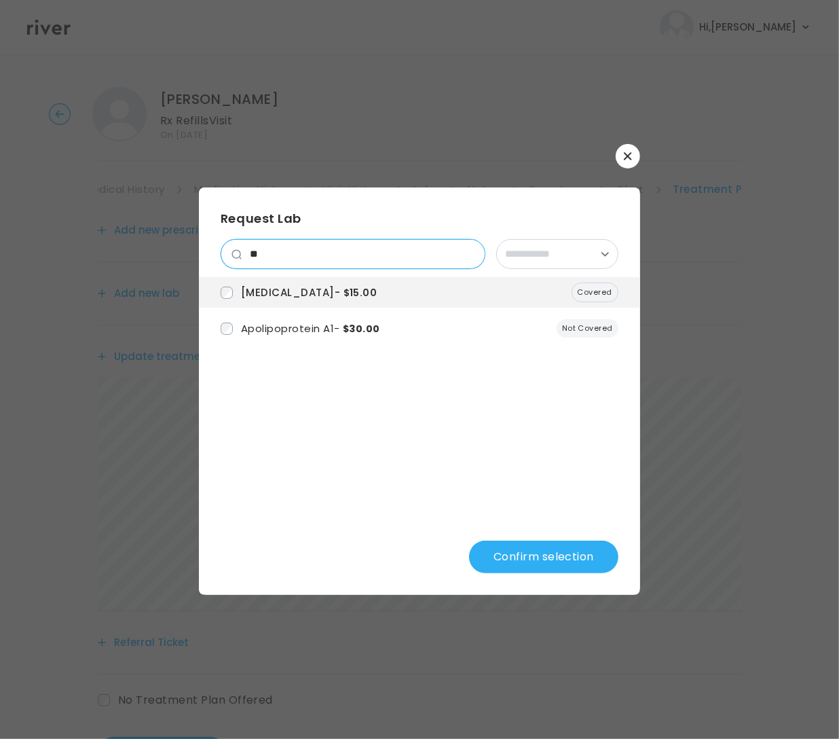
click at [259, 255] on input "**" at bounding box center [363, 254] width 243 height 29
click at [467, 257] on input "**" at bounding box center [363, 254] width 243 height 29
click at [471, 255] on input "**" at bounding box center [363, 254] width 243 height 29
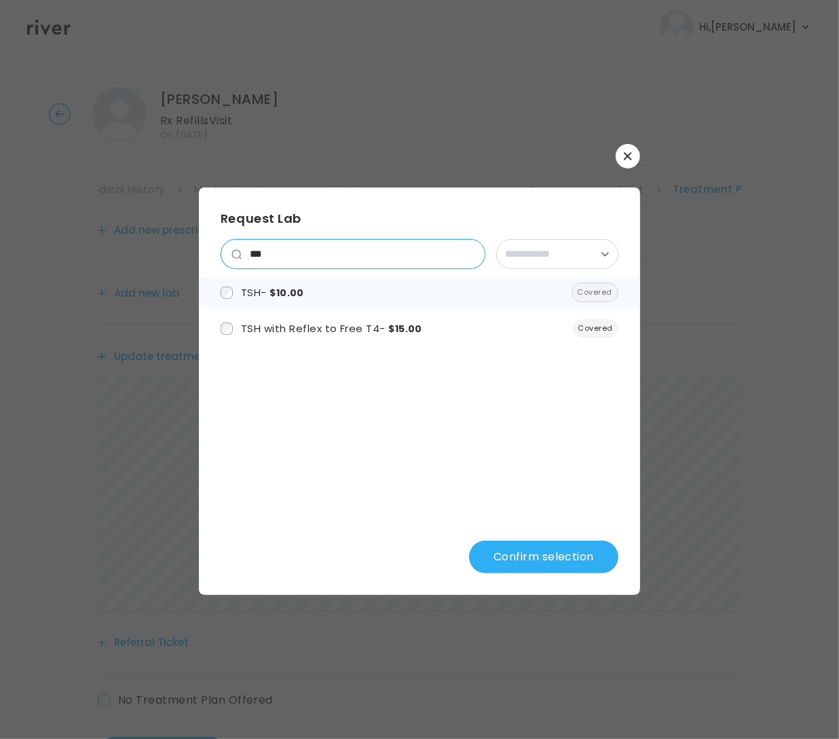
type input "***"
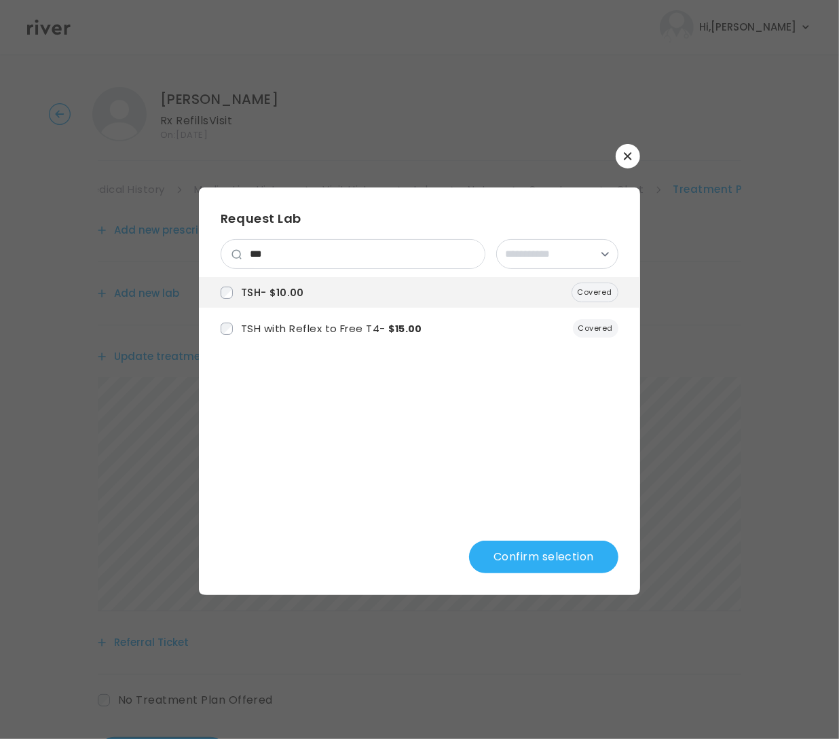
click at [550, 554] on button "Confirm selection" at bounding box center [543, 556] width 149 height 33
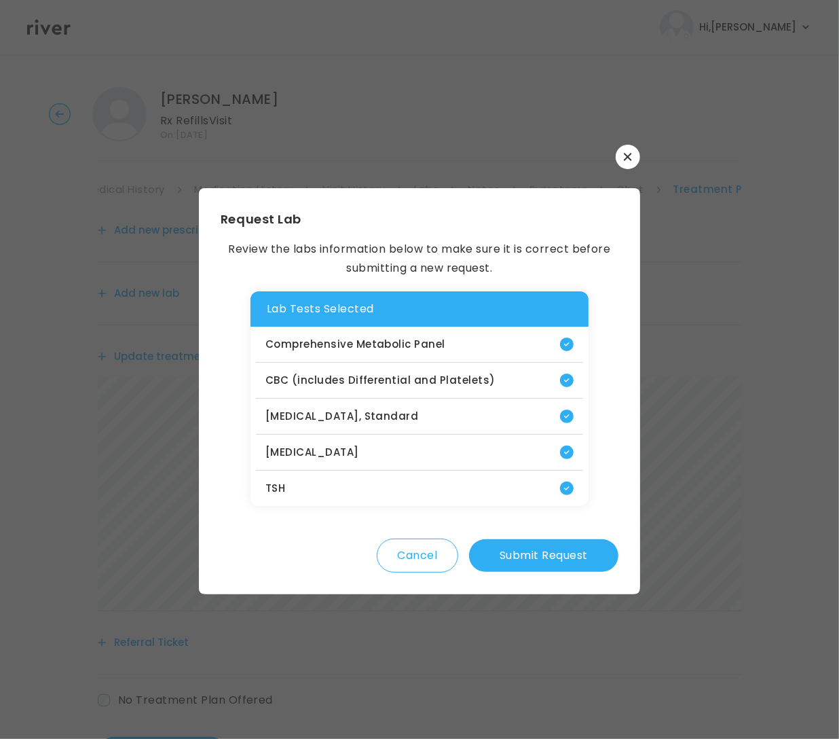
click at [573, 555] on button "Submit Request" at bounding box center [543, 555] width 149 height 33
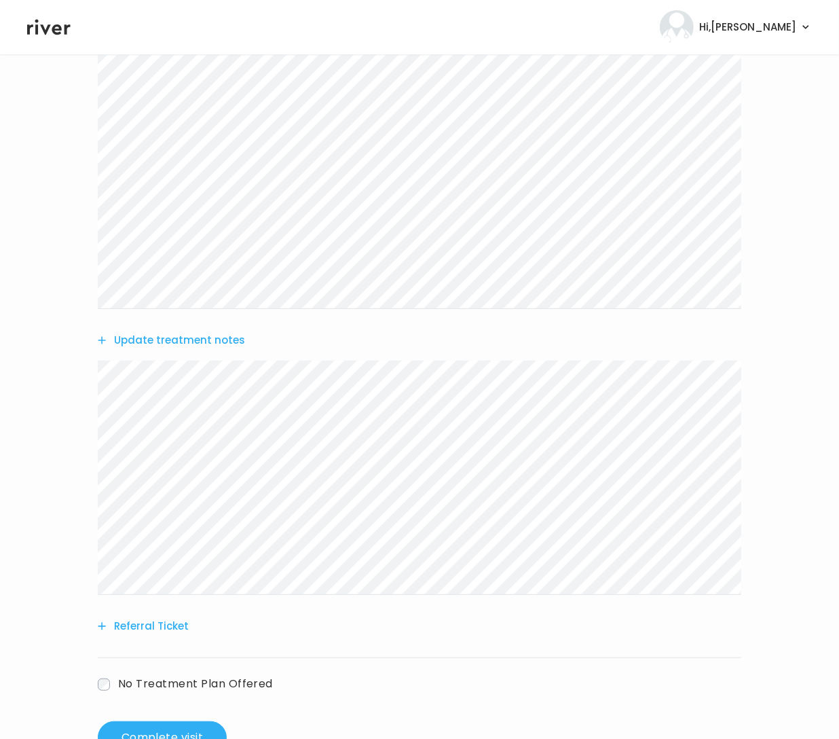
scroll to position [354, 0]
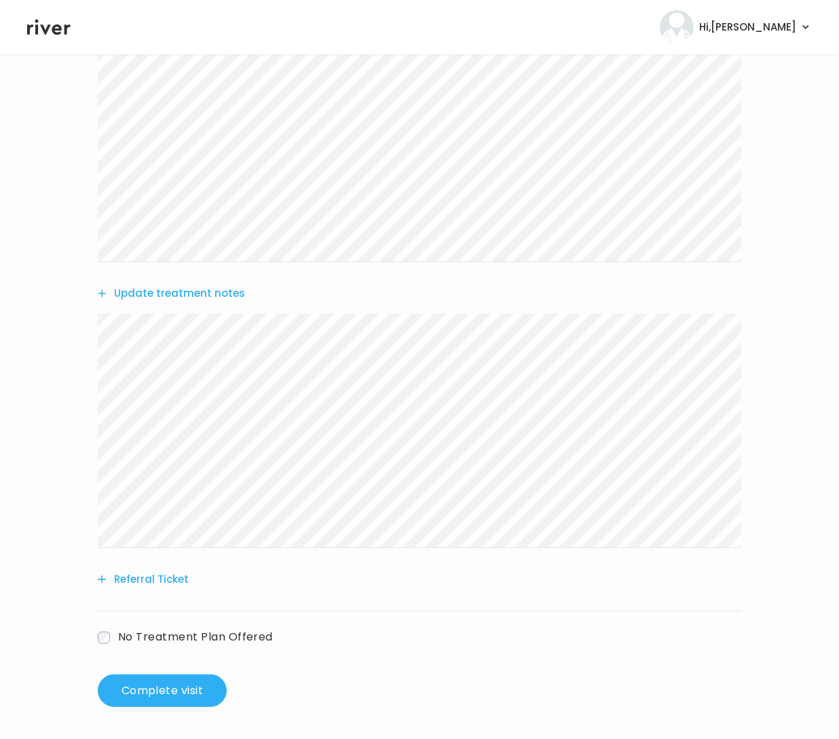
click at [210, 292] on button "Update treatment notes" at bounding box center [171, 293] width 147 height 19
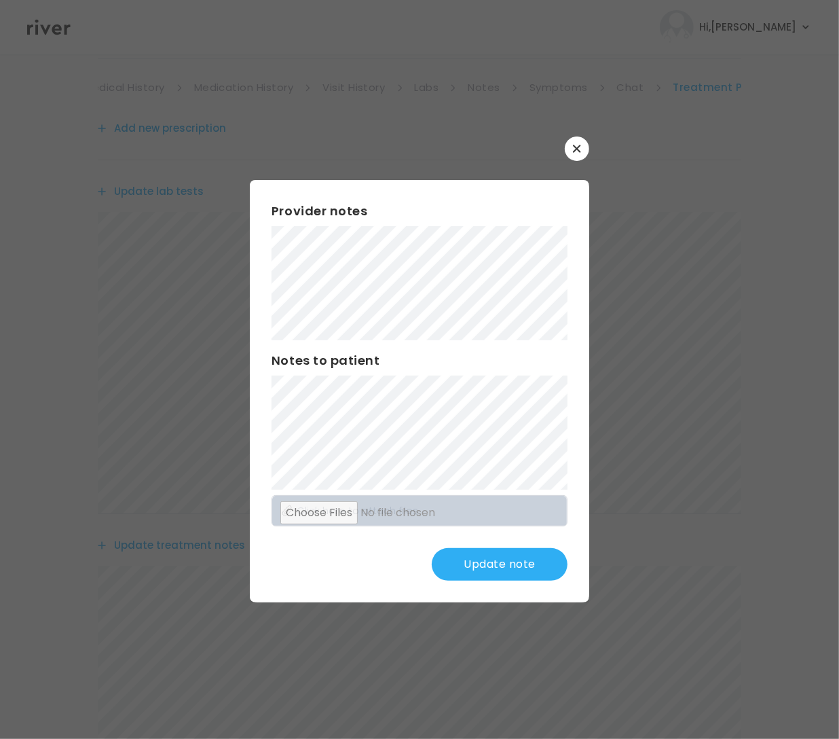
scroll to position [103, 0]
drag, startPoint x: 502, startPoint y: 564, endPoint x: 546, endPoint y: 553, distance: 45.4
click at [504, 563] on button "Update note" at bounding box center [500, 564] width 136 height 33
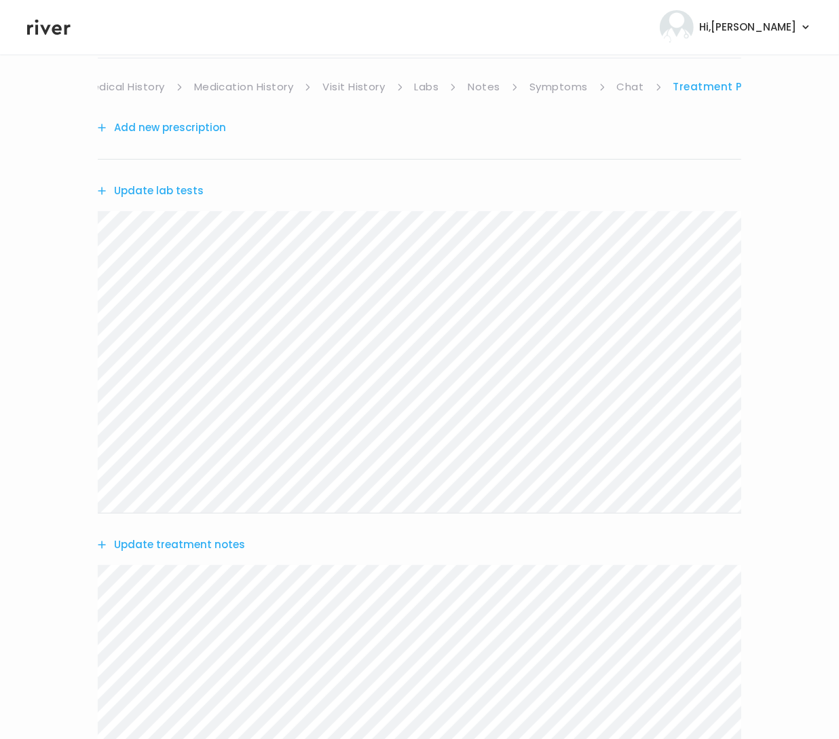
click at [181, 128] on button "Add new prescription" at bounding box center [162, 127] width 128 height 19
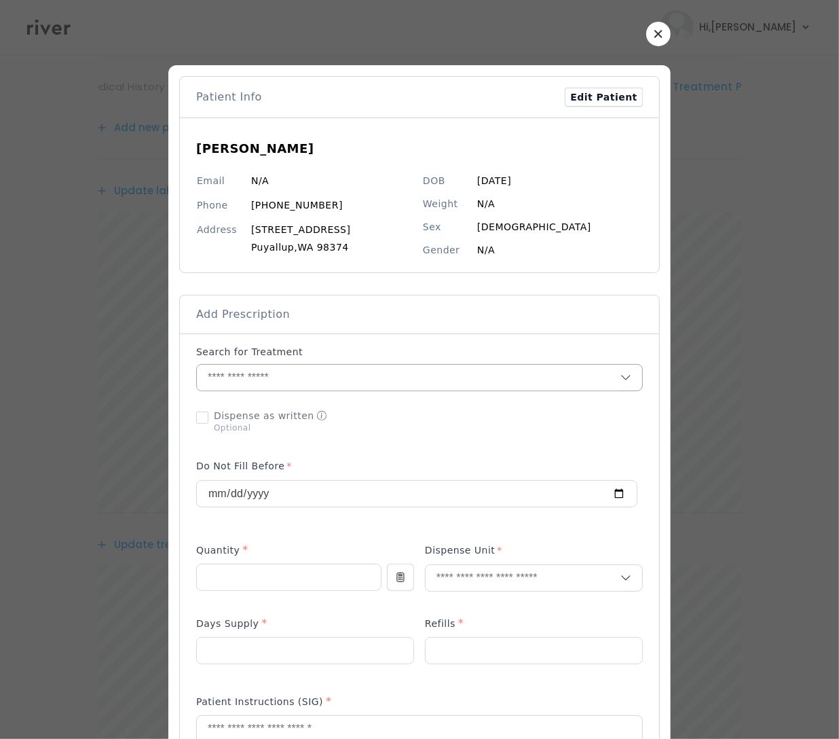
click at [223, 373] on input "text" at bounding box center [409, 378] width 424 height 26
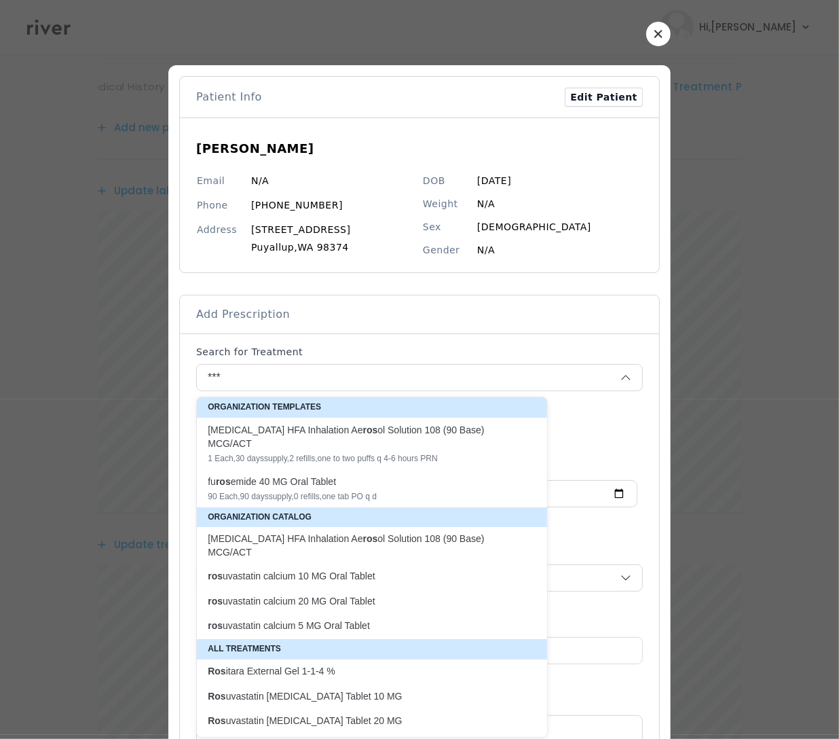
click at [295, 600] on p "ros uvastatin calcium 20 MG Oral Tablet" at bounding box center [364, 601] width 312 height 13
type input "**********"
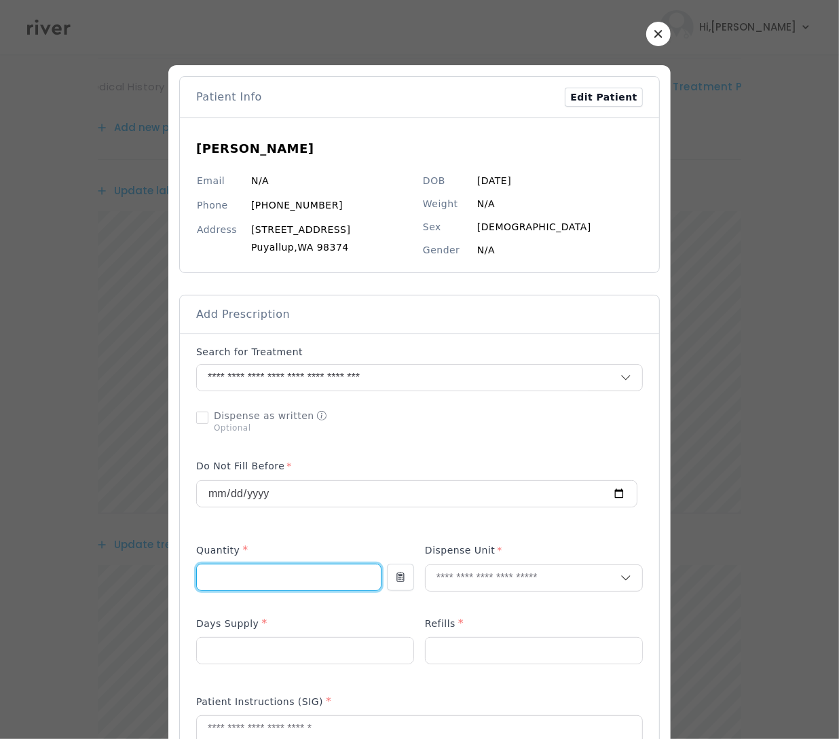
click at [248, 565] on input "number" at bounding box center [289, 577] width 184 height 26
type input "**"
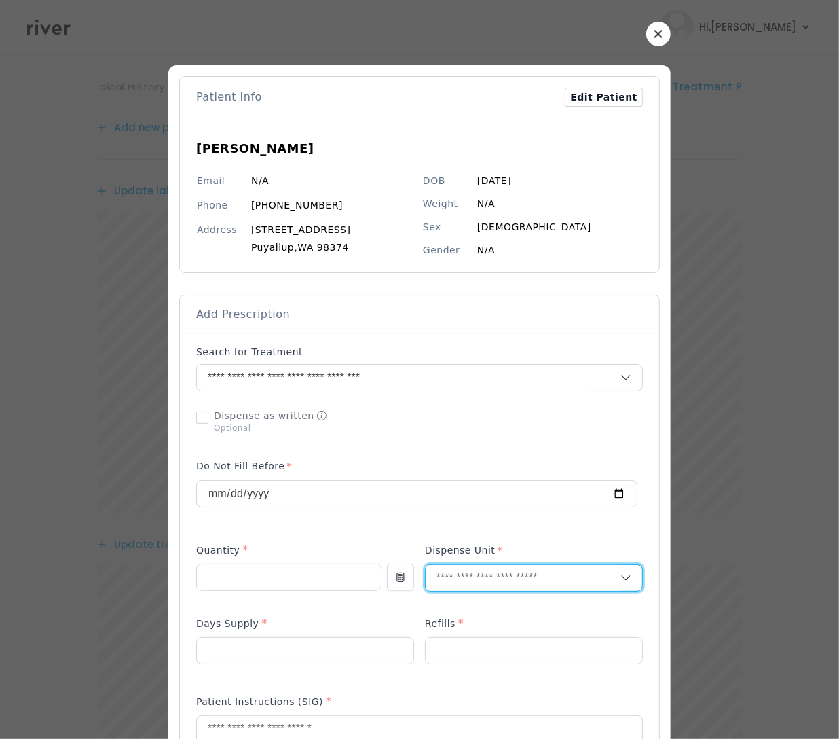
click at [468, 580] on input "text" at bounding box center [523, 578] width 195 height 26
type input "**"
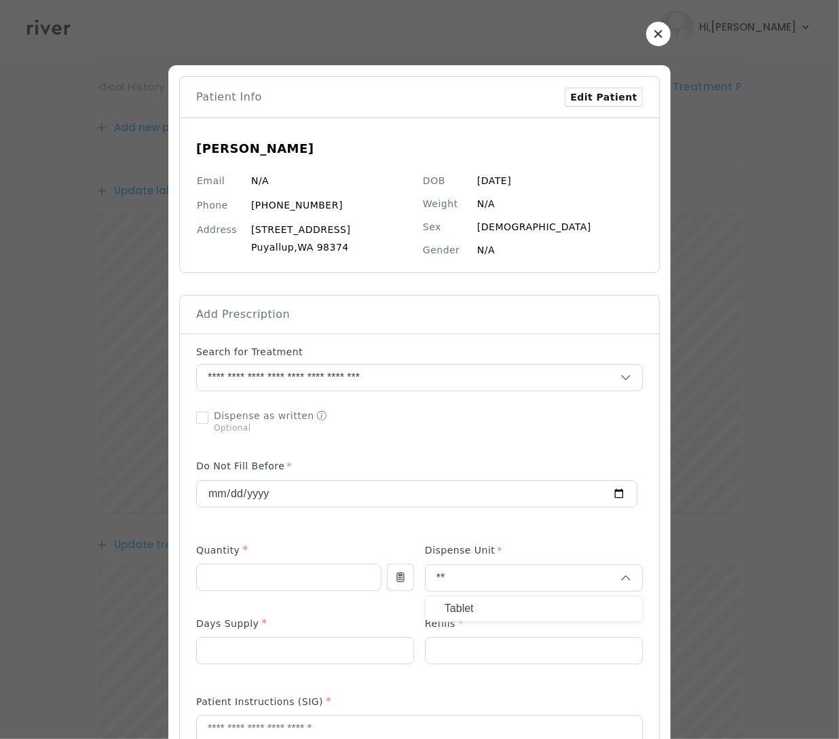
drag, startPoint x: 466, startPoint y: 604, endPoint x: 443, endPoint y: 604, distance: 23.8
click at [466, 604] on p "Tablet" at bounding box center [534, 609] width 179 height 20
click at [241, 642] on input "number" at bounding box center [305, 651] width 217 height 26
type input "**"
click at [494, 648] on input "number" at bounding box center [534, 651] width 217 height 26
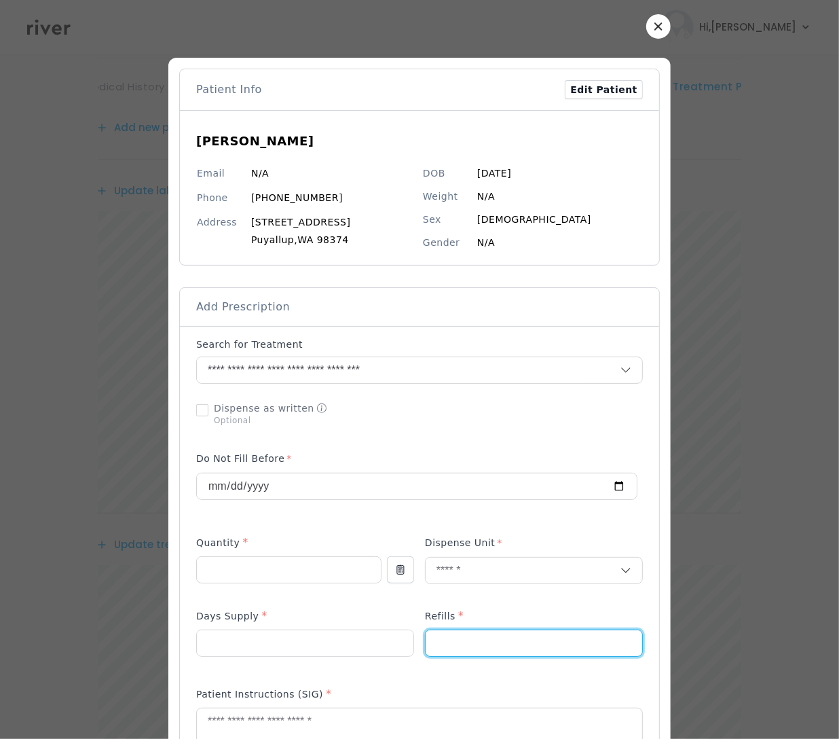
scroll to position [333, 0]
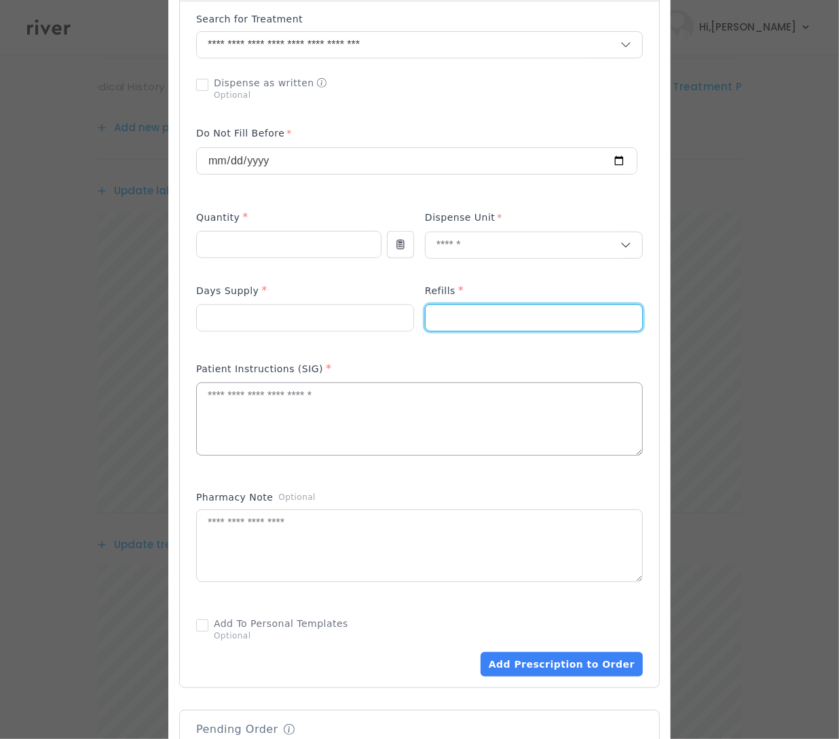
type input "*"
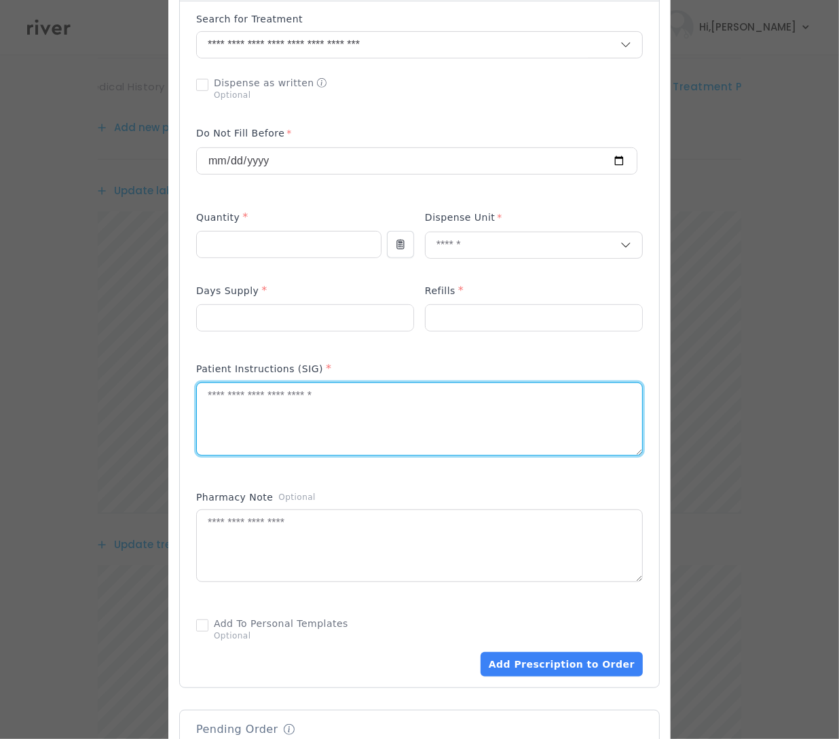
drag, startPoint x: 237, startPoint y: 425, endPoint x: 229, endPoint y: 429, distance: 9.1
click at [236, 426] on textarea at bounding box center [419, 419] width 445 height 72
click at [251, 418] on textarea at bounding box center [419, 419] width 445 height 72
paste textarea "**********"
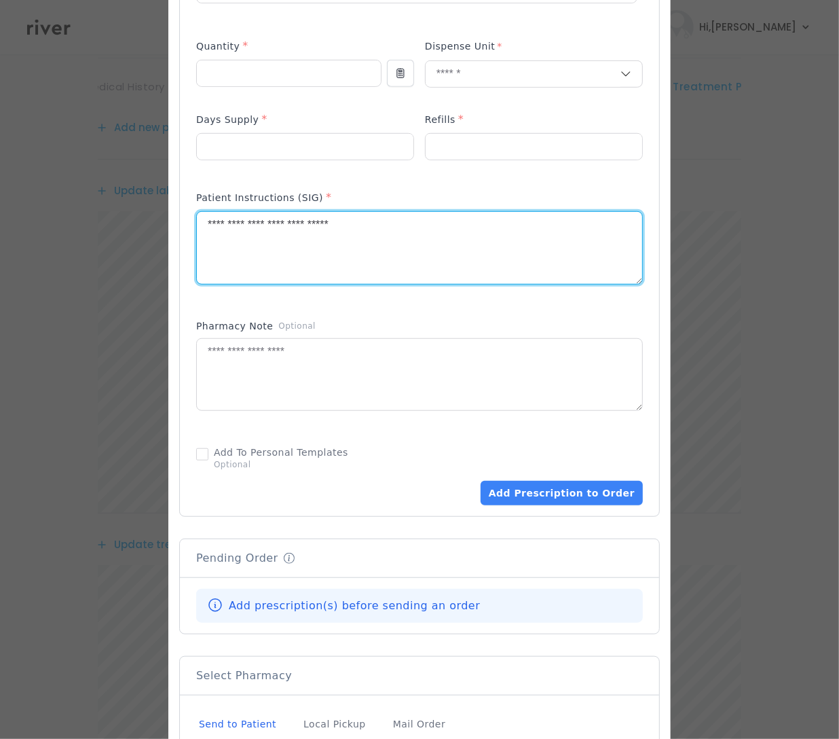
scroll to position [677, 0]
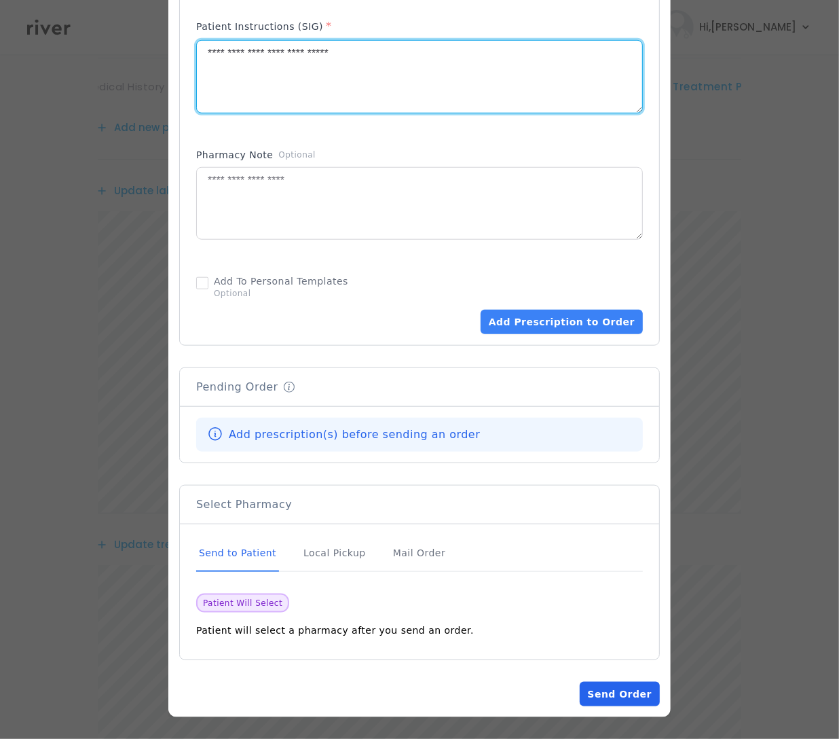
type textarea "**********"
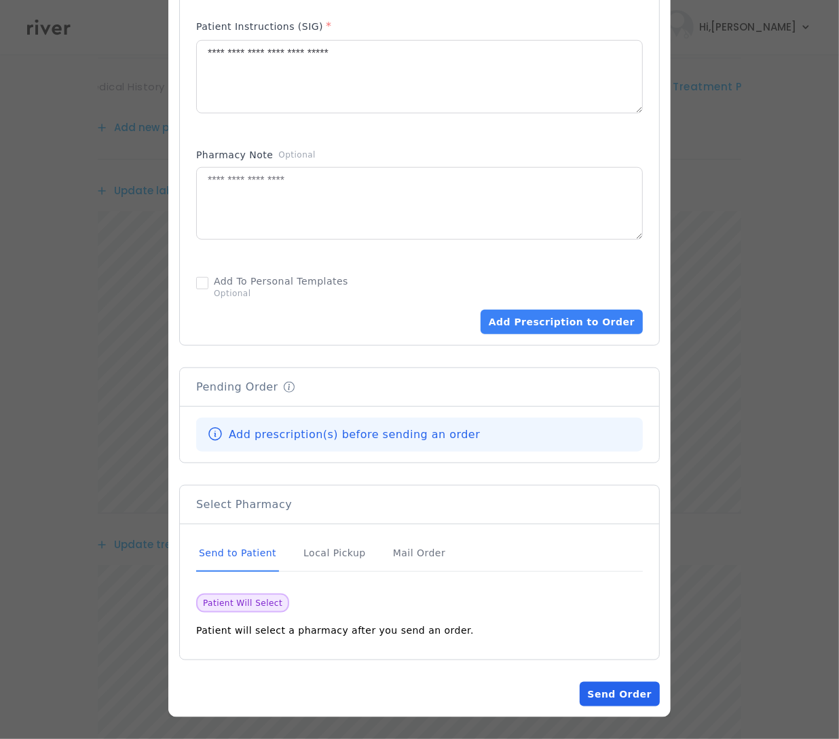
click at [611, 690] on button "Send Order" at bounding box center [620, 694] width 80 height 24
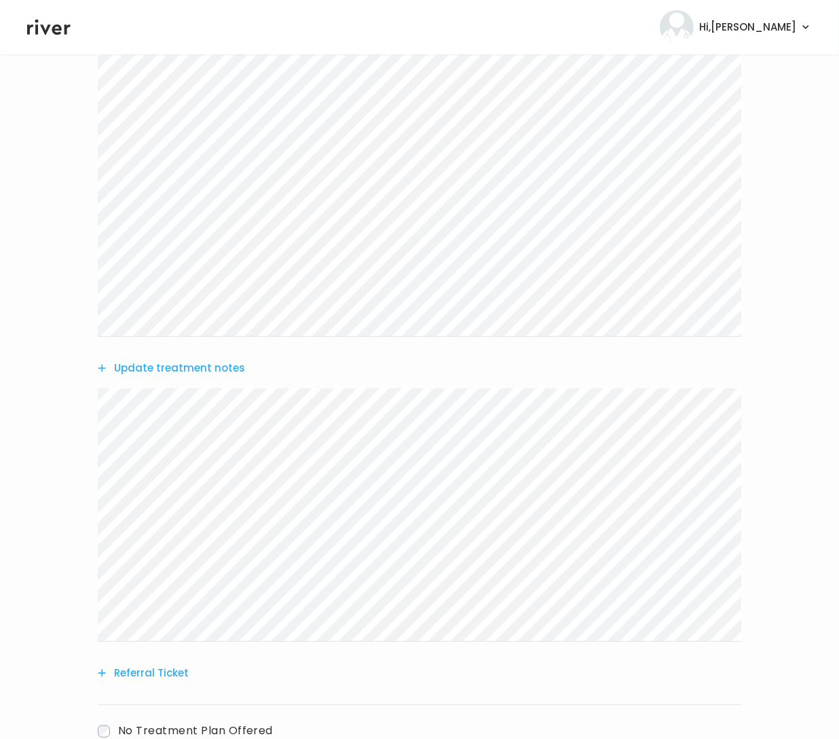
scroll to position [0, 0]
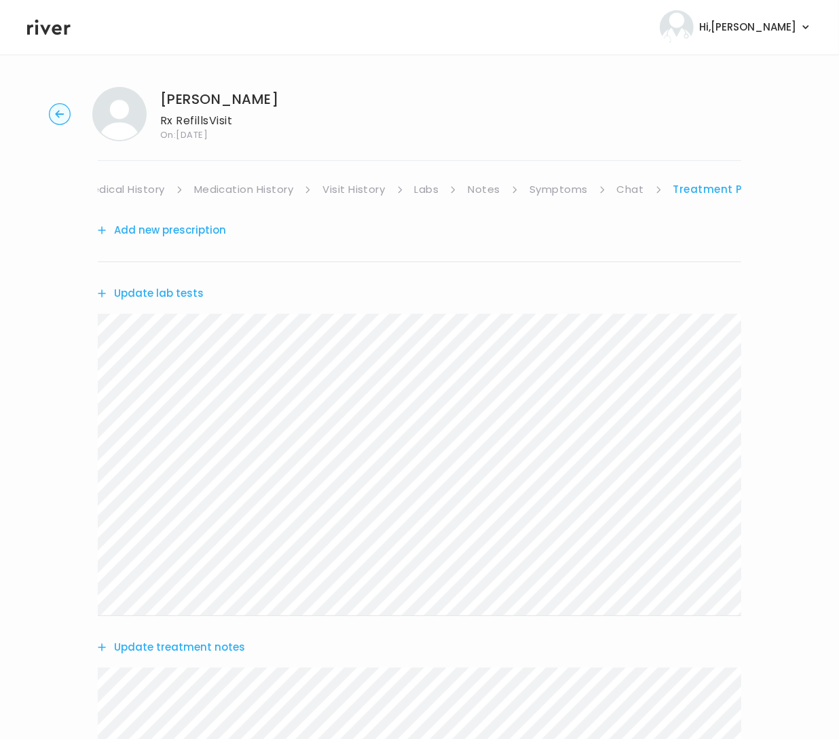
click at [154, 230] on button "Add new prescription" at bounding box center [162, 230] width 128 height 19
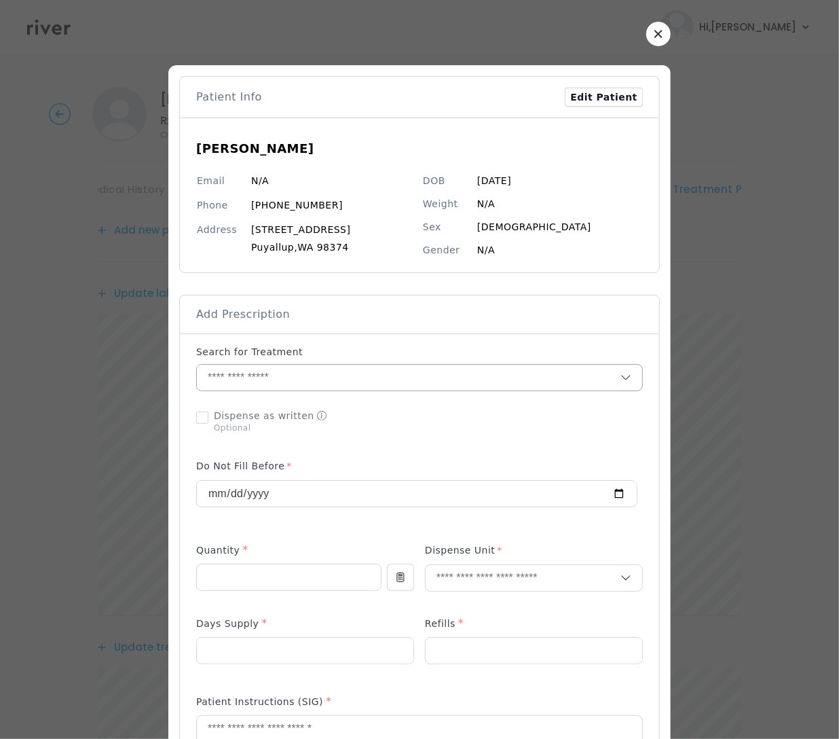
click at [253, 379] on input "text" at bounding box center [409, 378] width 424 height 26
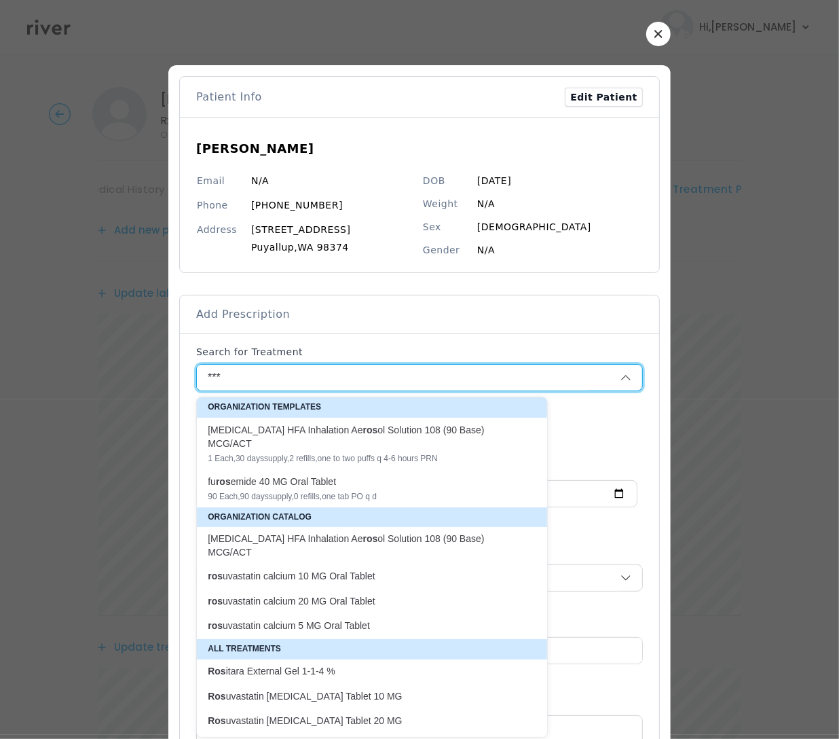
click at [290, 600] on p "ros uvastatin calcium 20 MG Oral Tablet" at bounding box center [364, 601] width 312 height 13
type input "**********"
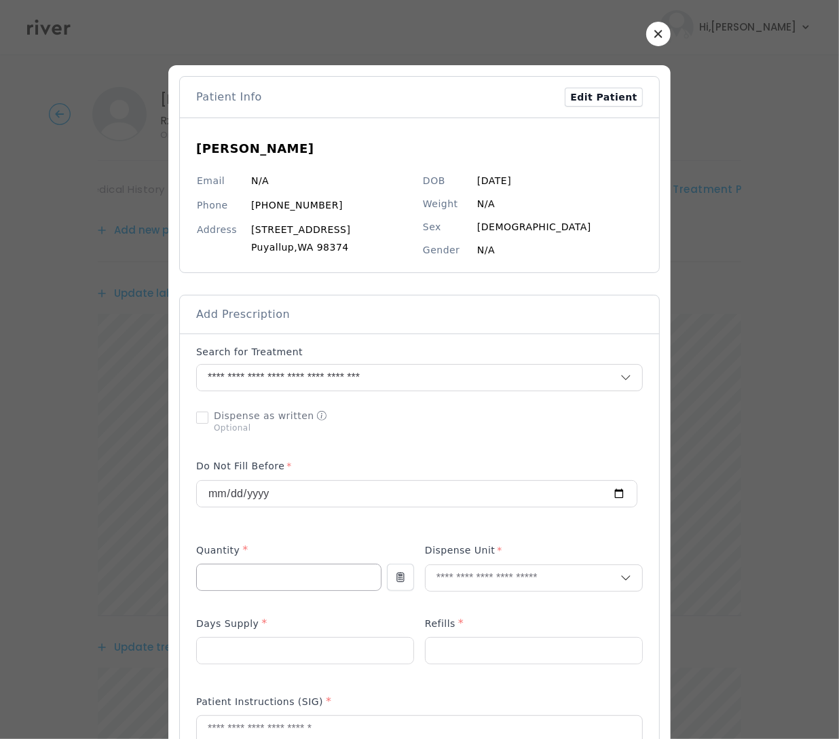
click at [234, 581] on input "number" at bounding box center [289, 577] width 184 height 26
type input "**"
click at [319, 643] on input "number" at bounding box center [305, 651] width 217 height 26
type input "**"
click at [485, 646] on input "number" at bounding box center [534, 651] width 217 height 26
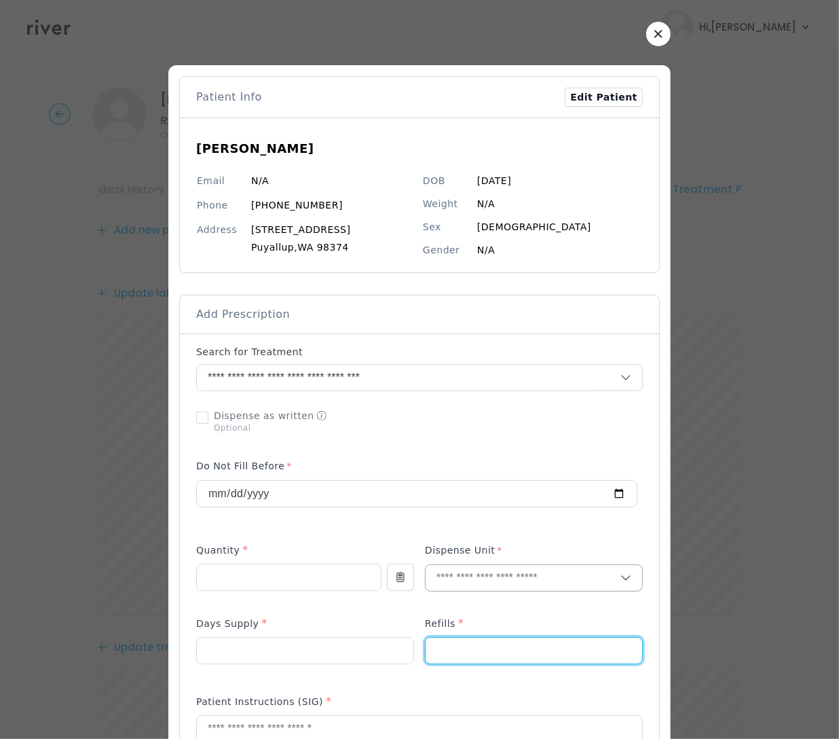
type input "*"
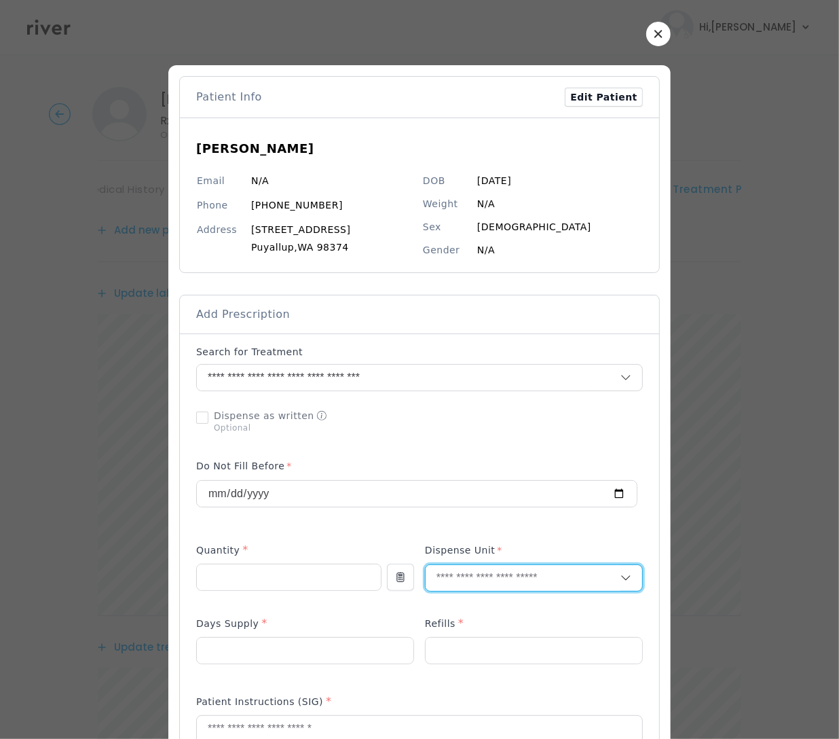
click at [449, 571] on input "text" at bounding box center [523, 578] width 195 height 26
type input "**"
click at [468, 599] on p "Tablet" at bounding box center [534, 609] width 179 height 20
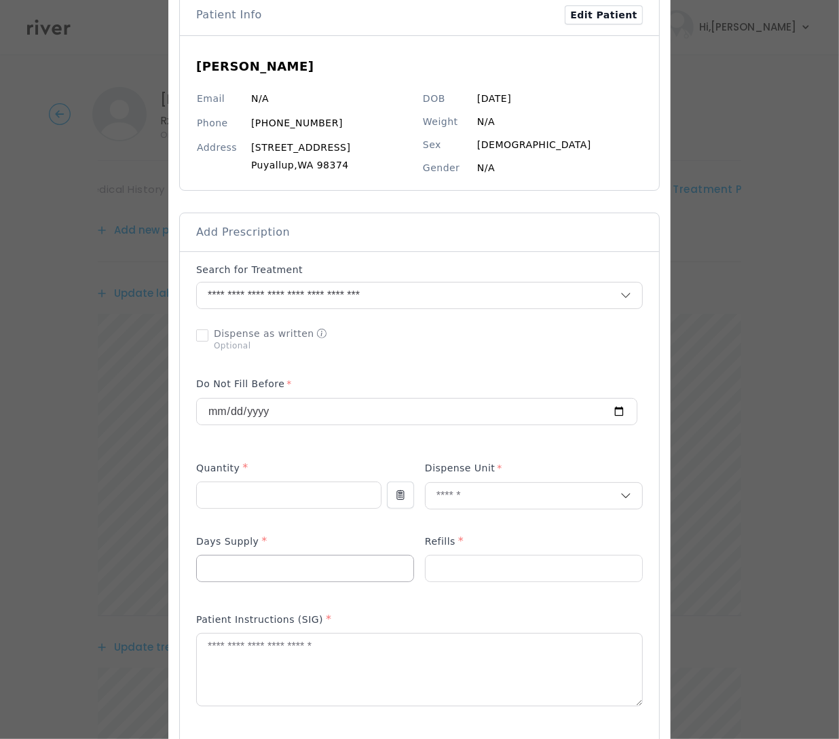
scroll to position [83, 0]
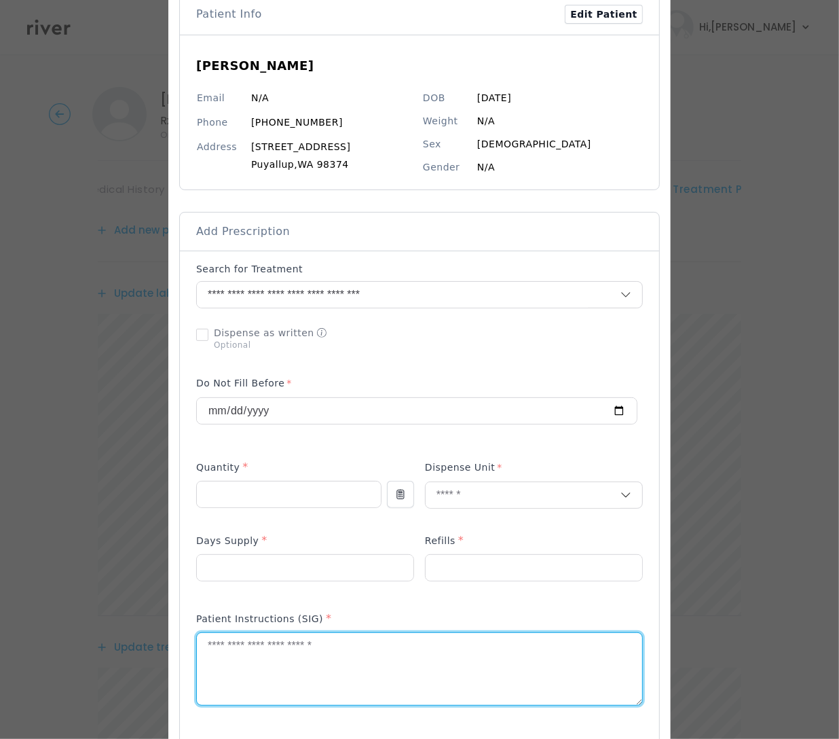
click at [251, 672] on textarea at bounding box center [419, 669] width 445 height 72
paste textarea "**********"
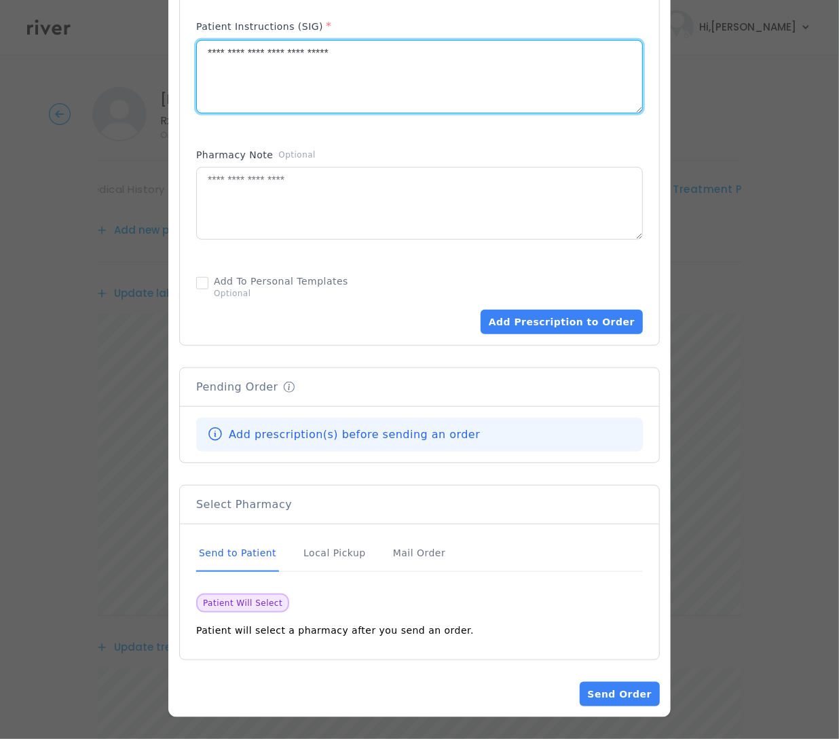
scroll to position [3, 0]
type textarea "**********"
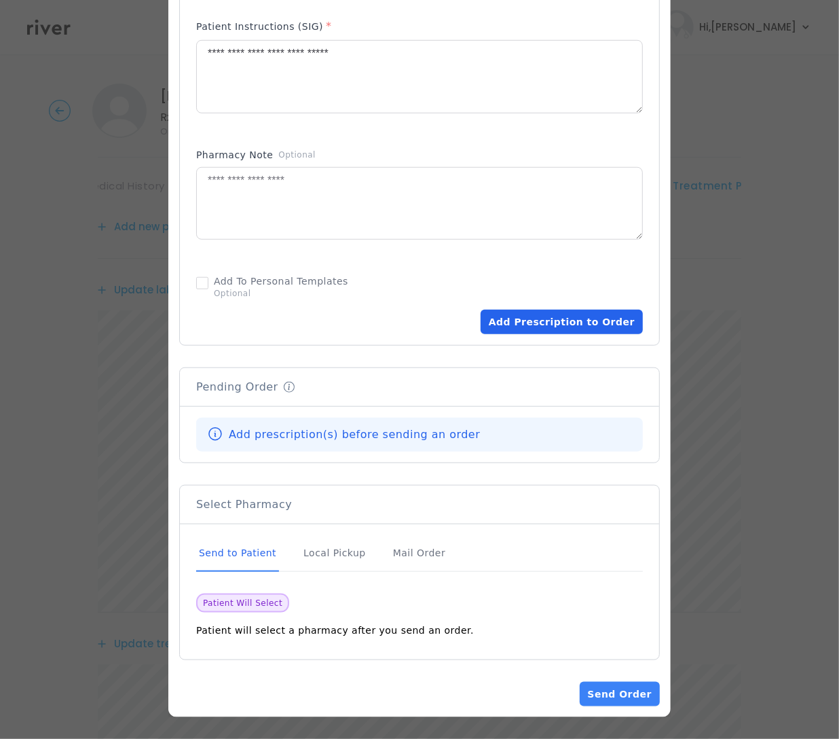
click at [541, 322] on button "Add Prescription to Order" at bounding box center [562, 322] width 162 height 24
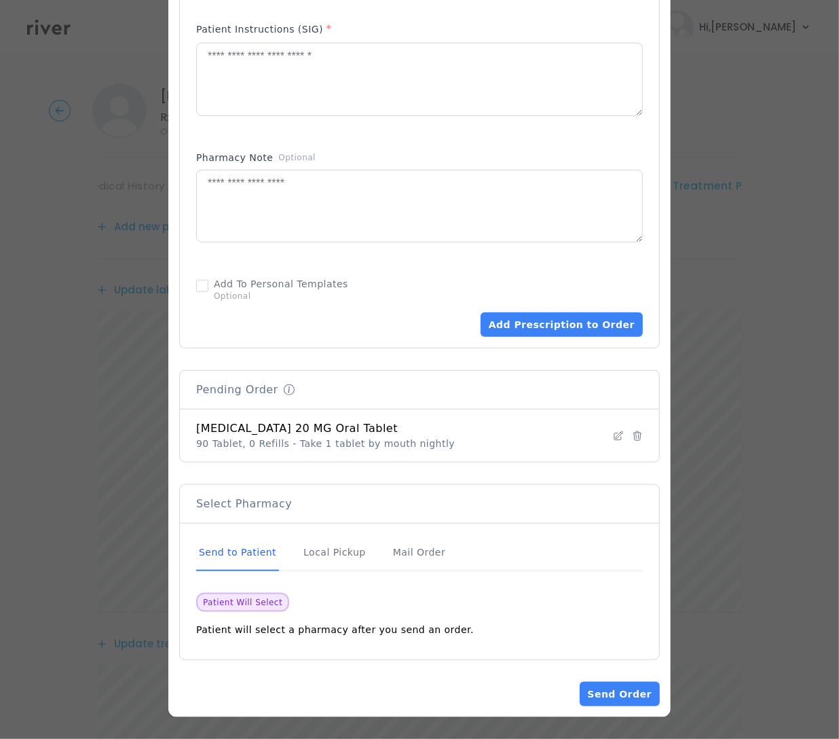
scroll to position [674, 0]
click at [610, 691] on button "Send Order" at bounding box center [620, 694] width 80 height 24
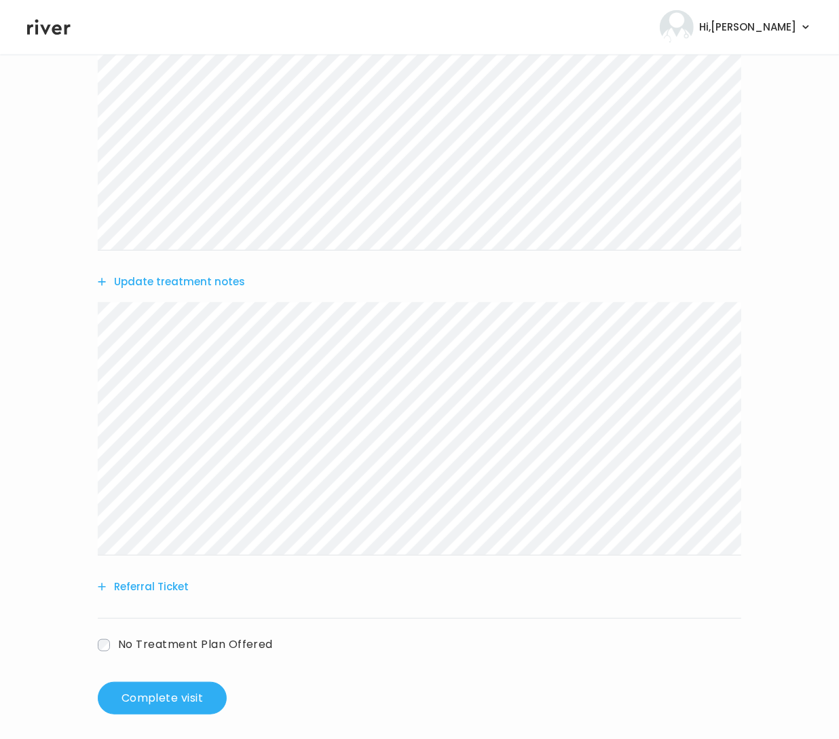
scroll to position [530, 0]
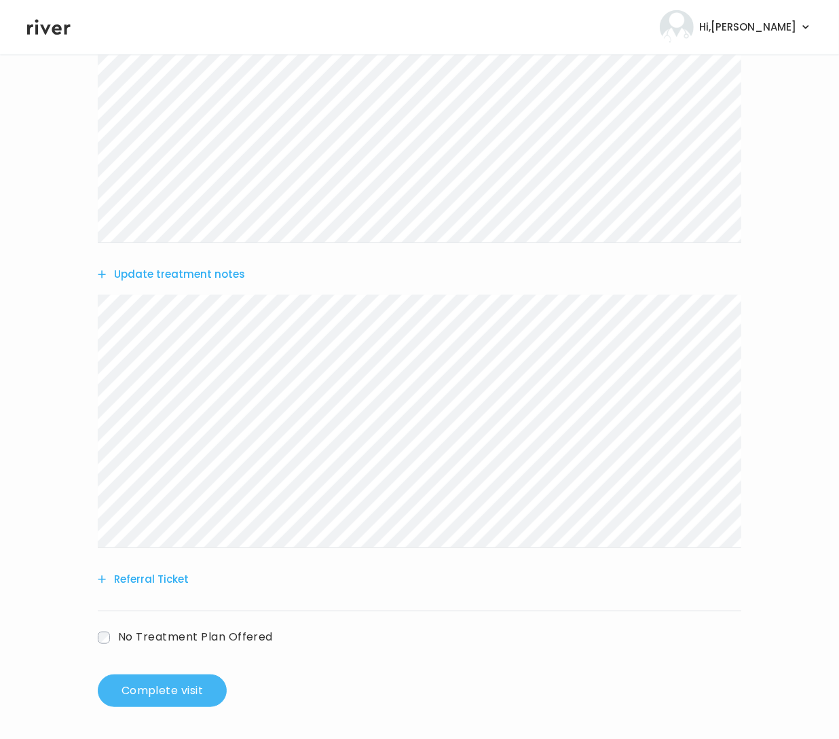
click at [149, 693] on button "Complete visit" at bounding box center [162, 690] width 129 height 33
click at [139, 692] on button "Complete visit" at bounding box center [162, 690] width 129 height 33
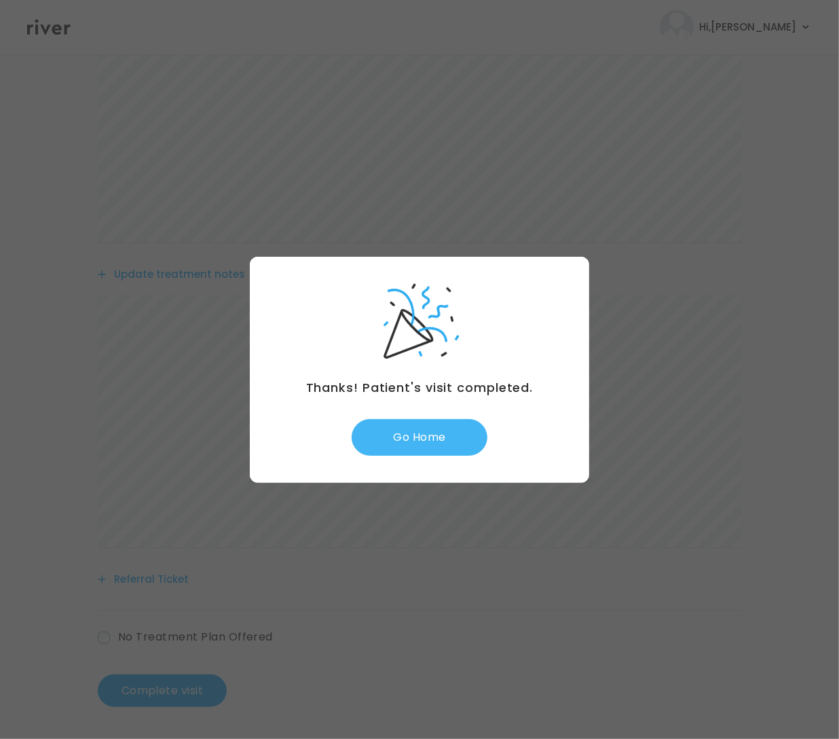
click at [467, 429] on button "Go Home" at bounding box center [420, 437] width 136 height 37
